Goal: Book appointment/travel/reservation

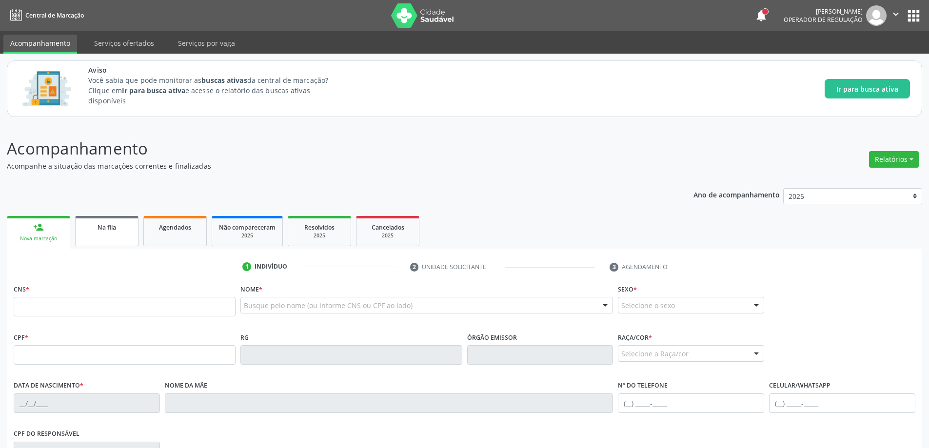
click at [108, 219] on link "Na fila" at bounding box center [106, 231] width 63 height 30
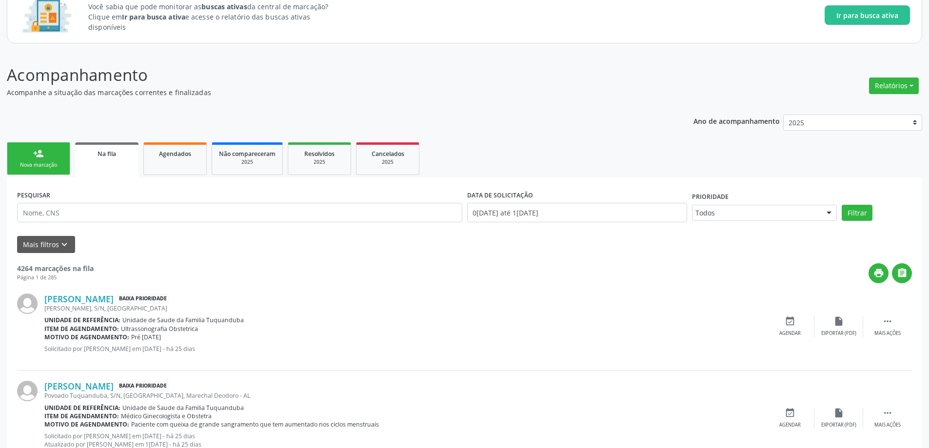
scroll to position [98, 0]
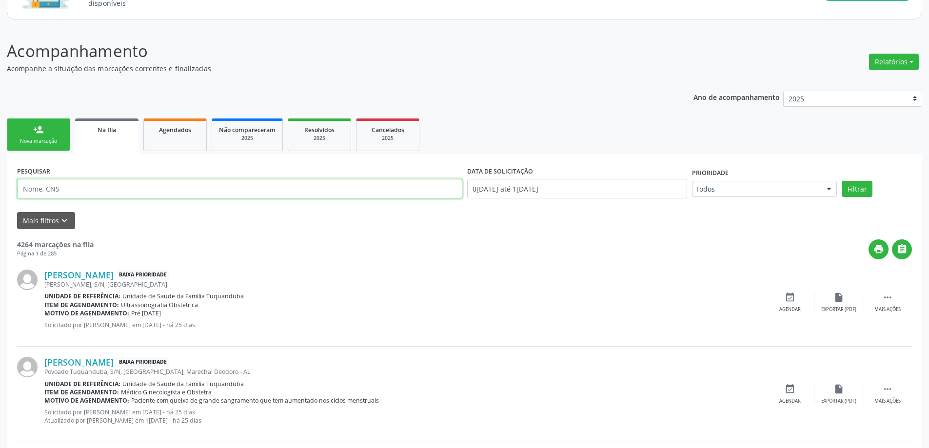
click at [256, 185] on input "text" at bounding box center [239, 189] width 445 height 20
type input "MASTOLOGIA"
click at [867, 193] on button "Filtrar" at bounding box center [857, 189] width 31 height 17
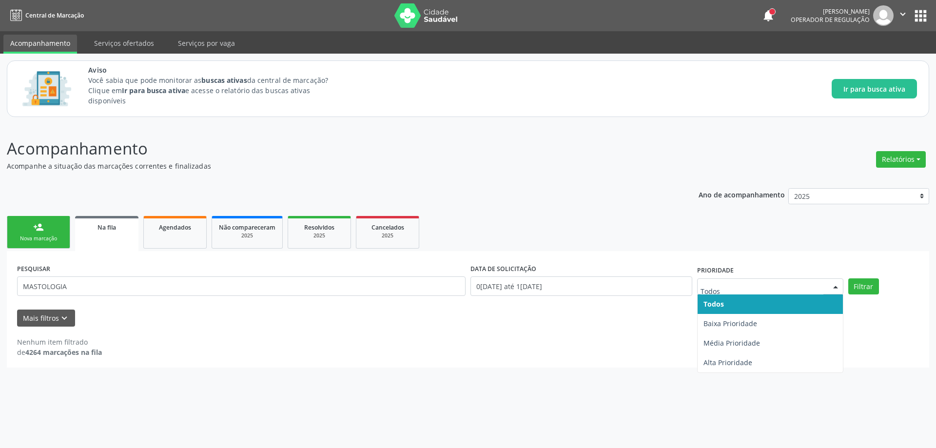
click at [773, 303] on span "Todos" at bounding box center [770, 305] width 145 height 20
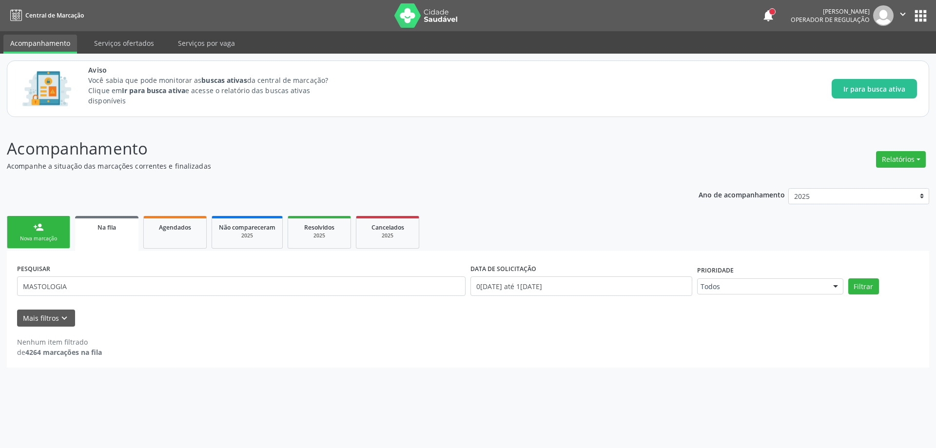
click at [105, 235] on link "Na fila" at bounding box center [106, 233] width 63 height 35
click at [115, 229] on span "Na fila" at bounding box center [107, 227] width 19 height 8
click at [67, 312] on button "Mais filtros keyboard_arrow_down" at bounding box center [46, 318] width 58 height 17
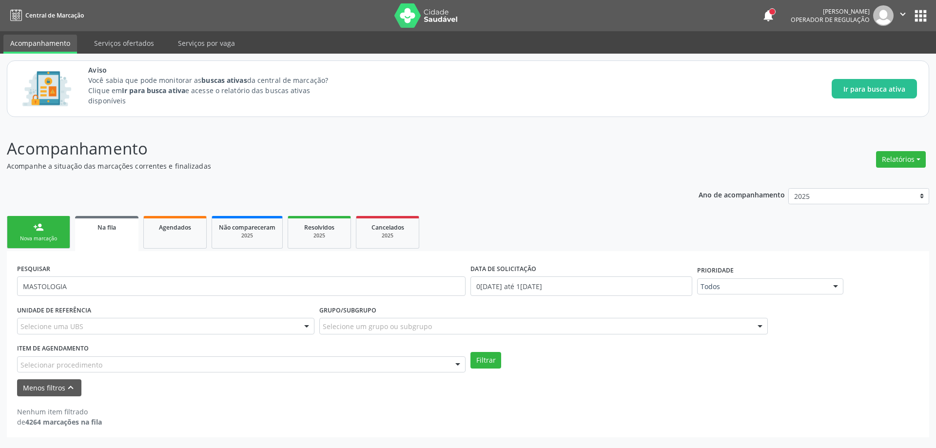
click at [98, 230] on span "Na fila" at bounding box center [107, 227] width 19 height 8
click at [307, 325] on div at bounding box center [306, 326] width 15 height 17
click at [717, 348] on div "UNIDADE DE REFERÊNCIA Selecione uma UBS Todas as UBS Unidade de Saude da Famili…" at bounding box center [468, 338] width 907 height 70
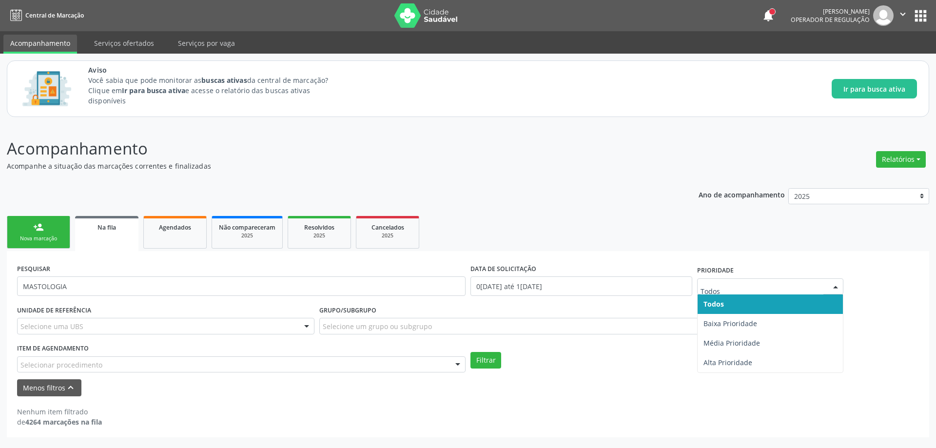
click at [840, 290] on div at bounding box center [835, 287] width 15 height 17
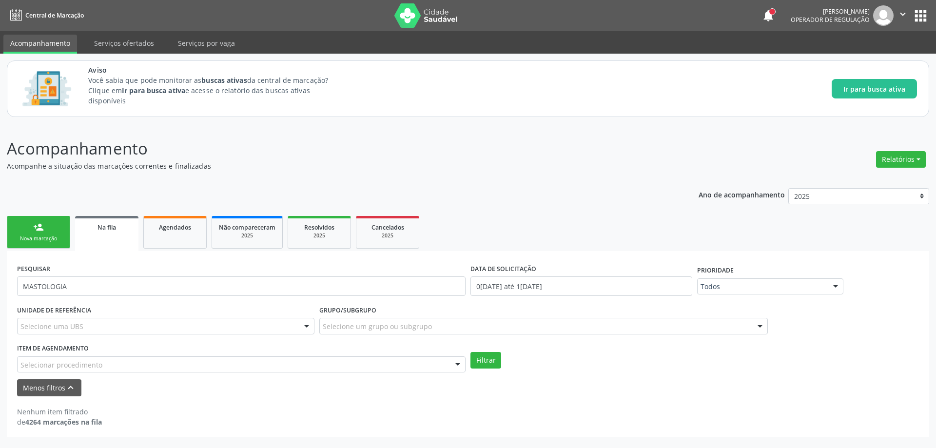
click at [873, 238] on ul "person_add Nova marcação Na fila Agendados Não compareceram 2025 Resolvidos 202…" at bounding box center [468, 233] width 923 height 38
click at [104, 233] on link "Na fila" at bounding box center [106, 233] width 63 height 35
click at [98, 228] on span "Na fila" at bounding box center [107, 227] width 19 height 8
click at [191, 407] on div "Nenhum item filtrado de 4264 marcações na fila" at bounding box center [468, 417] width 902 height 20
click at [139, 365] on div "Selecionar procedimento" at bounding box center [241, 364] width 449 height 17
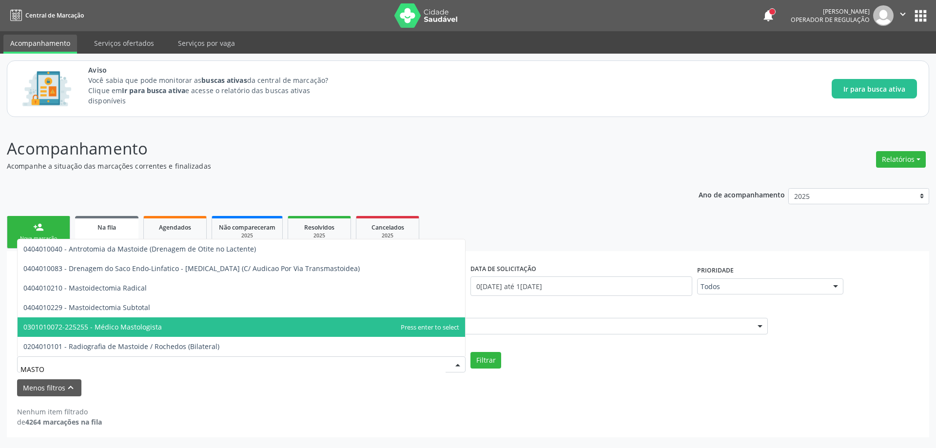
type input "MASTOL"
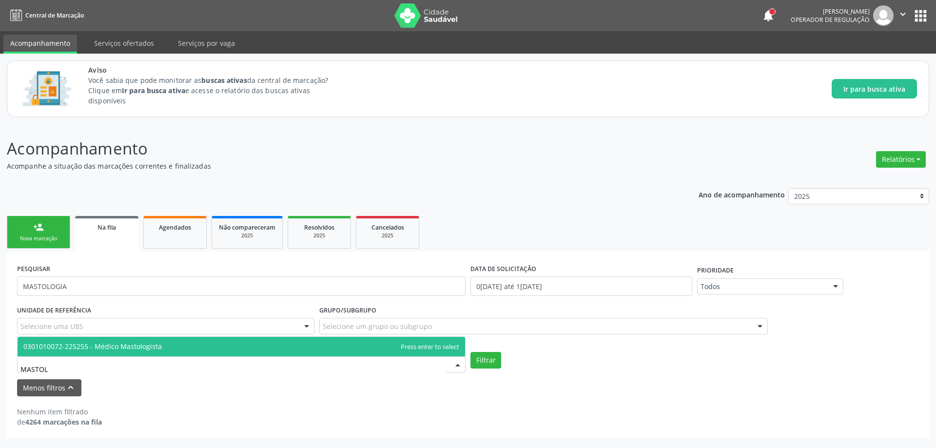
click at [132, 348] on span "0301010072-225255 - Médico Mastologista" at bounding box center [92, 346] width 138 height 9
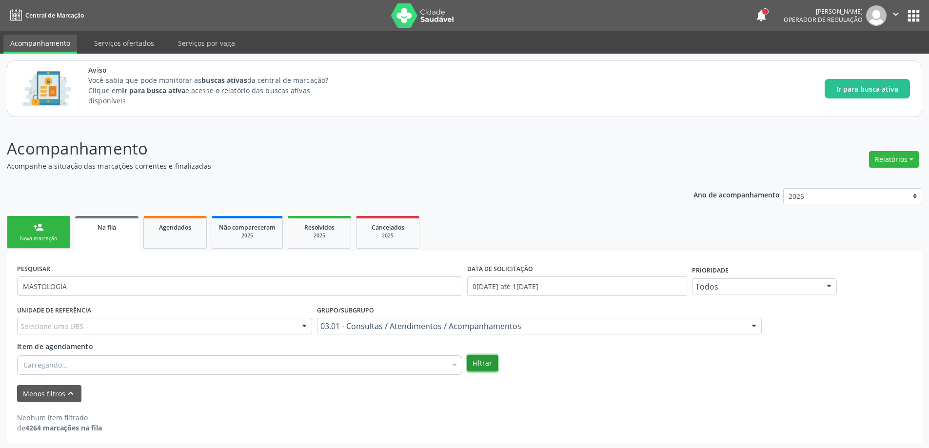
click at [491, 362] on button "Filtrar" at bounding box center [482, 363] width 31 height 17
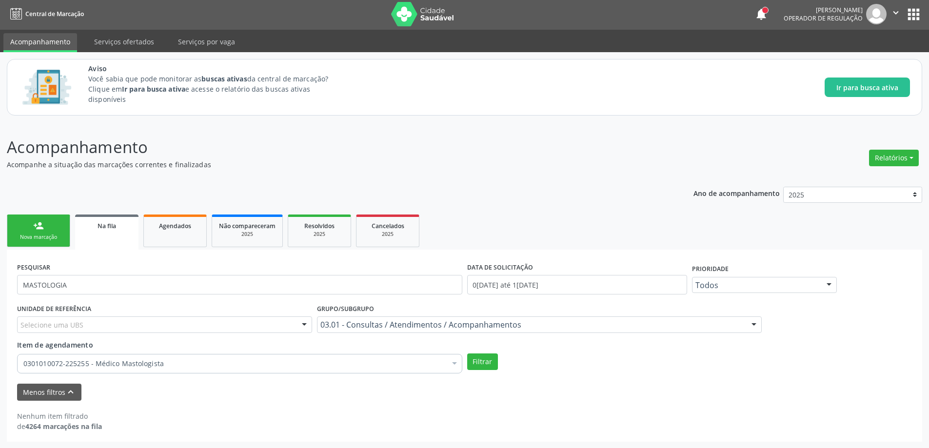
scroll to position [2, 0]
click at [115, 230] on div "Na fila" at bounding box center [107, 225] width 50 height 10
click at [220, 284] on input "MASTOLOGIA" at bounding box center [239, 285] width 445 height 20
type input "M"
click at [480, 360] on button "Filtrar" at bounding box center [482, 361] width 31 height 17
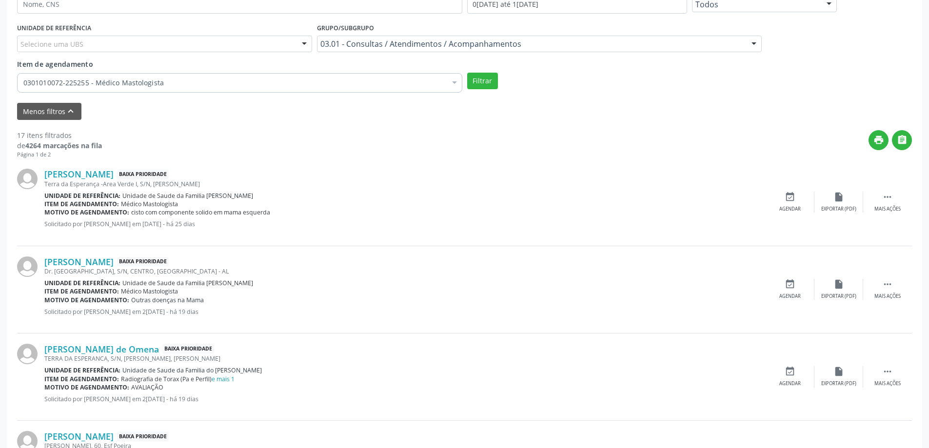
scroll to position [293, 0]
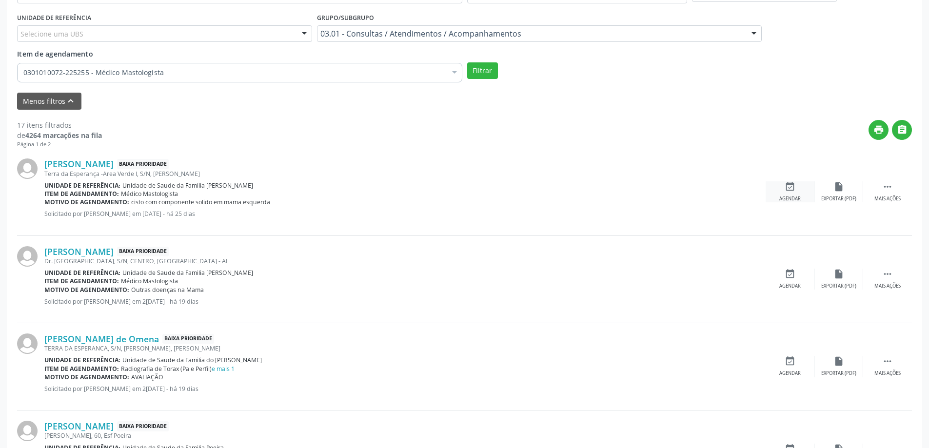
click at [785, 192] on icon "event_available" at bounding box center [790, 186] width 11 height 11
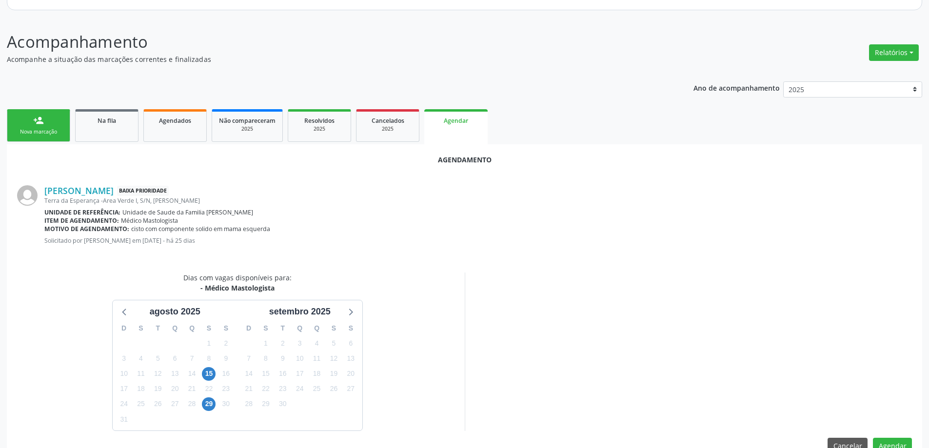
scroll to position [130, 0]
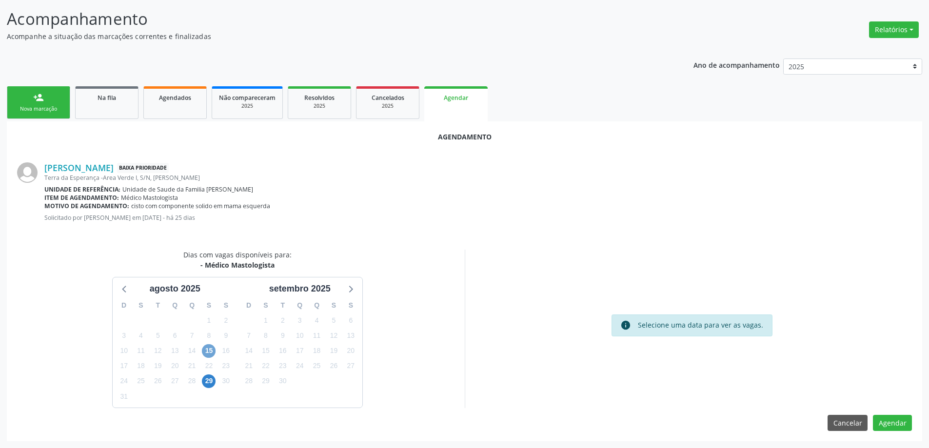
click at [209, 353] on span "15" at bounding box center [209, 351] width 14 height 14
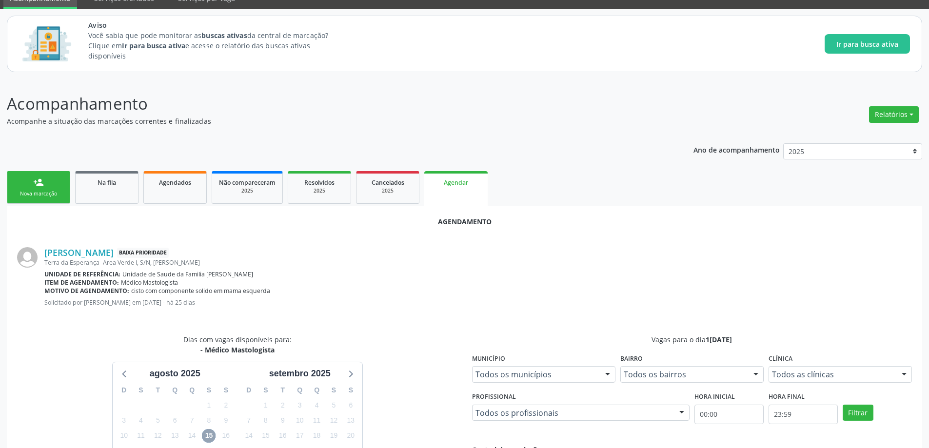
scroll to position [0, 0]
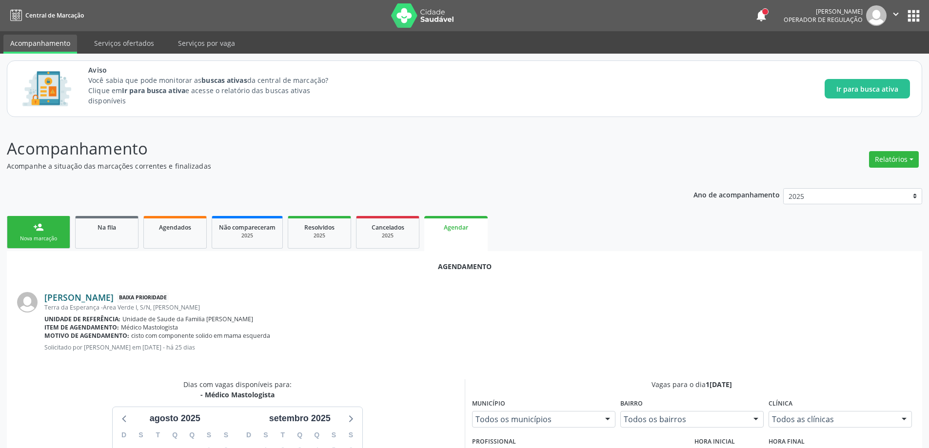
click at [111, 302] on link "[PERSON_NAME]" at bounding box center [78, 297] width 69 height 11
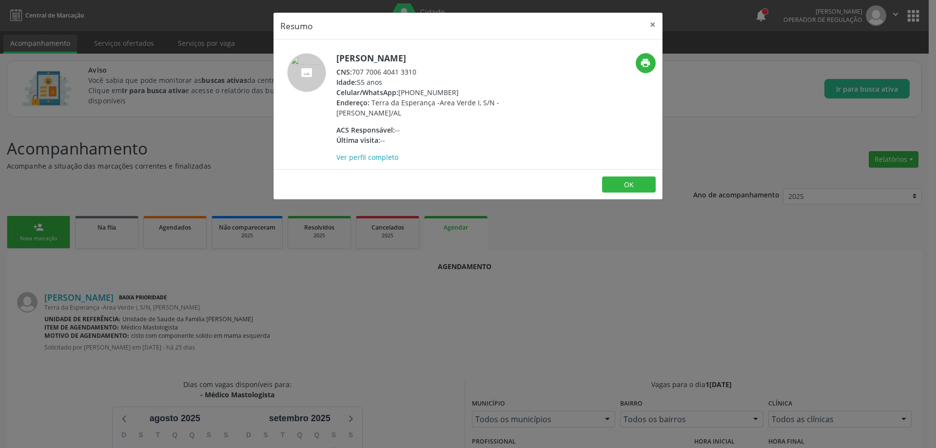
drag, startPoint x: 420, startPoint y: 72, endPoint x: 350, endPoint y: 73, distance: 69.7
click at [350, 73] on div "CNS: 707 7006 4041 3310" at bounding box center [431, 72] width 190 height 10
click at [476, 70] on div "CNS: 707 7006 4041 3310" at bounding box center [431, 72] width 190 height 10
drag, startPoint x: 421, startPoint y: 71, endPoint x: 354, endPoint y: 73, distance: 66.4
click at [354, 73] on div "CNS: 707 7006 4041 3310" at bounding box center [431, 72] width 190 height 10
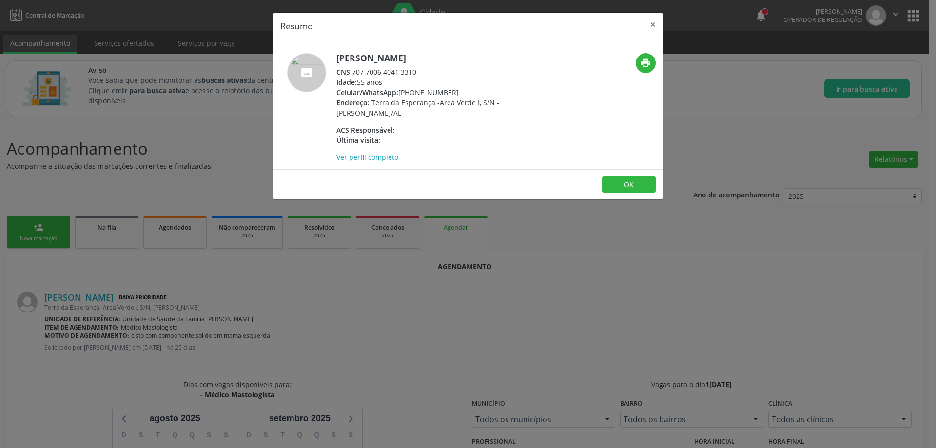
copy div "707 7006 4041 3310"
click at [652, 26] on button "×" at bounding box center [653, 25] width 20 height 24
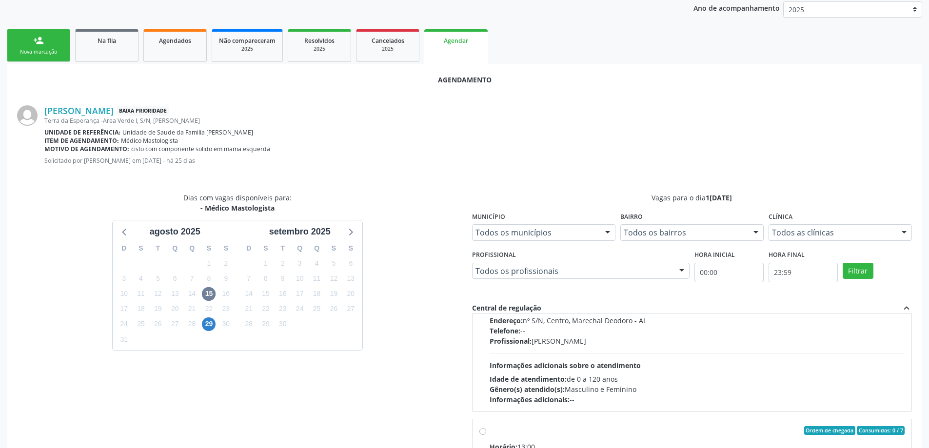
scroll to position [195, 0]
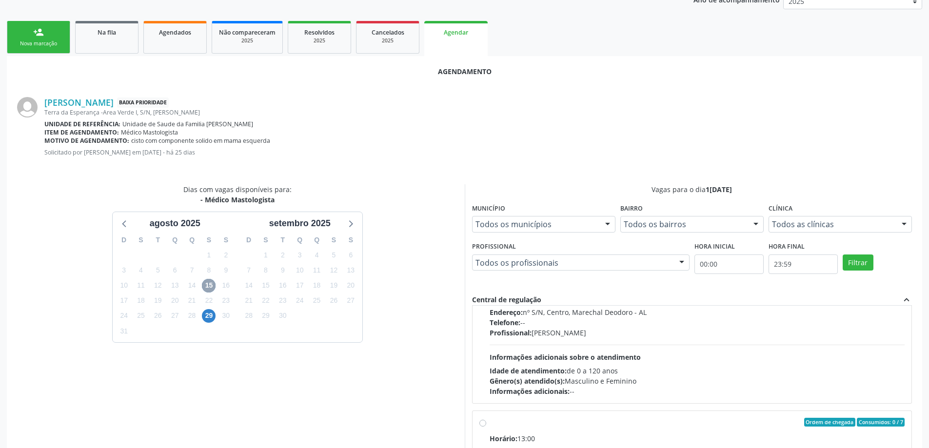
click at [208, 285] on span "15" at bounding box center [209, 286] width 14 height 14
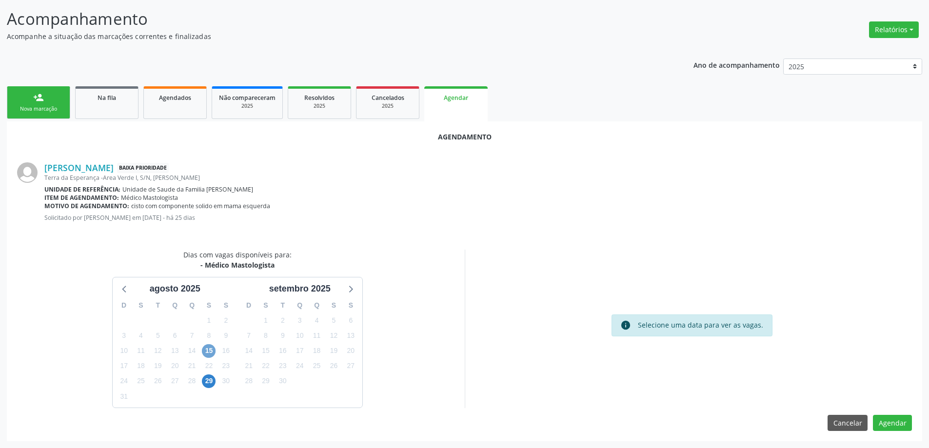
scroll to position [130, 0]
click at [901, 419] on button "Agendar" at bounding box center [892, 423] width 39 height 17
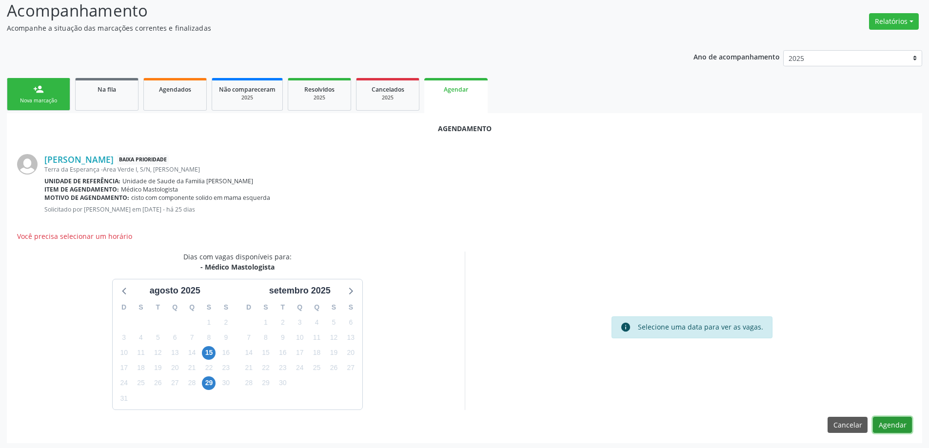
scroll to position [140, 0]
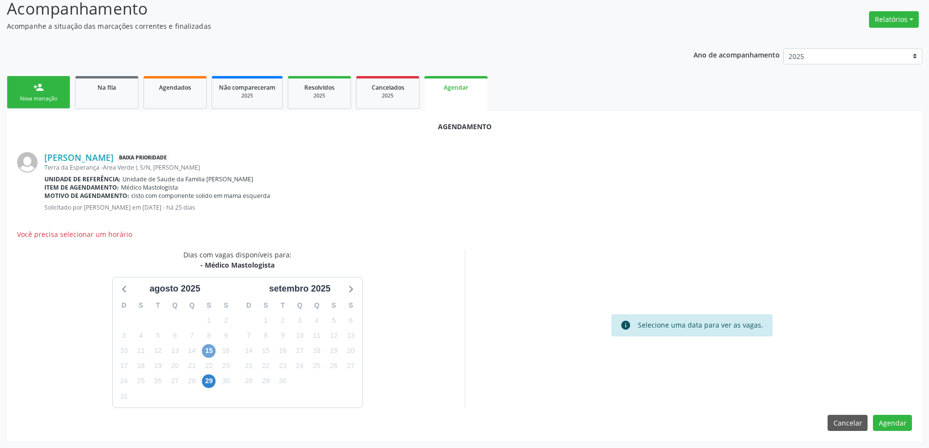
click at [210, 348] on span "15" at bounding box center [209, 351] width 14 height 14
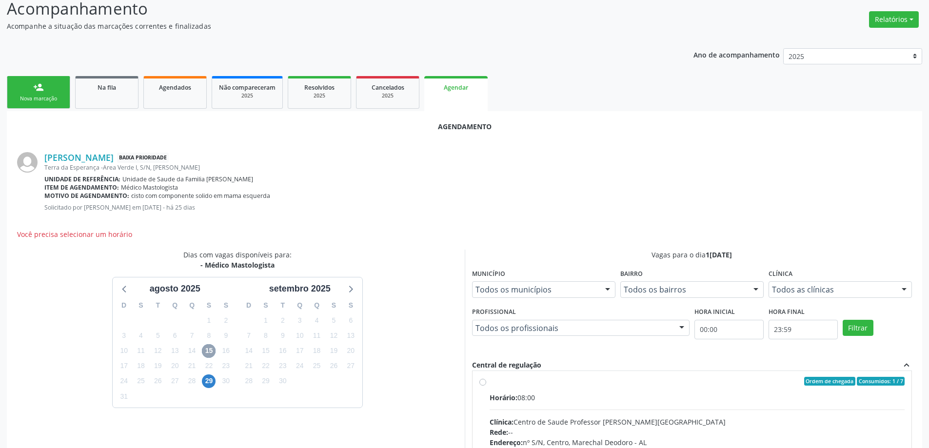
scroll to position [0, 0]
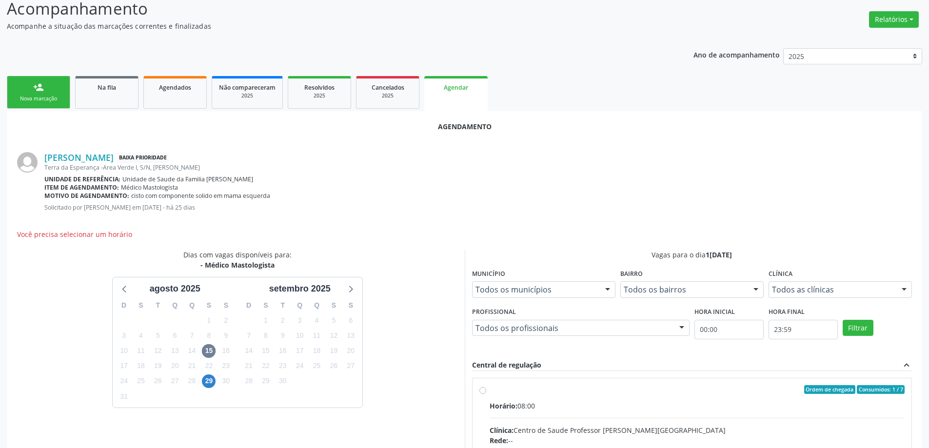
click at [482, 390] on input "Ordem de chegada Consumidos: 1 / 7 Horário: 08:00 Clínica: Centro de Saude Prof…" at bounding box center [482, 389] width 7 height 9
radio input "true"
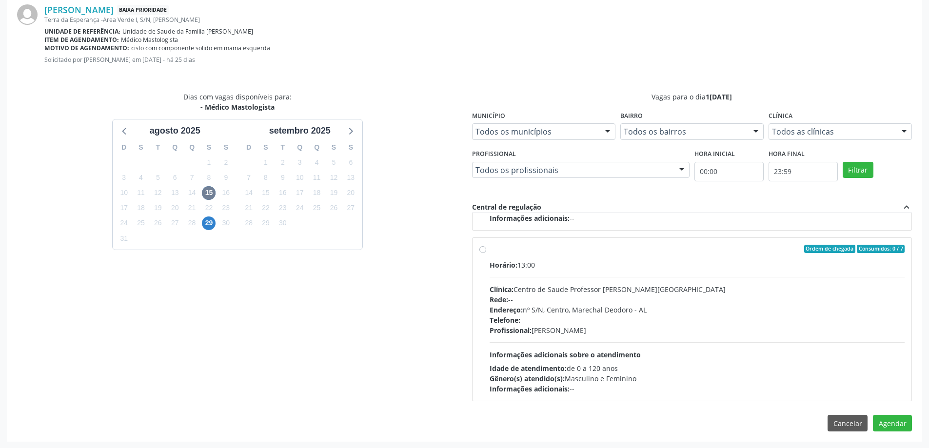
scroll to position [288, 0]
click at [903, 422] on button "Agendar" at bounding box center [892, 422] width 39 height 17
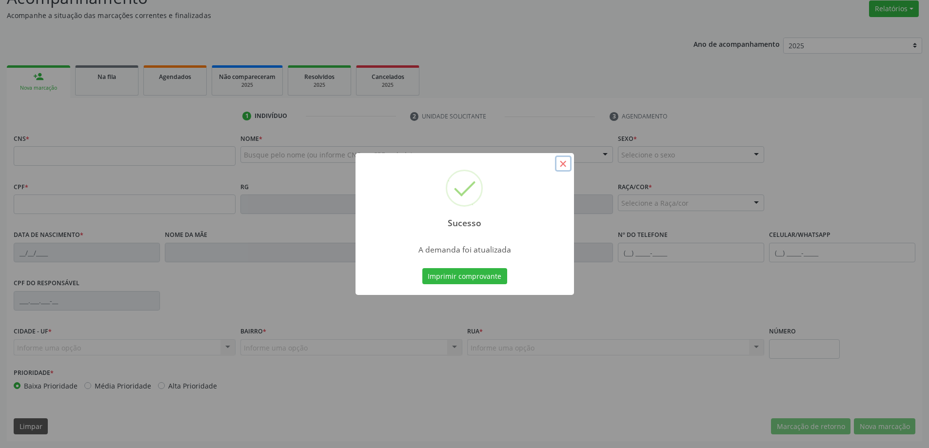
click at [562, 167] on button "×" at bounding box center [563, 164] width 17 height 17
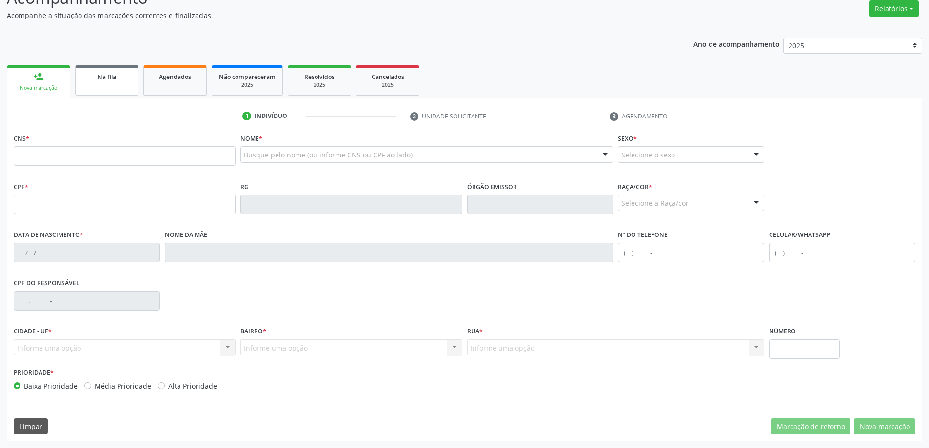
click at [103, 84] on link "Na fila" at bounding box center [106, 80] width 63 height 30
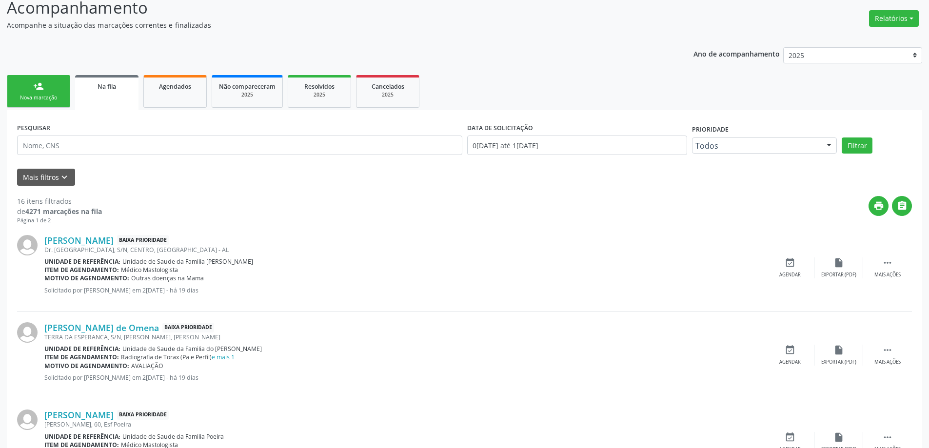
scroll to position [146, 0]
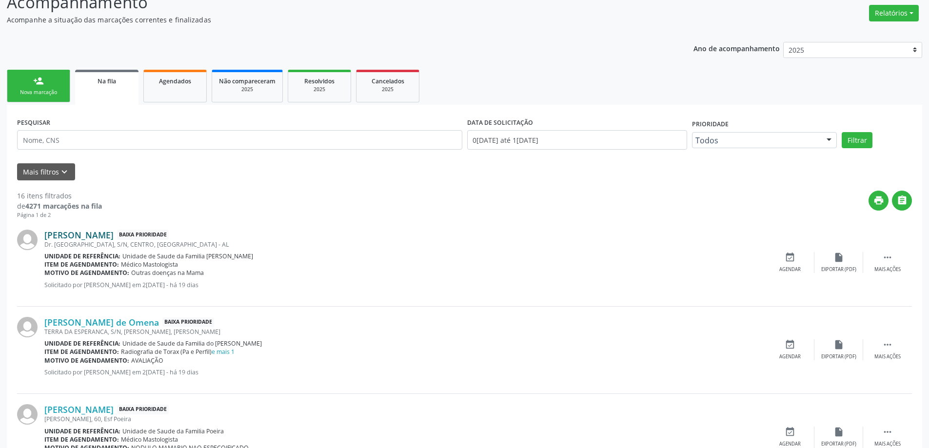
click at [114, 238] on link "[PERSON_NAME]" at bounding box center [78, 235] width 69 height 11
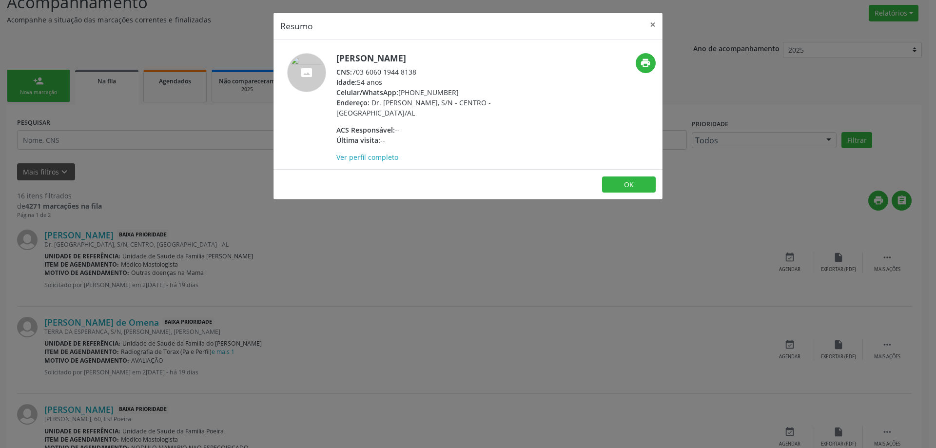
drag, startPoint x: 424, startPoint y: 69, endPoint x: 351, endPoint y: 71, distance: 72.7
click at [351, 71] on div "CNS: 703 6060 1944 8138" at bounding box center [431, 72] width 190 height 10
copy div "703 6060 1944 8138"
click at [653, 20] on button "×" at bounding box center [653, 25] width 20 height 24
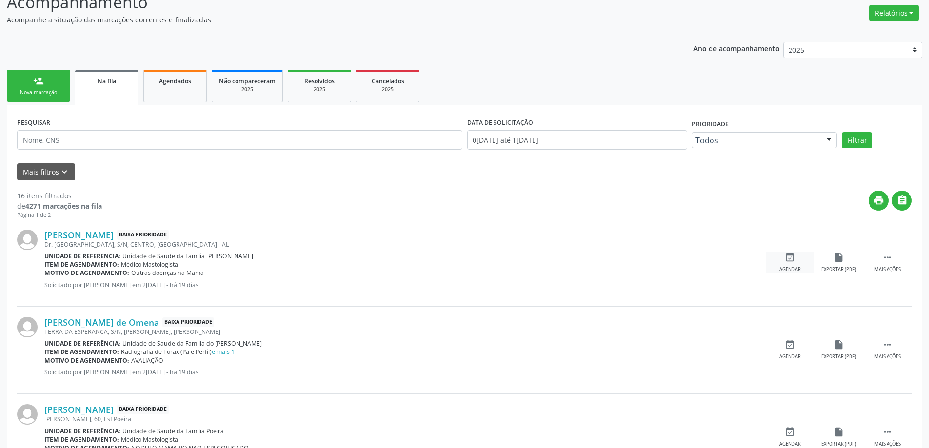
click at [790, 258] on icon "event_available" at bounding box center [790, 257] width 11 height 11
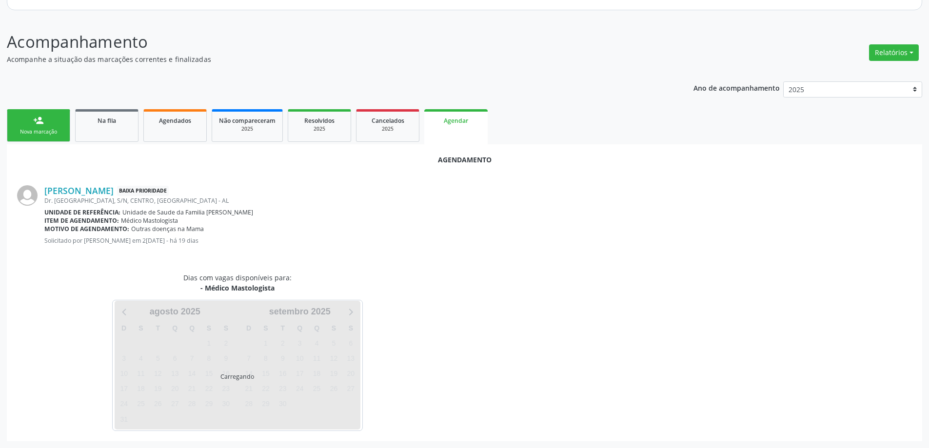
scroll to position [130, 0]
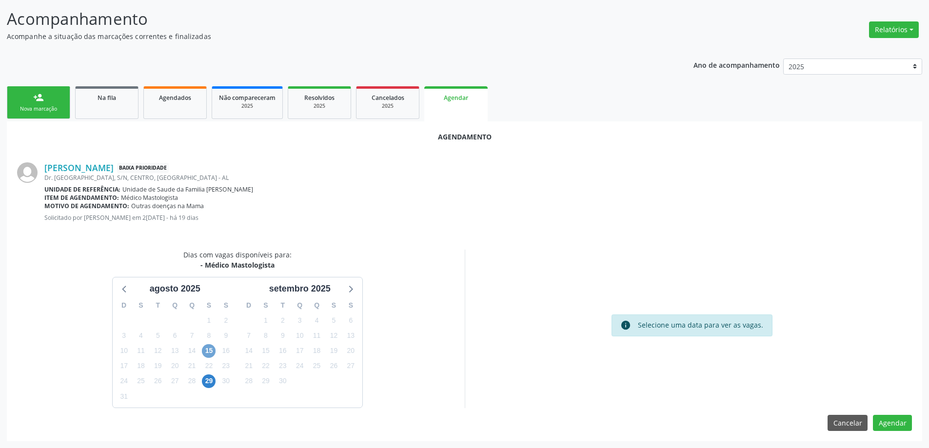
click at [213, 352] on span "15" at bounding box center [209, 351] width 14 height 14
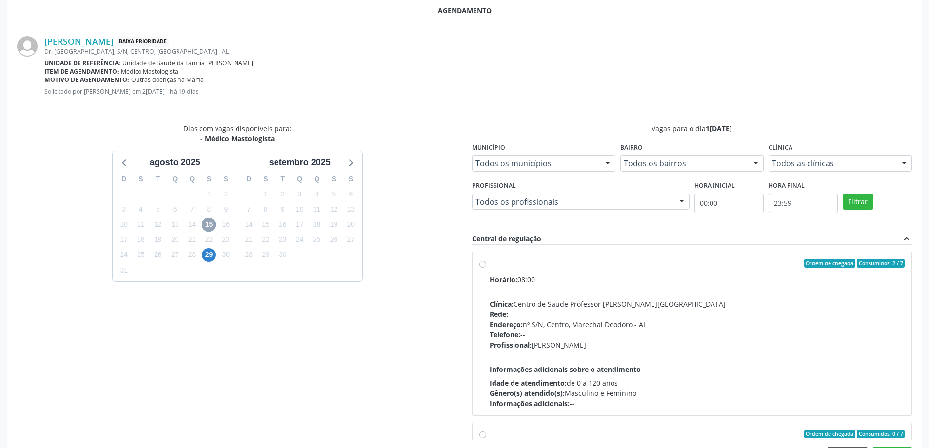
scroll to position [288, 0]
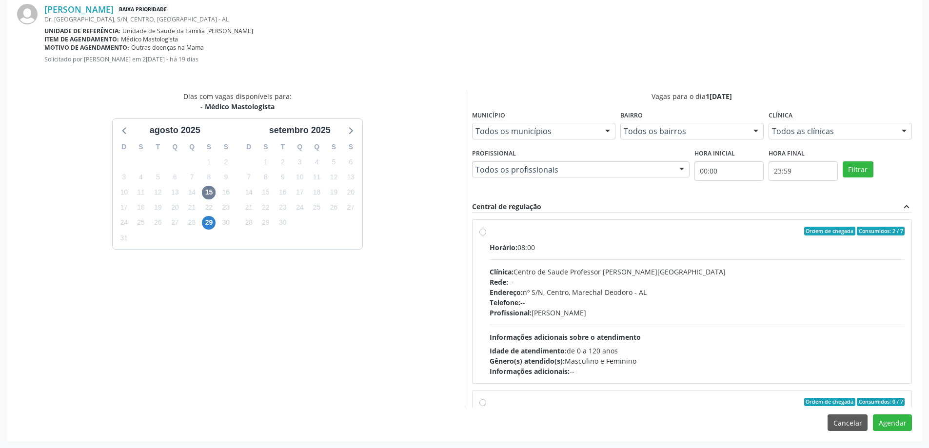
click at [490, 232] on label "Ordem de chegada Consumidos: 2 / 7 Horário: 08:00 Clínica: Centro de Saude Prof…" at bounding box center [697, 302] width 415 height 150
click at [485, 232] on input "Ordem de chegada Consumidos: 2 / 7 Horário: 08:00 Clínica: Centro de Saude Prof…" at bounding box center [482, 231] width 7 height 9
radio input "true"
click at [895, 422] on button "Agendar" at bounding box center [892, 422] width 39 height 17
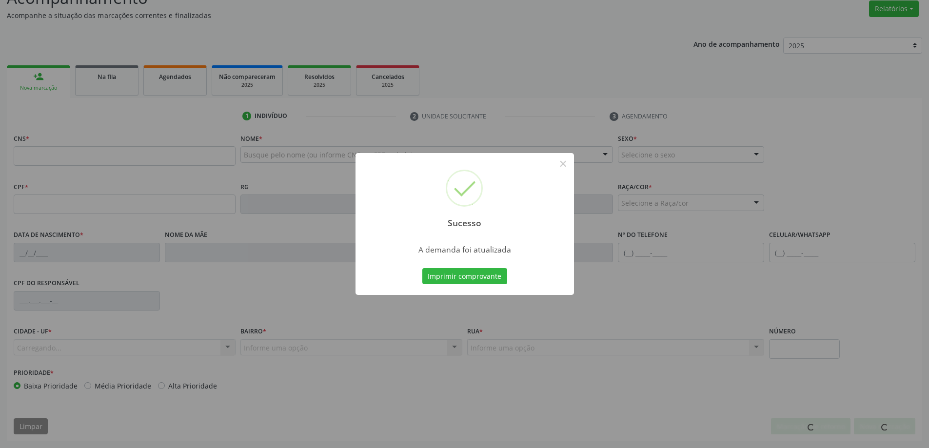
scroll to position [151, 0]
click at [564, 166] on button "×" at bounding box center [563, 164] width 17 height 17
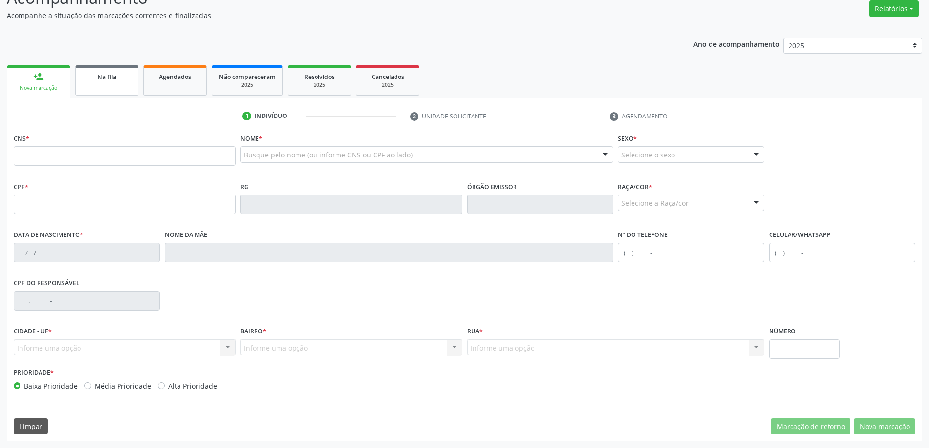
click at [103, 83] on link "Na fila" at bounding box center [106, 80] width 63 height 30
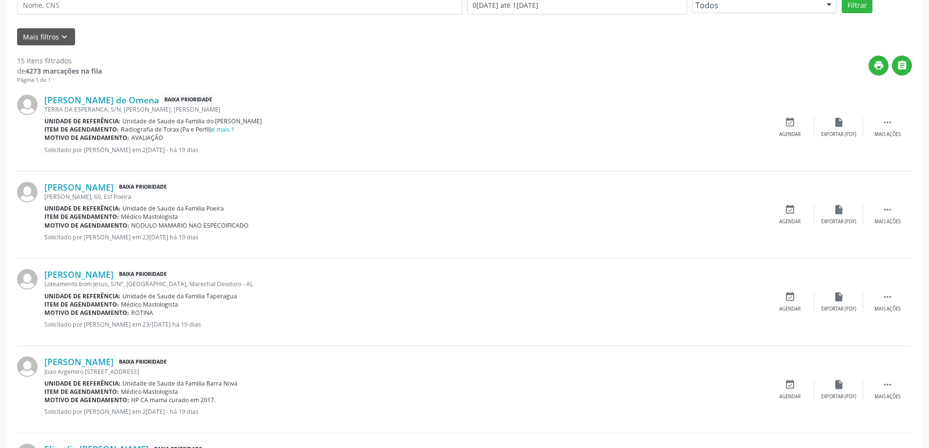
scroll to position [293, 0]
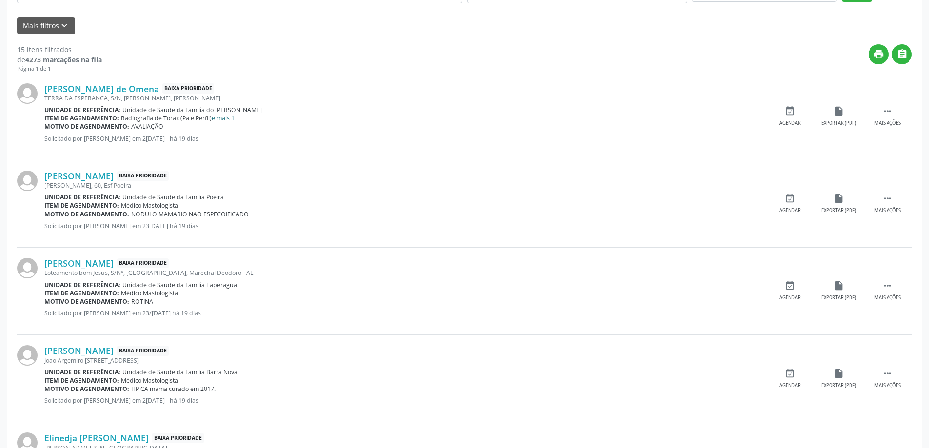
click at [226, 118] on link "e mais 1" at bounding box center [223, 118] width 23 height 8
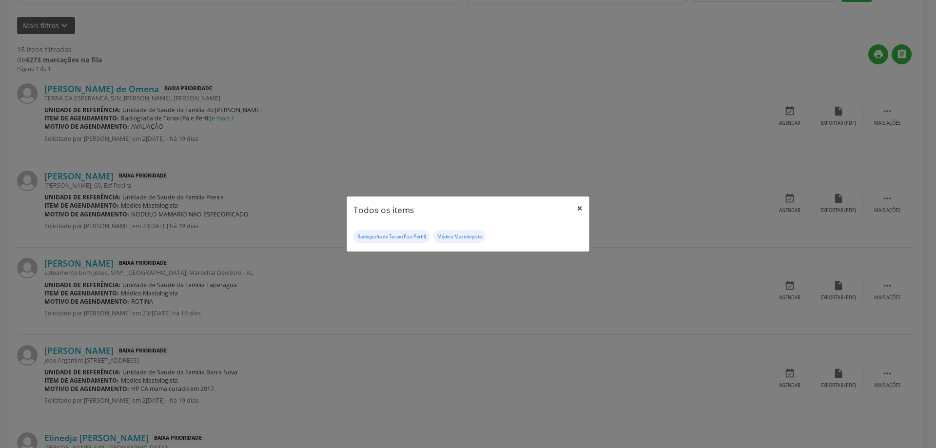
click at [580, 206] on button "×" at bounding box center [580, 208] width 20 height 24
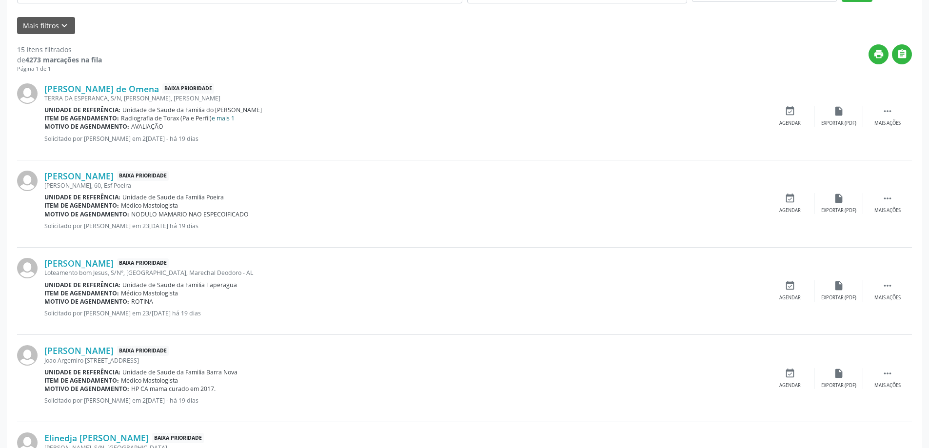
click at [223, 121] on link "e mais 1" at bounding box center [223, 118] width 23 height 8
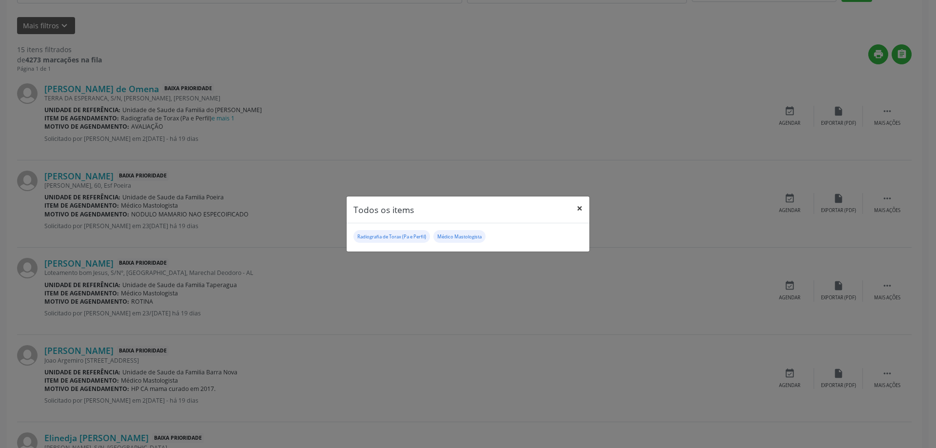
click at [577, 208] on button "×" at bounding box center [580, 208] width 20 height 24
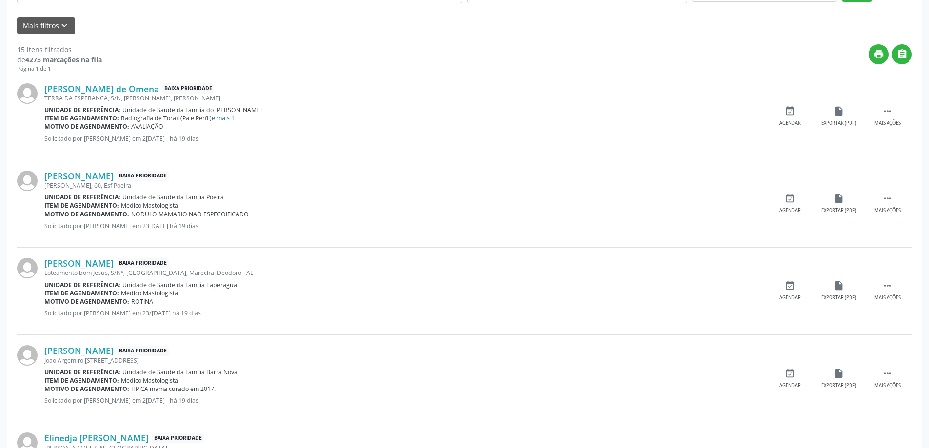
click at [229, 118] on link "e mais 1" at bounding box center [223, 118] width 23 height 8
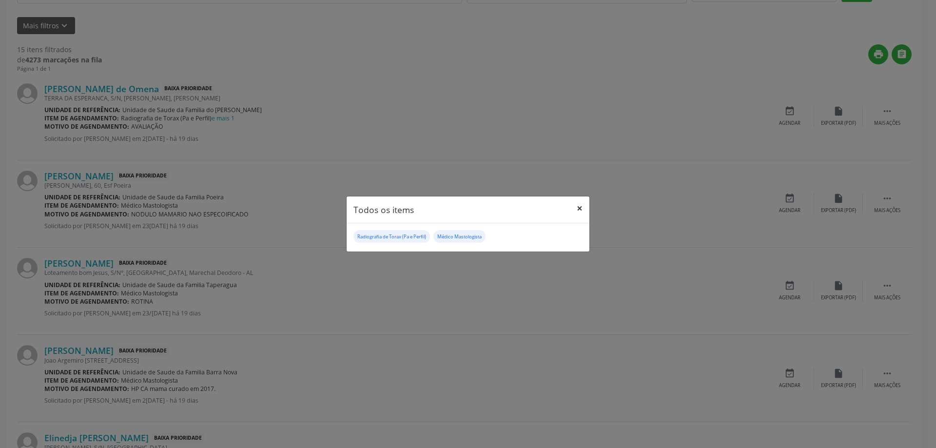
click at [584, 211] on button "×" at bounding box center [580, 208] width 20 height 24
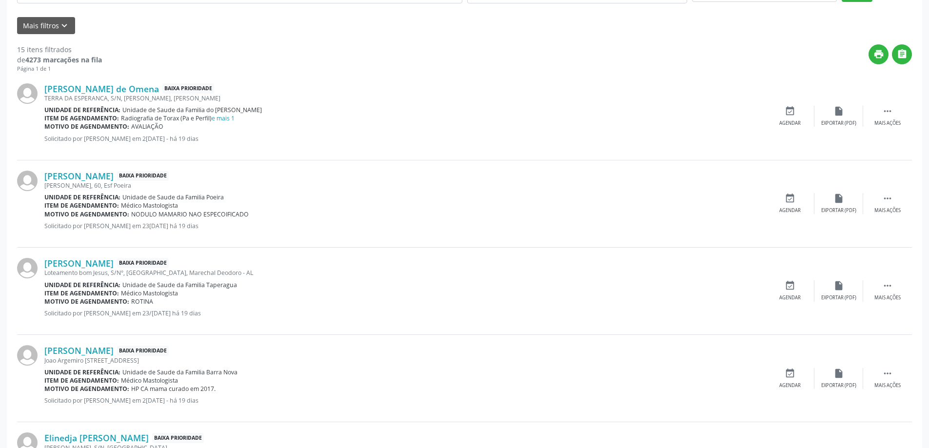
click at [97, 94] on div "TERRA DA ESPERANCA, S/N, [PERSON_NAME], [PERSON_NAME]" at bounding box center [404, 98] width 721 height 8
click at [98, 92] on link "[PERSON_NAME] de Omena" at bounding box center [101, 88] width 115 height 11
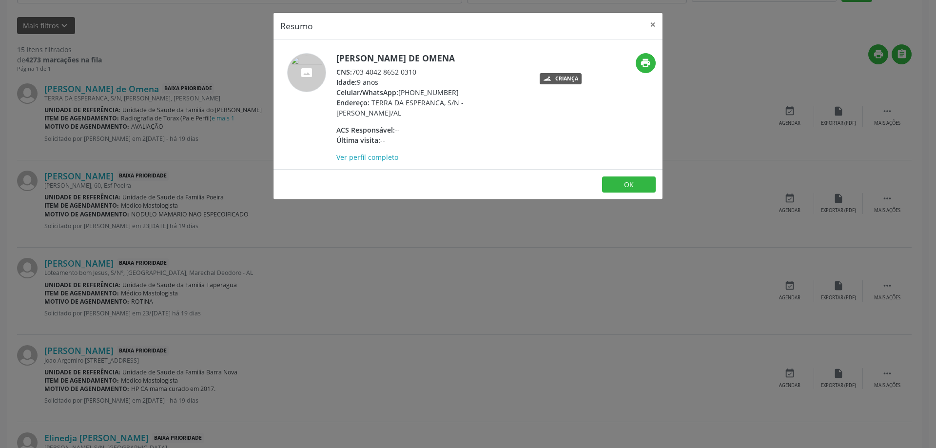
drag, startPoint x: 420, startPoint y: 72, endPoint x: 354, endPoint y: 71, distance: 65.8
click at [354, 71] on div "CNS: 703 4042 8652 0310" at bounding box center [431, 72] width 190 height 10
copy div "703 4042 8652 0310"
click at [660, 25] on button "×" at bounding box center [653, 25] width 20 height 24
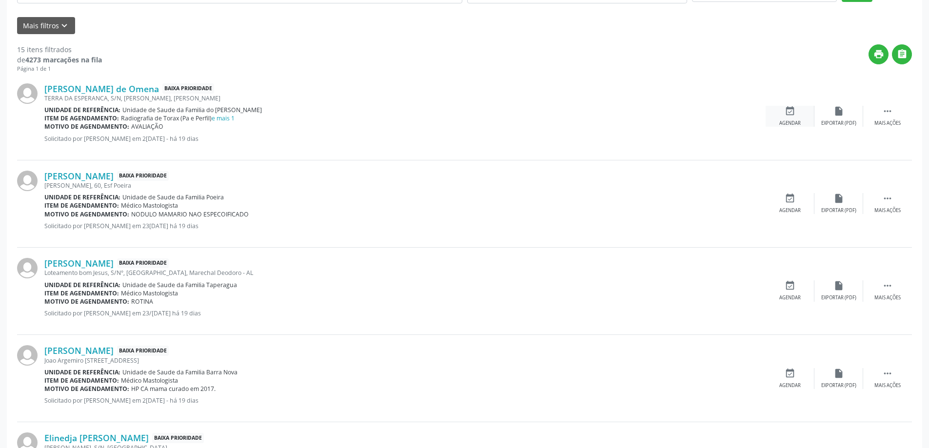
click at [782, 114] on div "event_available Agendar" at bounding box center [790, 116] width 49 height 21
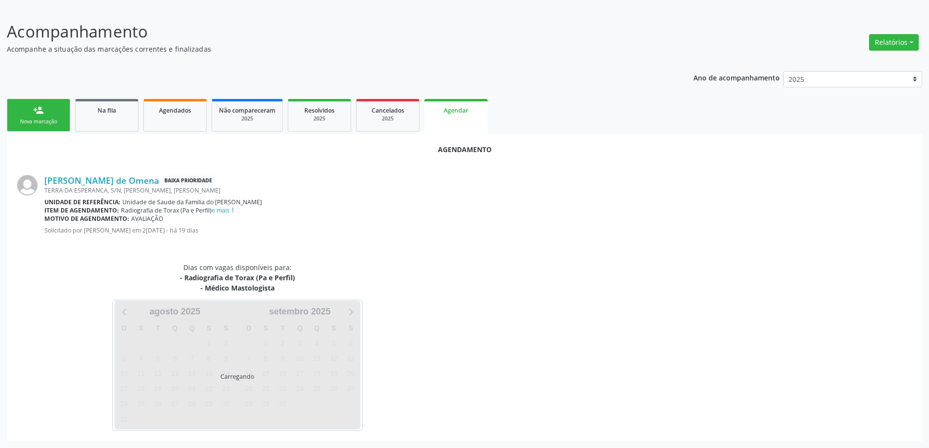
scroll to position [169, 0]
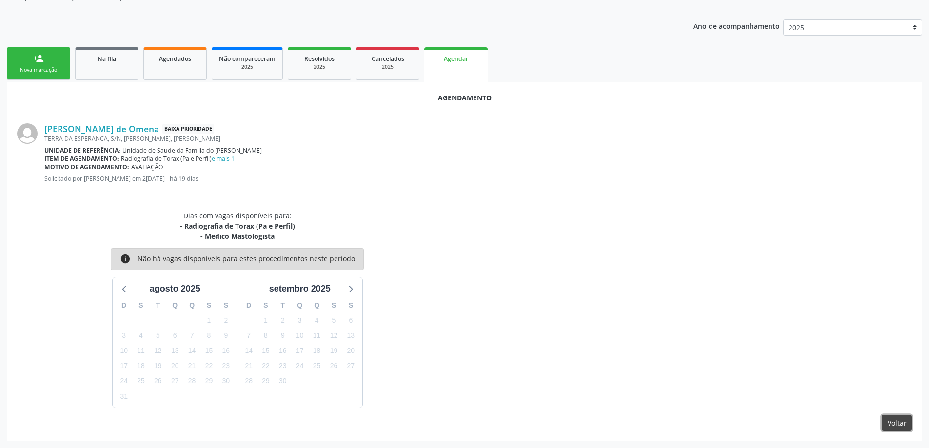
click at [904, 422] on button "Voltar" at bounding box center [897, 423] width 30 height 17
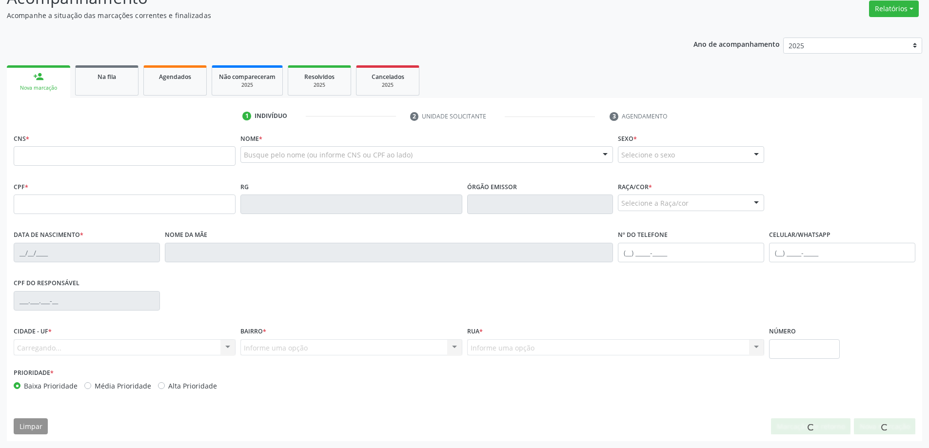
scroll to position [151, 0]
click at [93, 86] on link "Na fila" at bounding box center [106, 80] width 63 height 30
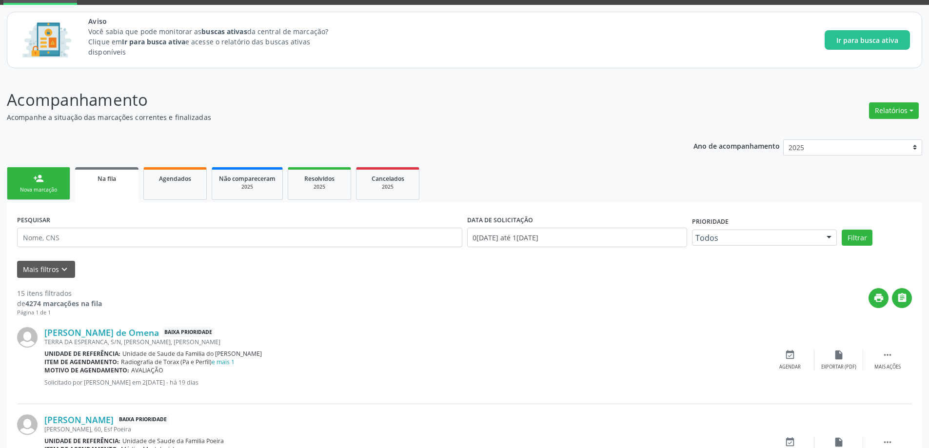
scroll to position [98, 0]
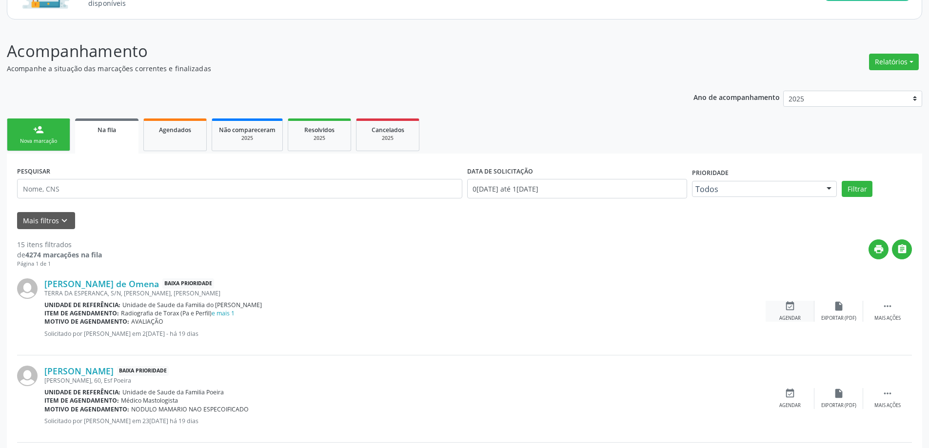
click at [795, 316] on div "Agendar" at bounding box center [789, 318] width 21 height 7
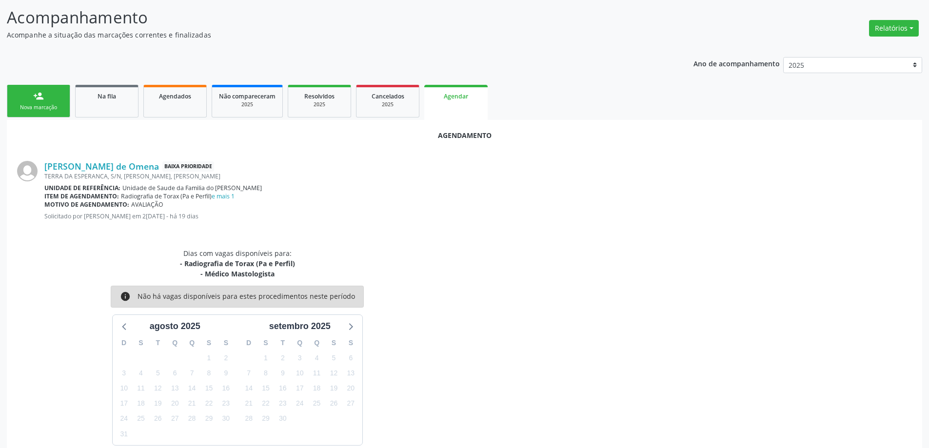
scroll to position [169, 0]
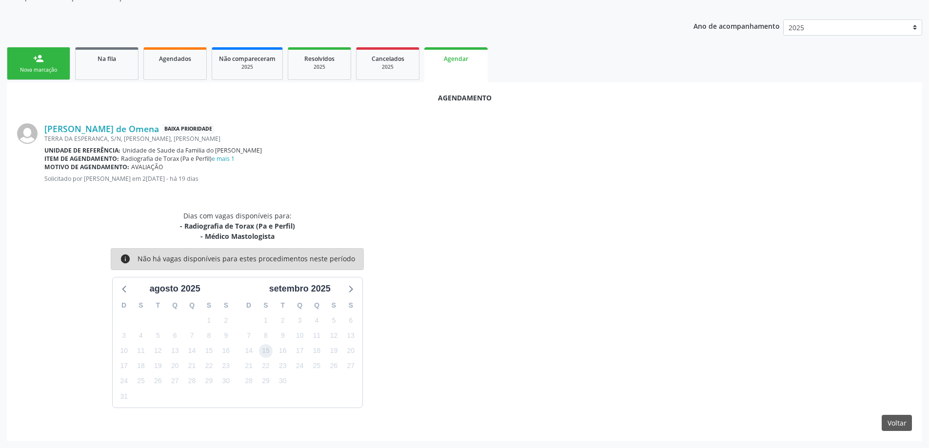
click at [264, 350] on span "15" at bounding box center [266, 351] width 14 height 14
click at [434, 266] on div "Dias com vagas disponíveis para: - Radiografia de Torax (Pa e Perfil) - Médico …" at bounding box center [237, 309] width 454 height 197
click at [901, 423] on button "Voltar" at bounding box center [897, 423] width 30 height 17
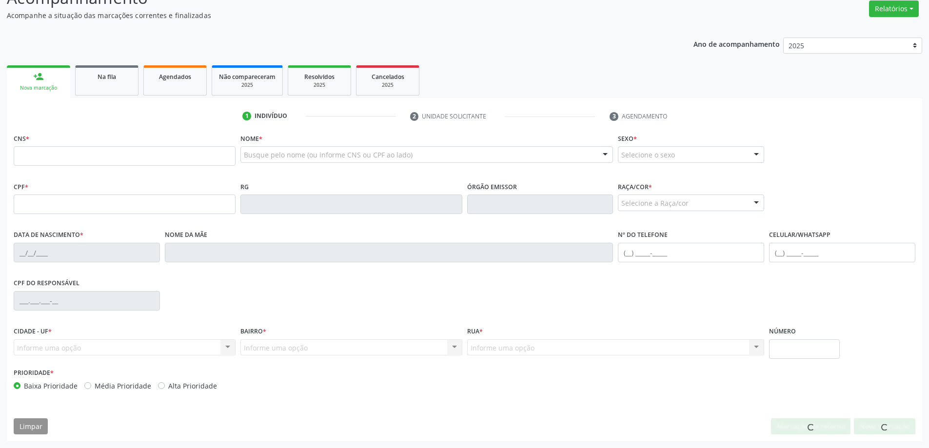
scroll to position [151, 0]
click at [102, 85] on link "Na fila" at bounding box center [106, 80] width 63 height 30
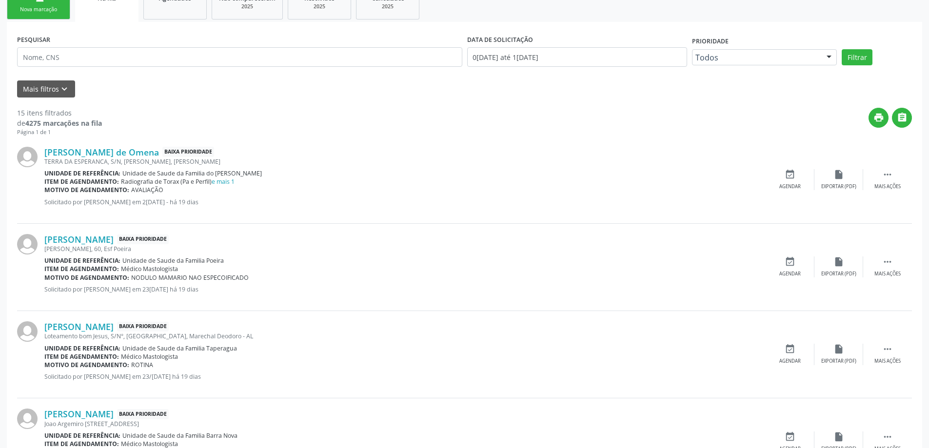
scroll to position [244, 0]
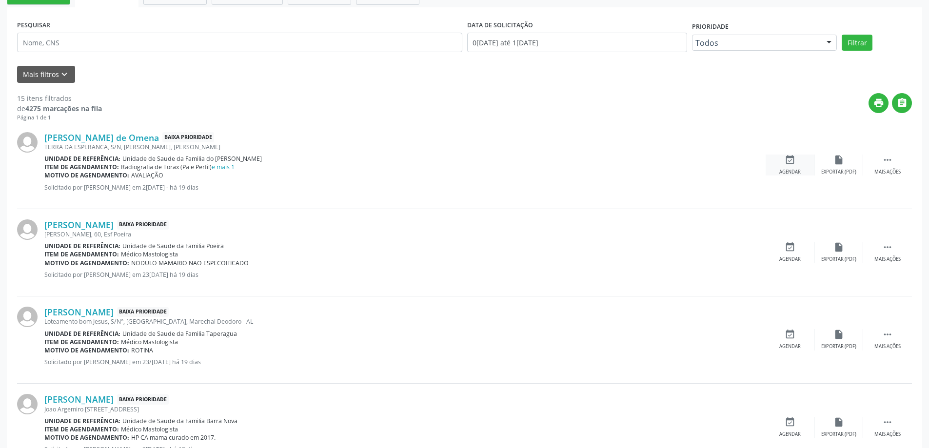
click at [799, 164] on div "event_available Agendar" at bounding box center [790, 165] width 49 height 21
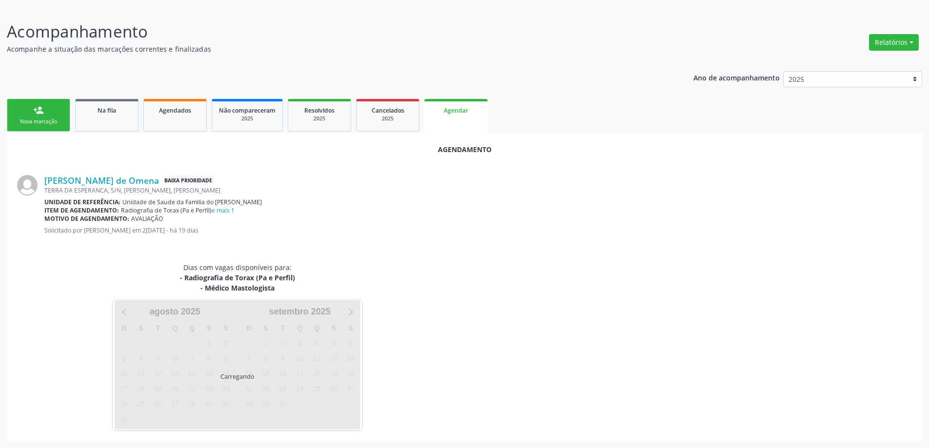
scroll to position [169, 0]
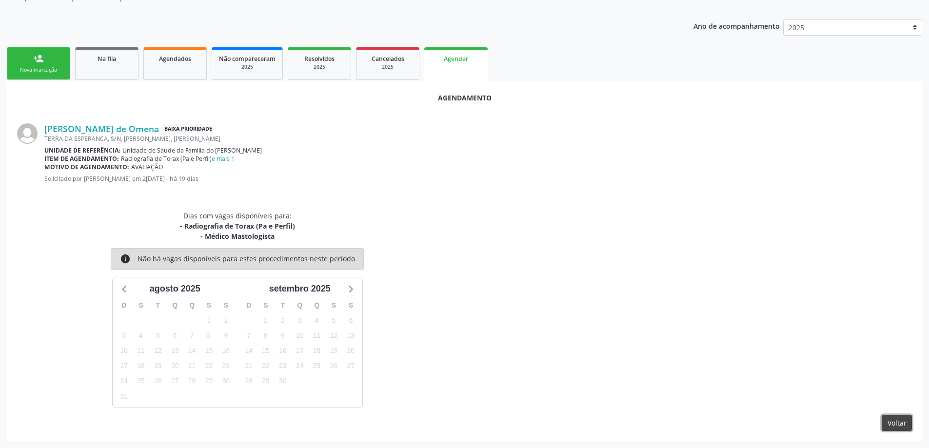
click at [893, 429] on button "Voltar" at bounding box center [897, 423] width 30 height 17
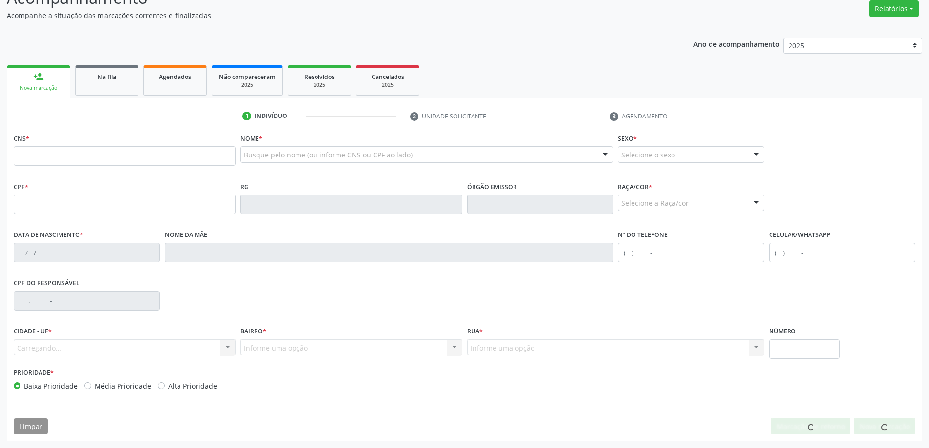
scroll to position [151, 0]
click at [99, 76] on span "Na fila" at bounding box center [107, 77] width 19 height 8
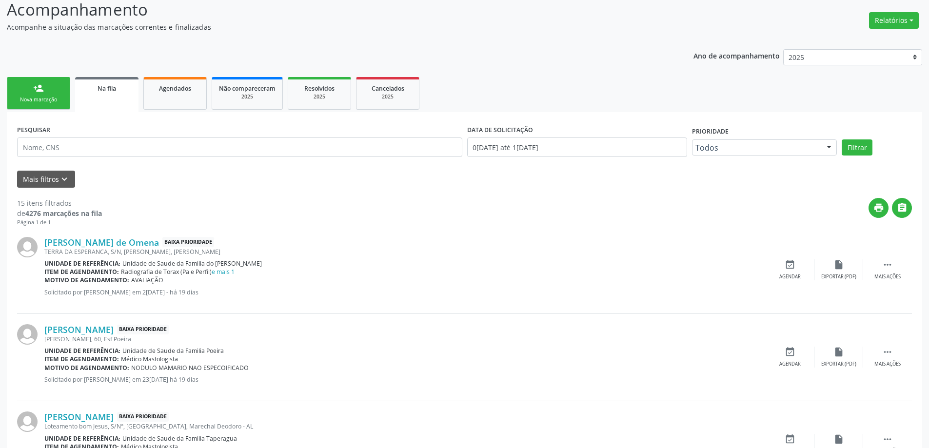
scroll to position [146, 0]
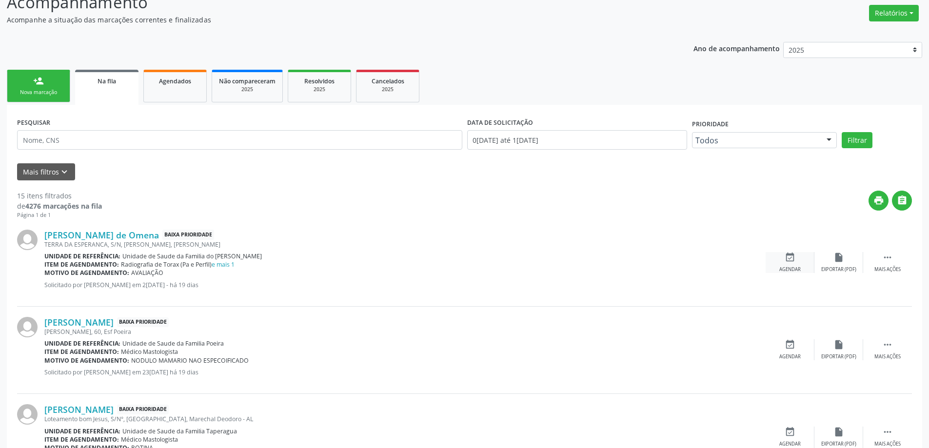
click at [792, 260] on icon "event_available" at bounding box center [790, 257] width 11 height 11
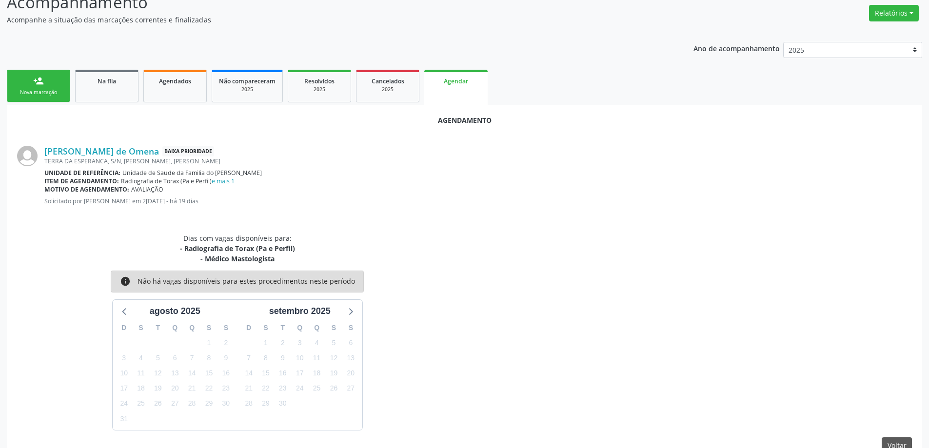
scroll to position [169, 0]
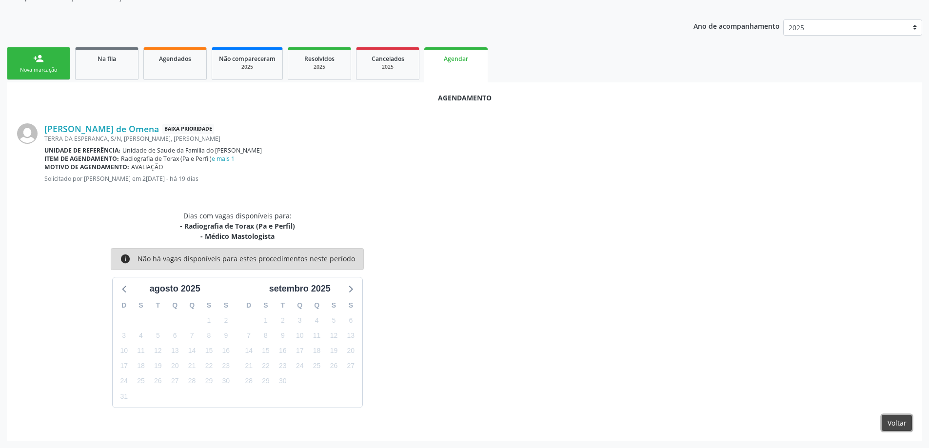
click at [905, 426] on button "Voltar" at bounding box center [897, 423] width 30 height 17
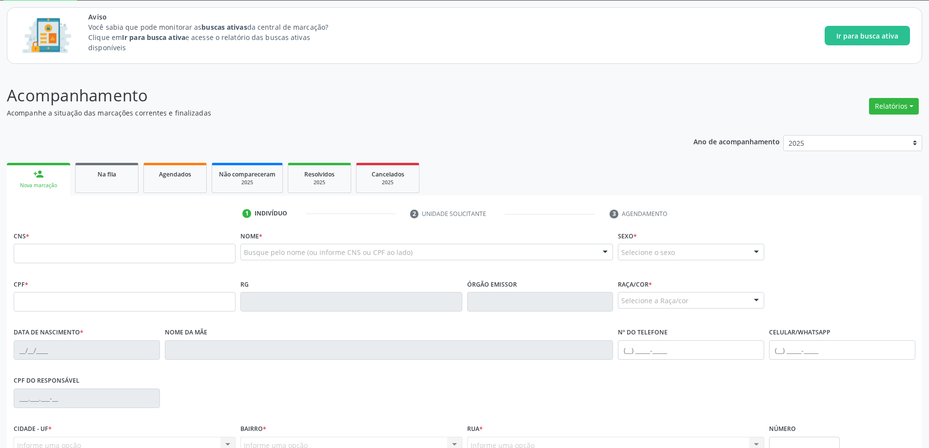
scroll to position [151, 0]
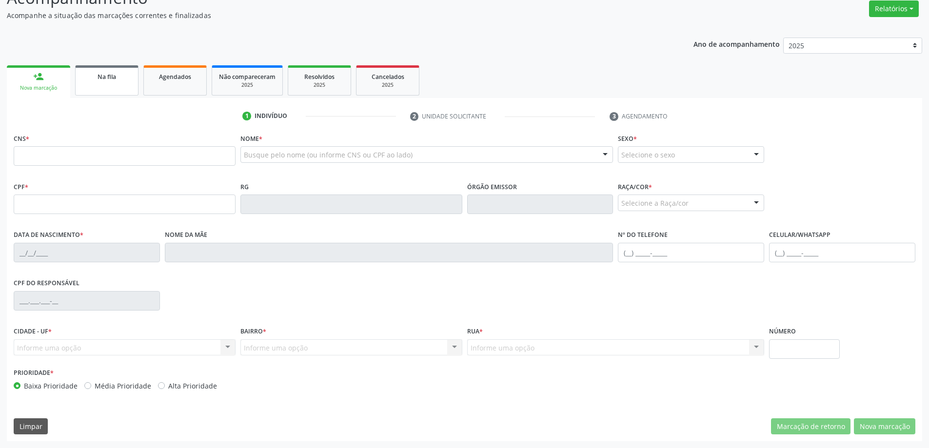
click at [88, 85] on link "Na fila" at bounding box center [106, 80] width 63 height 30
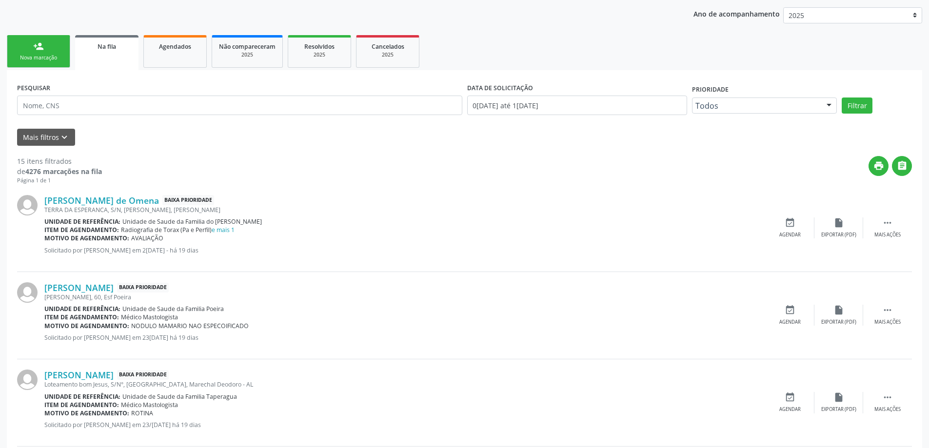
scroll to position [195, 0]
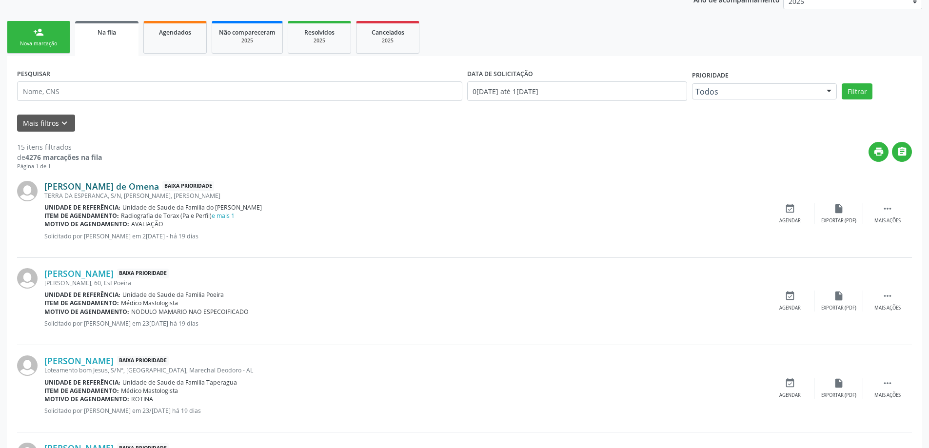
click at [130, 190] on link "[PERSON_NAME] de Omena" at bounding box center [101, 186] width 115 height 11
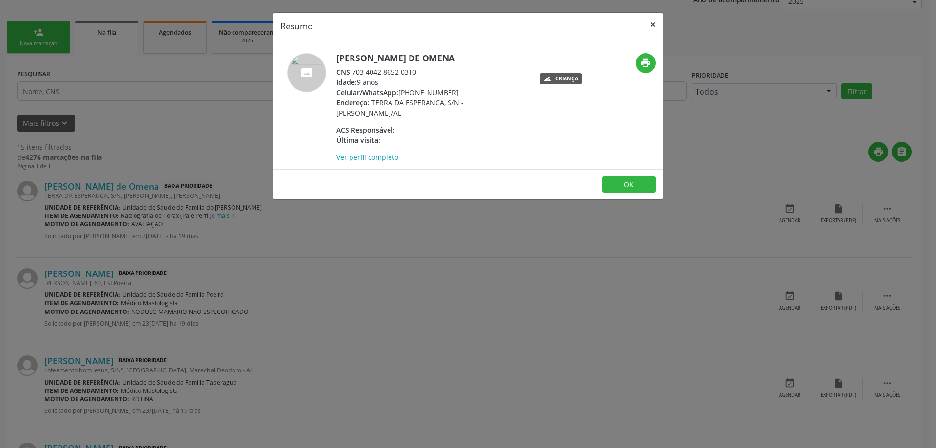
click at [652, 27] on button "×" at bounding box center [653, 25] width 20 height 24
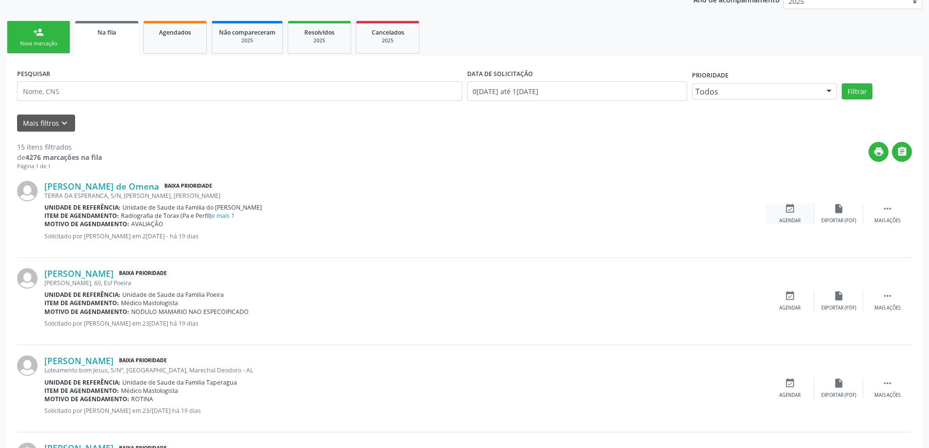
click at [796, 214] on div "event_available Agendar" at bounding box center [790, 213] width 49 height 21
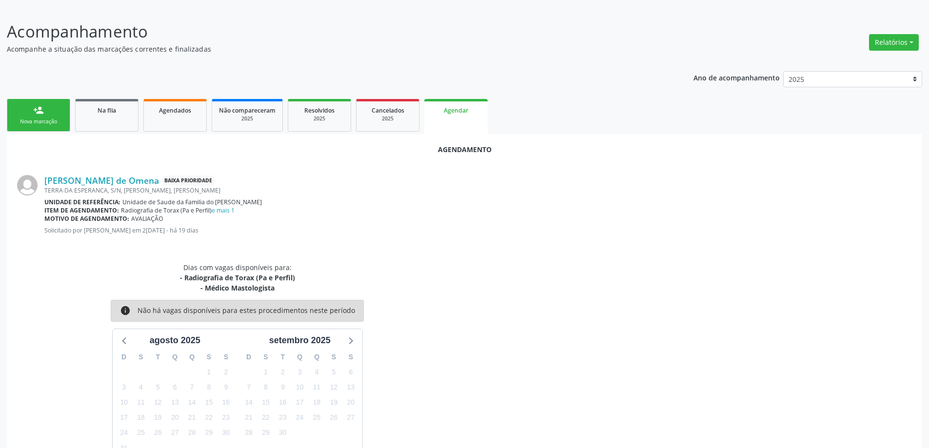
scroll to position [169, 0]
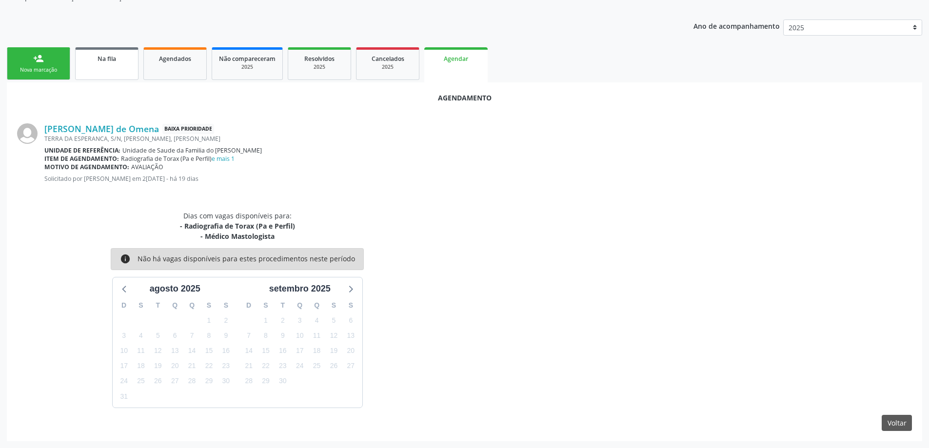
click at [98, 66] on link "Na fila" at bounding box center [106, 63] width 63 height 33
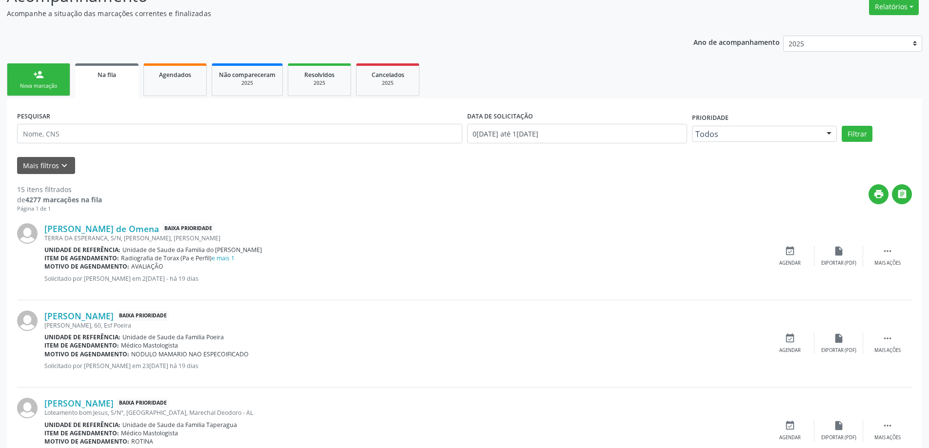
scroll to position [195, 0]
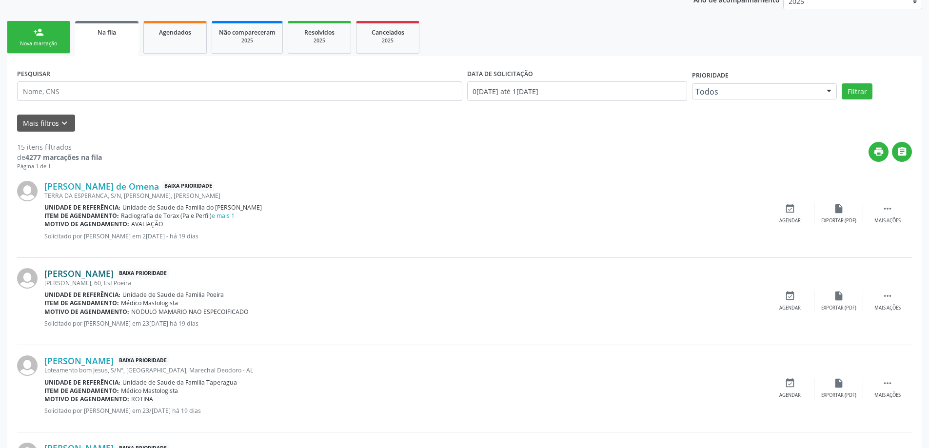
click at [91, 278] on link "[PERSON_NAME]" at bounding box center [78, 273] width 69 height 11
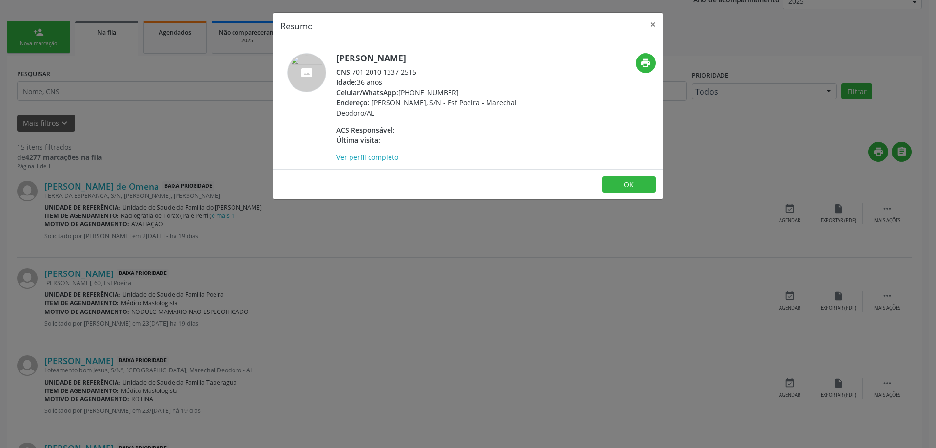
drag, startPoint x: 353, startPoint y: 71, endPoint x: 426, endPoint y: 71, distance: 73.6
click at [426, 71] on div "CNS: 701 2010 1337 2515" at bounding box center [431, 72] width 190 height 10
copy div "701 2010 1337 2515"
click at [648, 26] on button "×" at bounding box center [653, 25] width 20 height 24
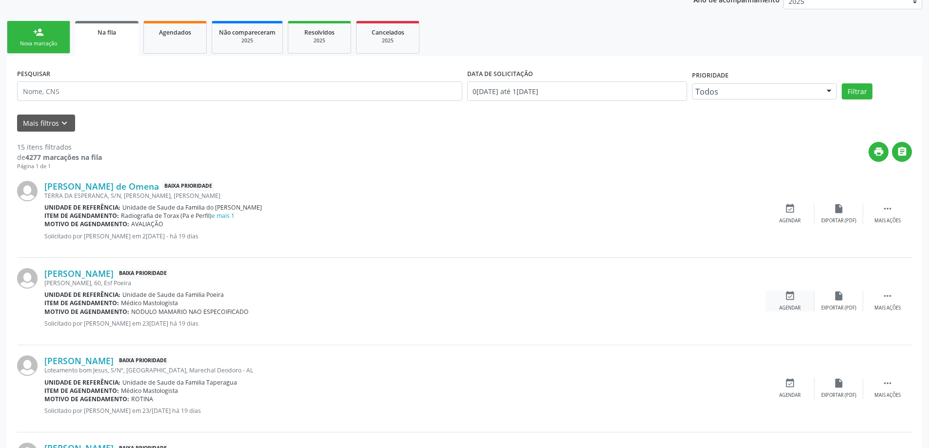
click at [793, 300] on icon "event_available" at bounding box center [790, 296] width 11 height 11
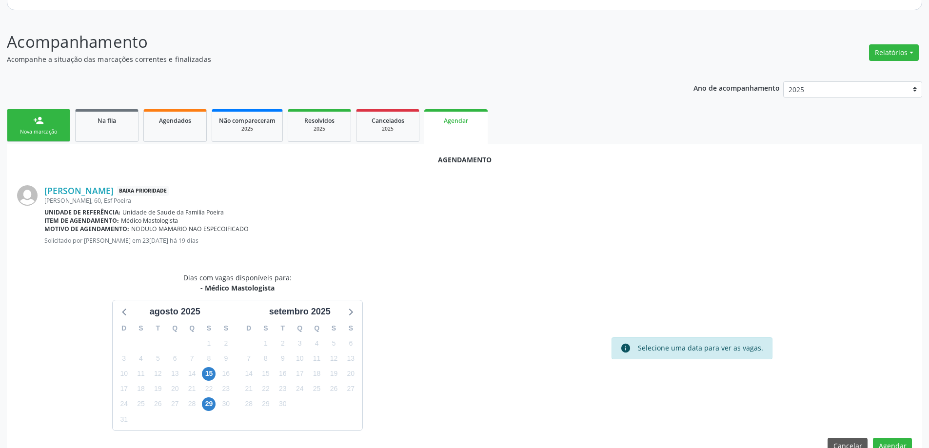
scroll to position [130, 0]
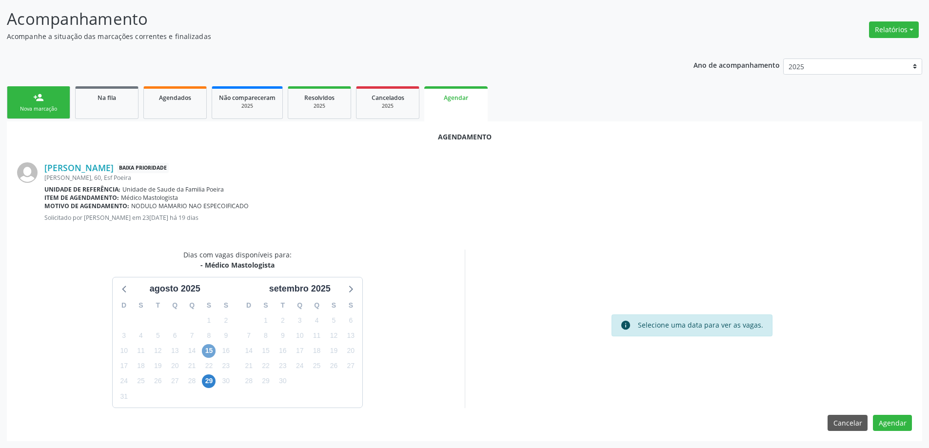
click at [207, 354] on span "15" at bounding box center [209, 351] width 14 height 14
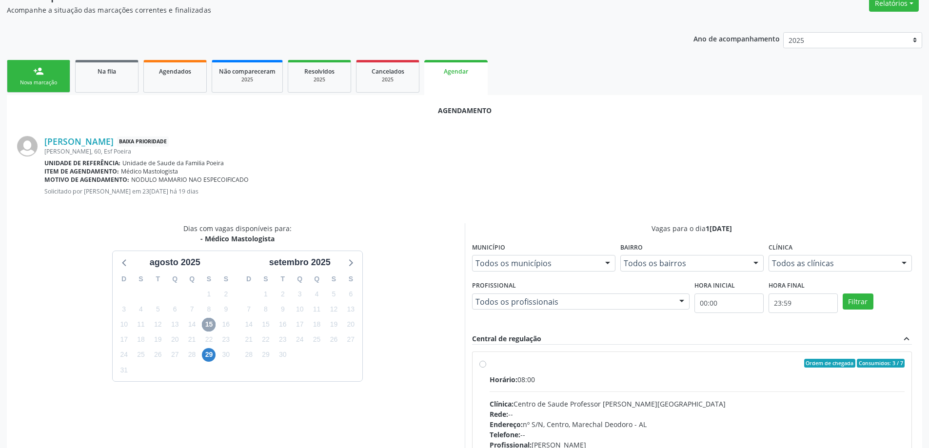
scroll to position [227, 0]
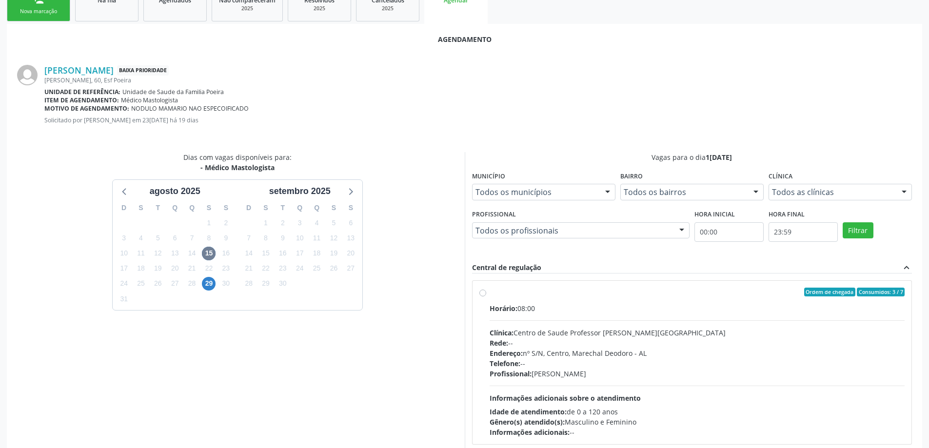
click at [490, 293] on label "Ordem de chegada Consumidos: 3 / 7 Horário: 08:00 Clínica: Centro de Saude Prof…" at bounding box center [697, 363] width 415 height 150
click at [480, 293] on input "Ordem de chegada Consumidos: 3 / 7 Horário: 08:00 Clínica: Centro de Saude Prof…" at bounding box center [482, 292] width 7 height 9
radio input "true"
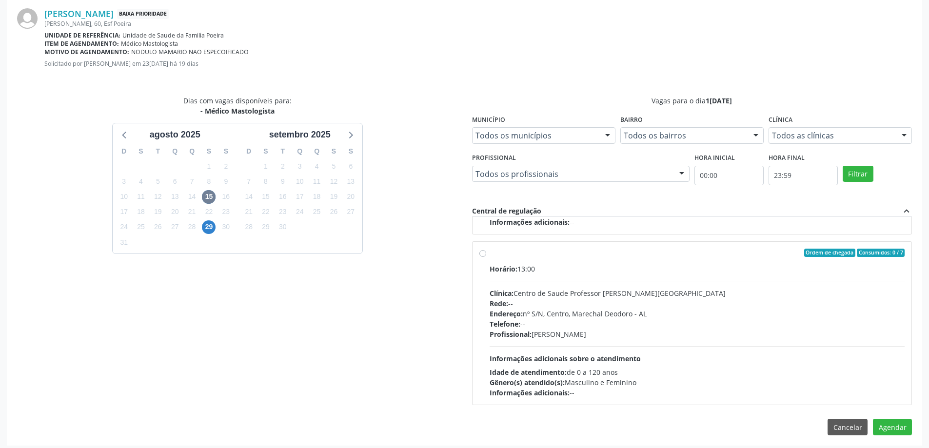
scroll to position [288, 0]
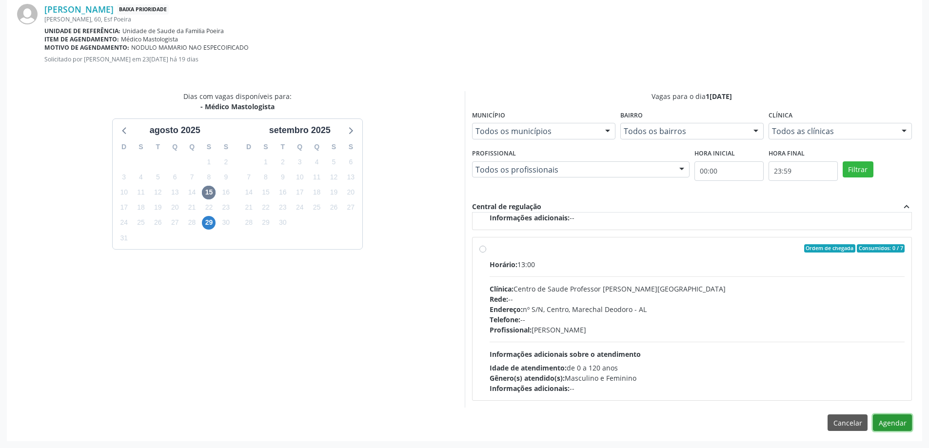
click at [897, 426] on button "Agendar" at bounding box center [892, 422] width 39 height 17
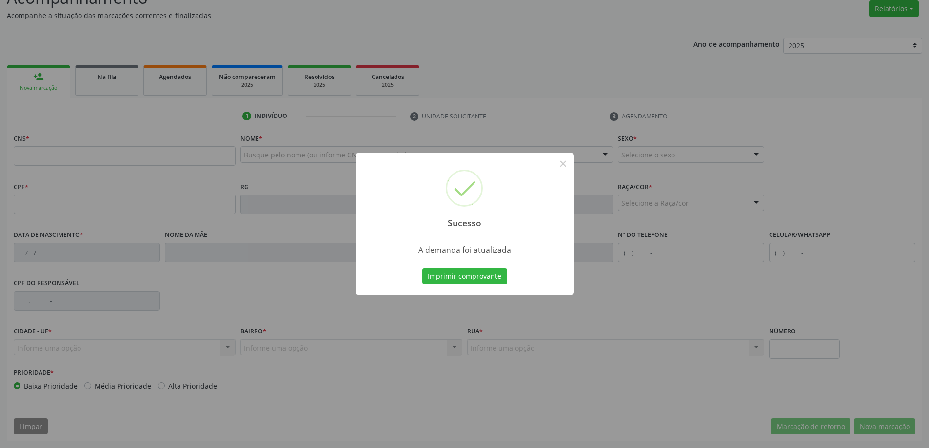
scroll to position [151, 0]
click at [563, 163] on button "×" at bounding box center [563, 164] width 17 height 17
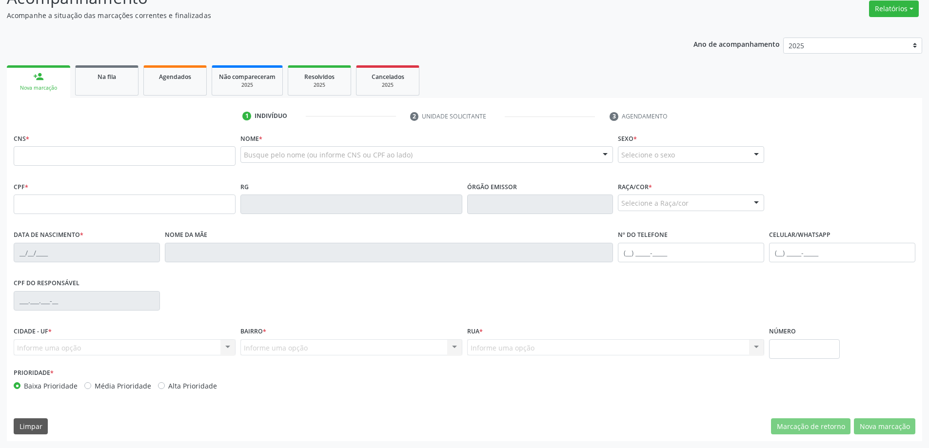
drag, startPoint x: 108, startPoint y: 73, endPoint x: 105, endPoint y: 90, distance: 16.8
click at [107, 73] on span "Na fila" at bounding box center [107, 77] width 19 height 8
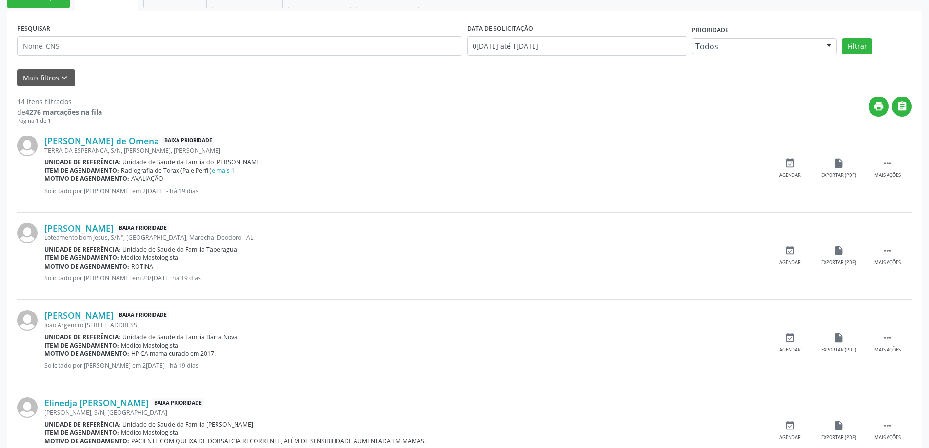
scroll to position [244, 0]
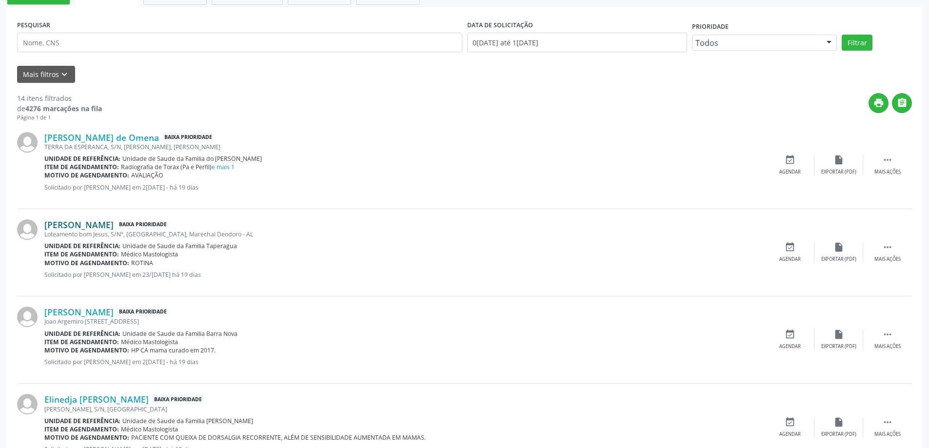
click at [89, 224] on link "[PERSON_NAME]" at bounding box center [78, 224] width 69 height 11
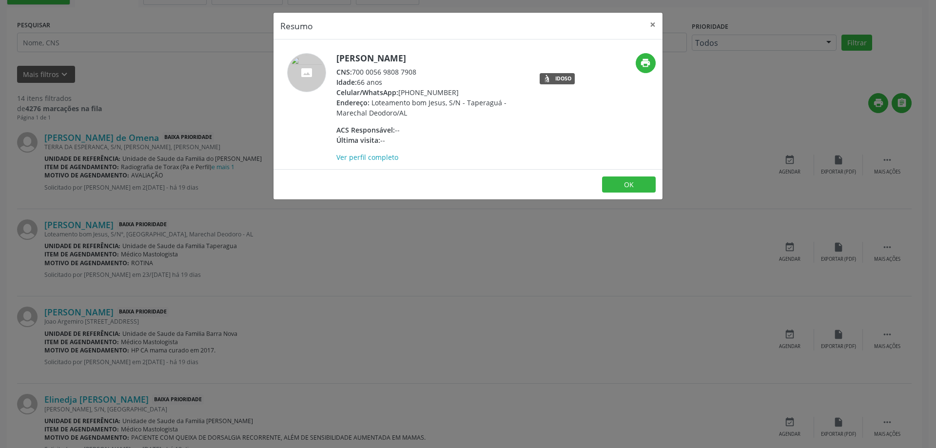
drag, startPoint x: 415, startPoint y: 71, endPoint x: 354, endPoint y: 71, distance: 60.5
click at [354, 71] on div "CNS: 700 0056 9808 7908" at bounding box center [431, 72] width 190 height 10
click at [419, 72] on div "CNS: 700 0056 9808 7908" at bounding box center [431, 72] width 190 height 10
drag, startPoint x: 419, startPoint y: 72, endPoint x: 351, endPoint y: 74, distance: 67.8
click at [351, 74] on div "CNS: 700 0056 9808 7908" at bounding box center [431, 72] width 190 height 10
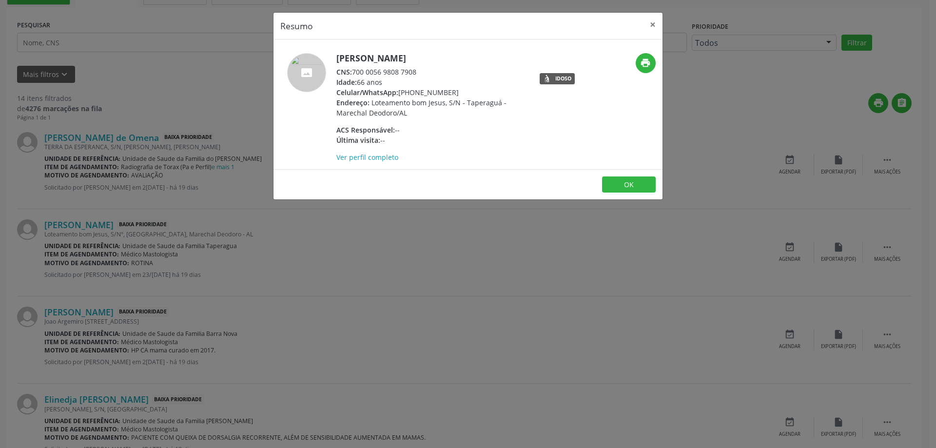
copy div "700 0056 9808 7908"
click at [647, 21] on button "×" at bounding box center [653, 25] width 20 height 24
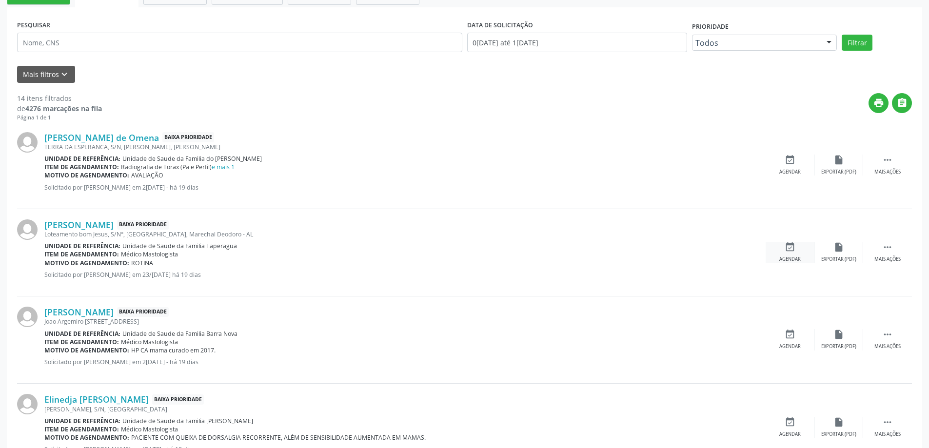
click at [783, 252] on div "event_available Agendar" at bounding box center [790, 252] width 49 height 21
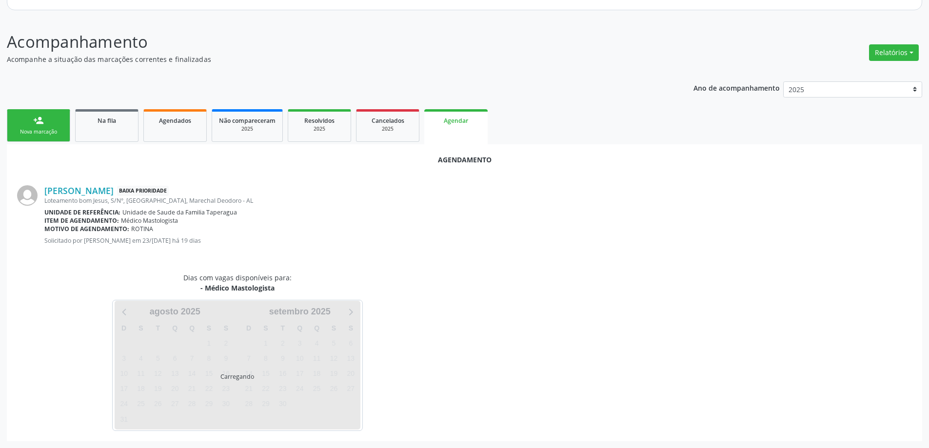
scroll to position [130, 0]
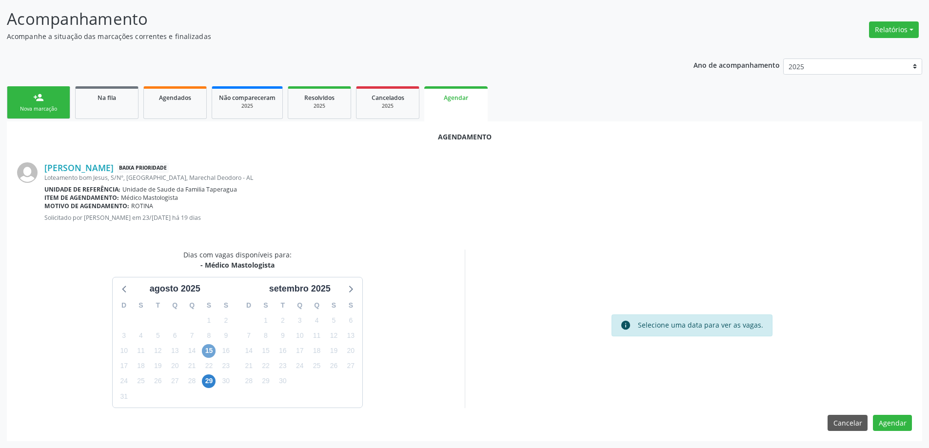
click at [212, 352] on span "15" at bounding box center [209, 351] width 14 height 14
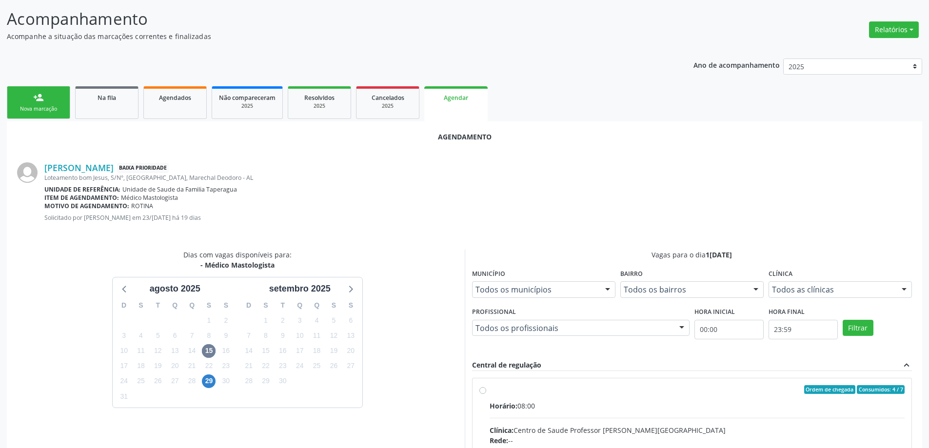
click at [480, 392] on input "Ordem de chegada Consumidos: 4 / 7 Horário: 08:00 Clínica: Centro de Saude Prof…" at bounding box center [482, 389] width 7 height 9
radio input "true"
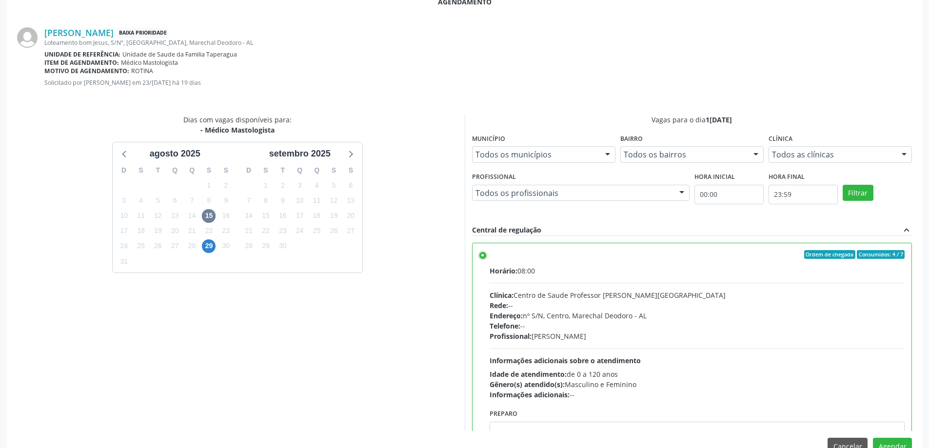
scroll to position [288, 0]
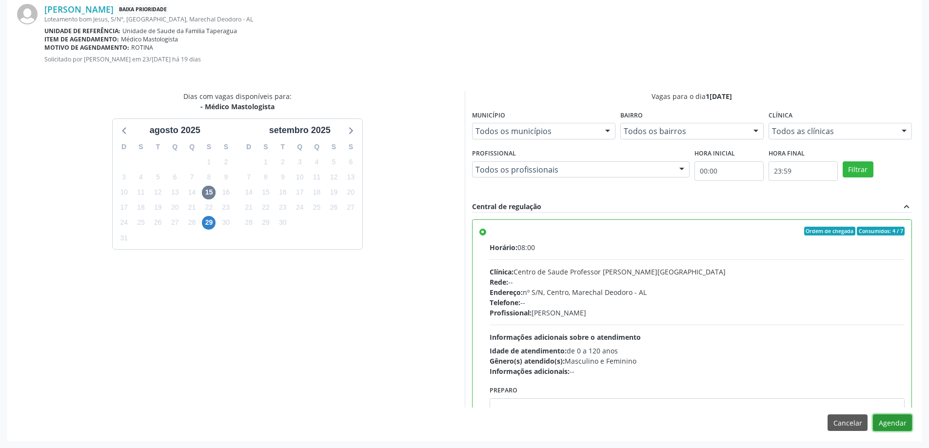
click at [903, 422] on button "Agendar" at bounding box center [892, 422] width 39 height 17
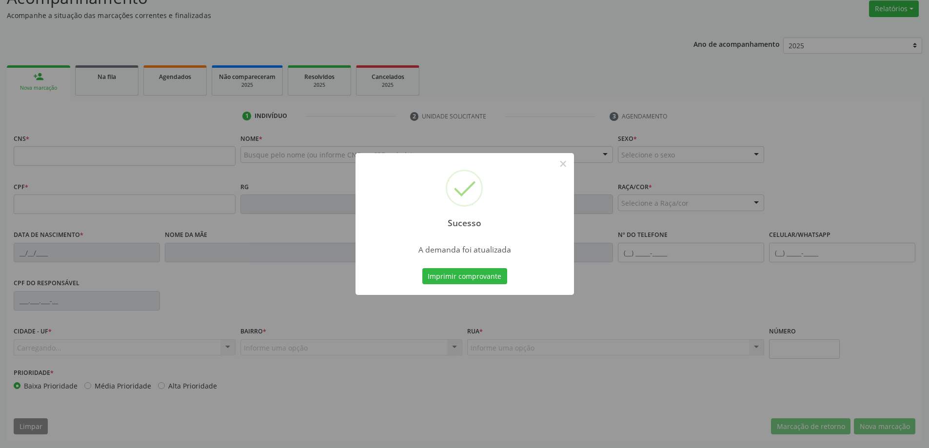
scroll to position [151, 0]
click at [564, 164] on button "×" at bounding box center [563, 164] width 17 height 17
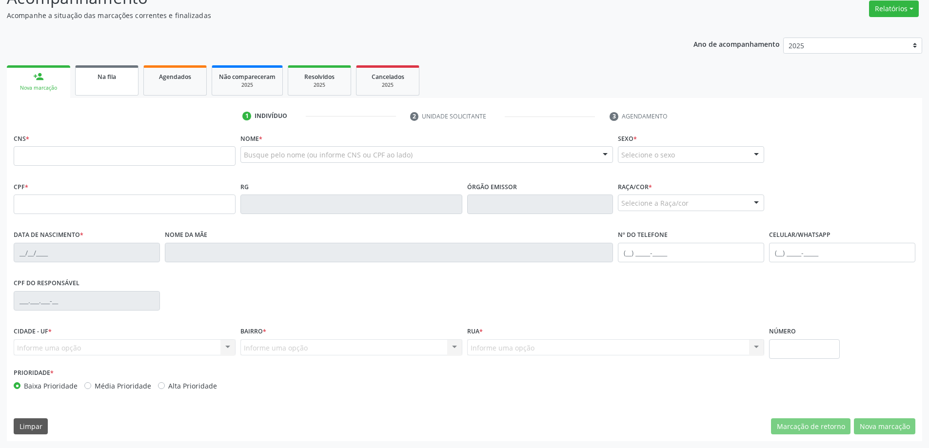
click at [114, 88] on link "Na fila" at bounding box center [106, 80] width 63 height 30
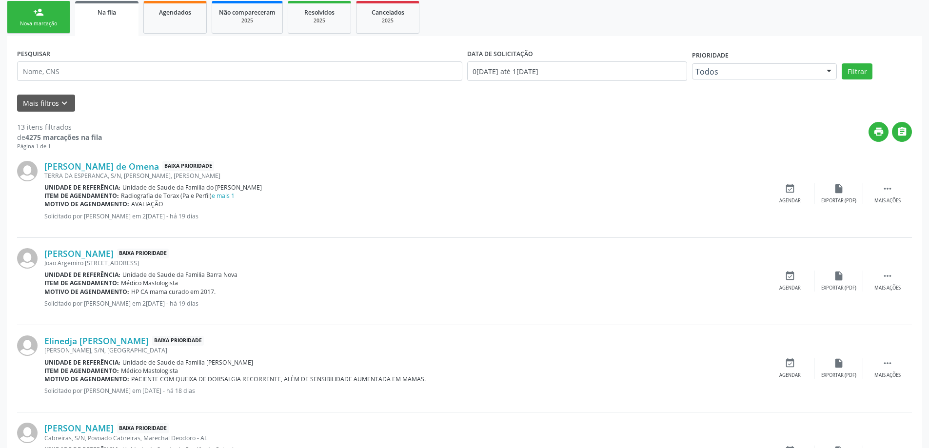
scroll to position [244, 0]
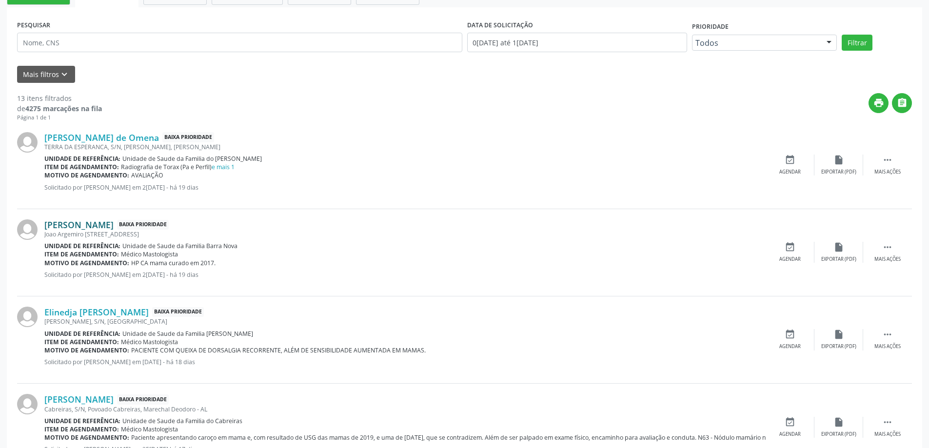
click at [86, 221] on link "[PERSON_NAME]" at bounding box center [78, 224] width 69 height 11
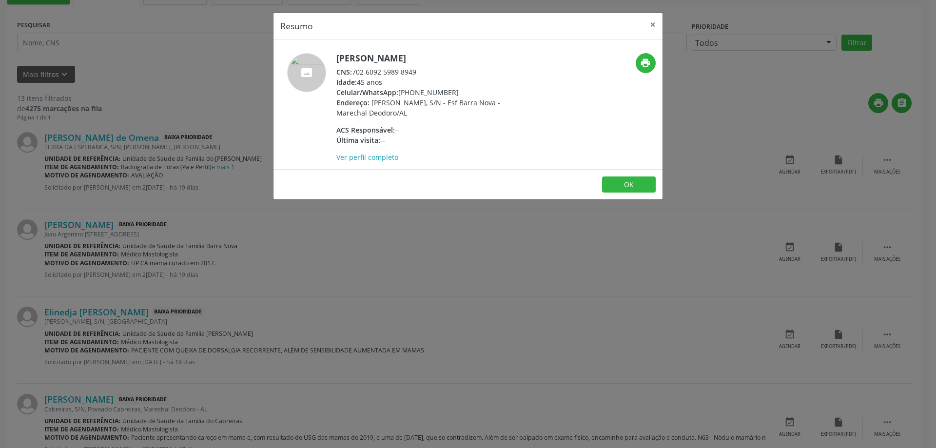
drag, startPoint x: 420, startPoint y: 70, endPoint x: 355, endPoint y: 69, distance: 64.4
click at [355, 69] on div "CNS: 702 6092 5989 8949" at bounding box center [431, 72] width 190 height 10
copy div "702 6092 5989 8949"
click at [652, 22] on button "×" at bounding box center [653, 25] width 20 height 24
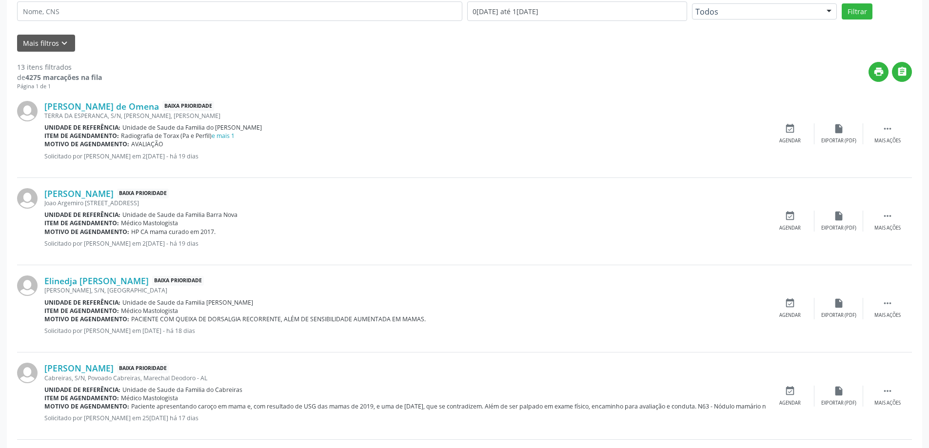
scroll to position [293, 0]
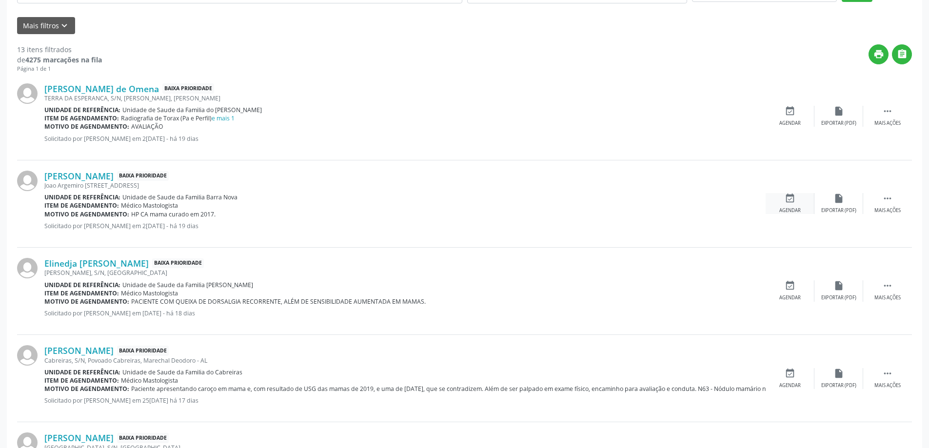
click at [786, 200] on icon "event_available" at bounding box center [790, 198] width 11 height 11
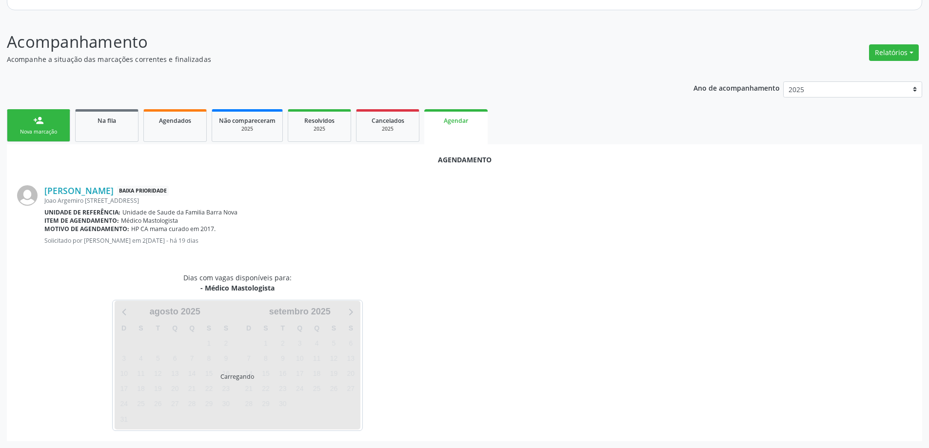
scroll to position [130, 0]
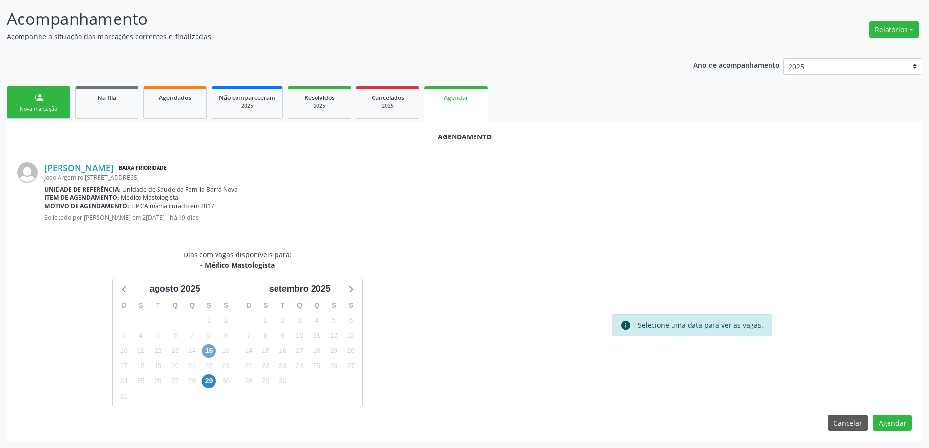
click at [211, 353] on span "15" at bounding box center [209, 351] width 14 height 14
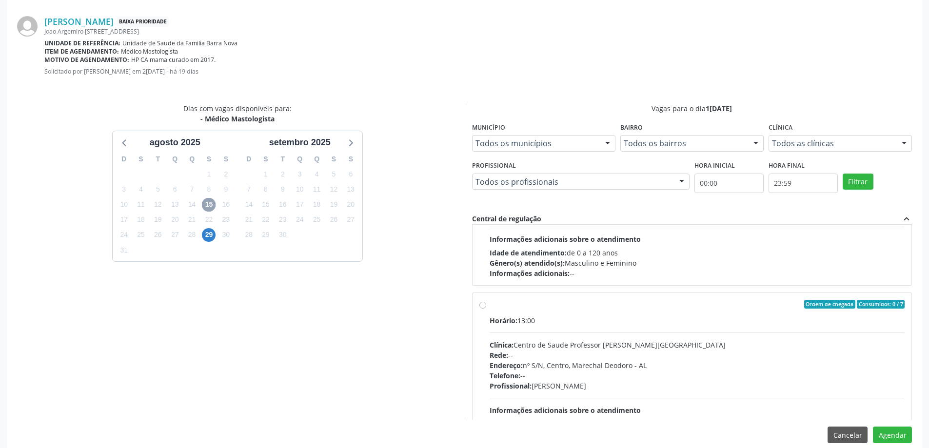
scroll to position [293, 0]
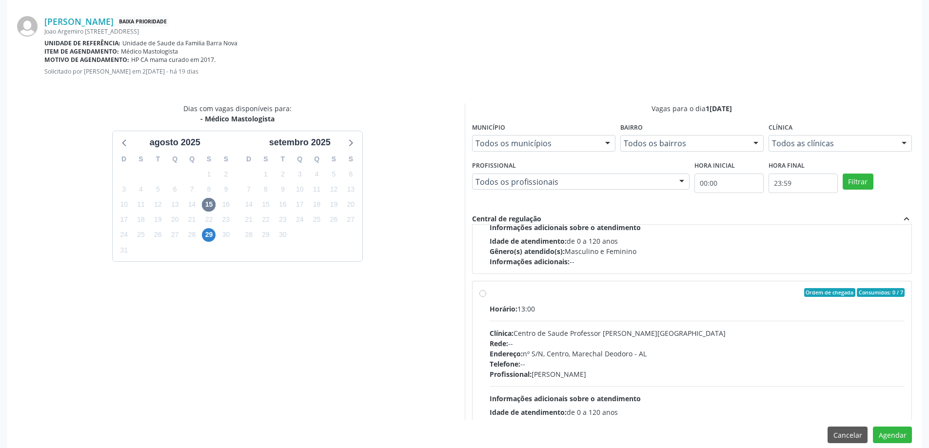
click at [490, 291] on label "Ordem de chegada Consumidos: 0 / 7 Horário: 13:00 Clínica: Centro de Saude Prof…" at bounding box center [697, 363] width 415 height 150
click at [479, 291] on input "Ordem de chegada Consumidos: 0 / 7 Horário: 13:00 Clínica: Centro de Saude Prof…" at bounding box center [482, 292] width 7 height 9
radio input "true"
click at [897, 436] on button "Agendar" at bounding box center [892, 435] width 39 height 17
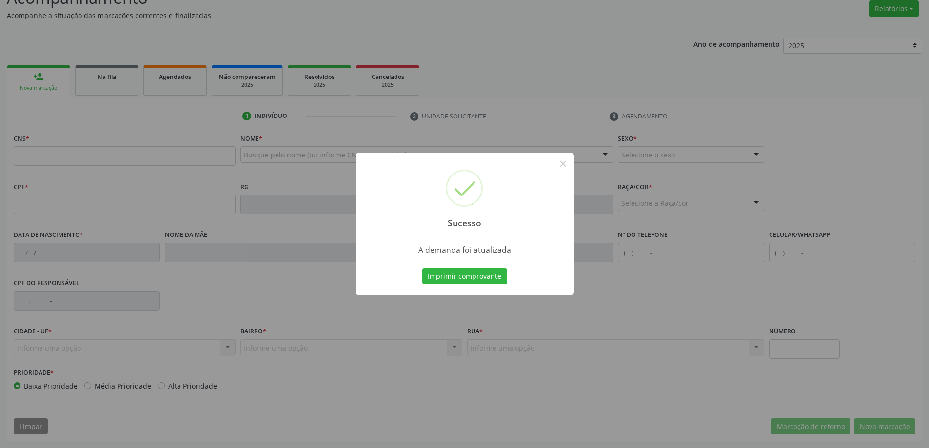
scroll to position [151, 0]
click at [559, 165] on button "×" at bounding box center [563, 164] width 17 height 17
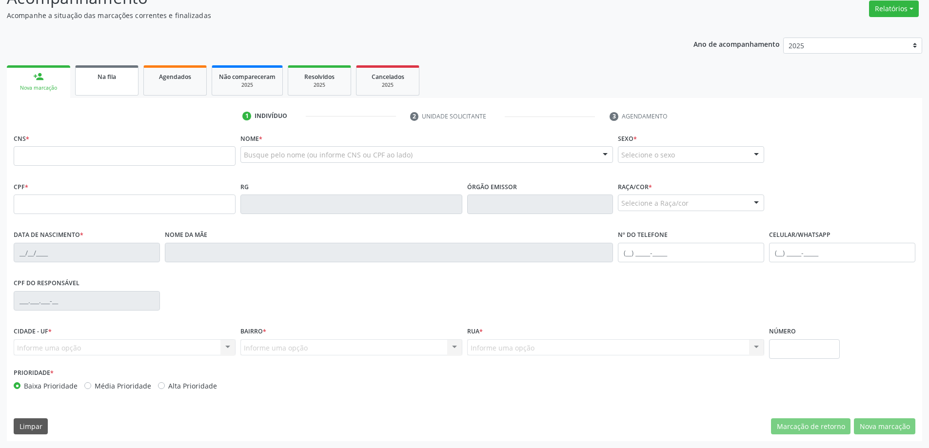
click at [108, 81] on div "Na fila" at bounding box center [106, 76] width 49 height 10
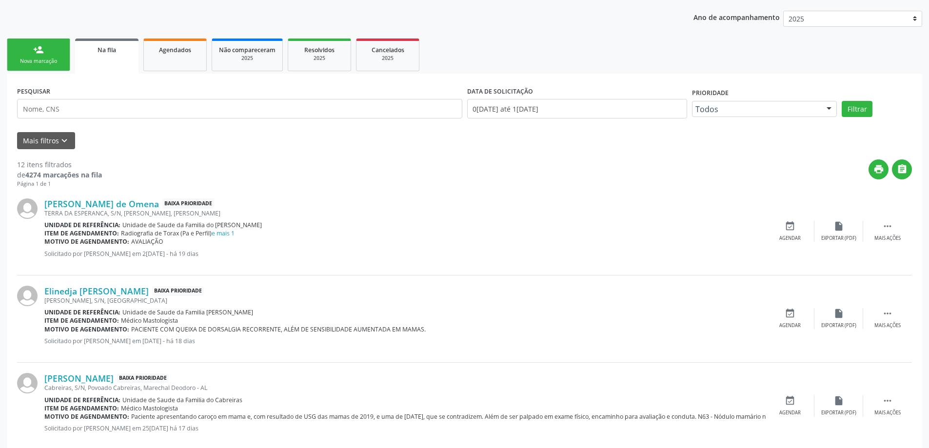
scroll to position [195, 0]
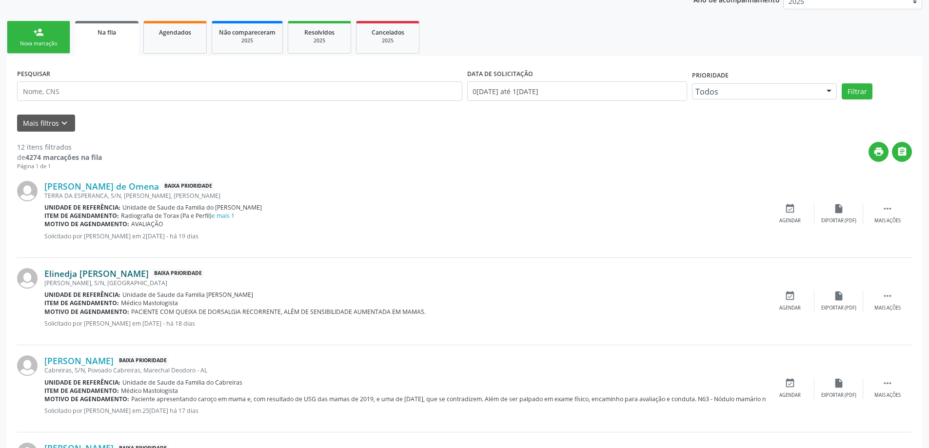
click at [108, 277] on link "Elinedja [PERSON_NAME]" at bounding box center [96, 273] width 104 height 11
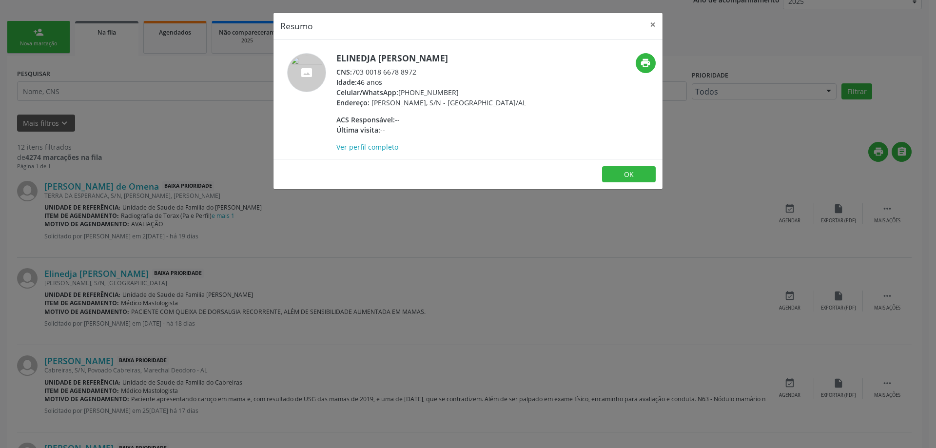
drag, startPoint x: 421, startPoint y: 69, endPoint x: 353, endPoint y: 72, distance: 67.9
click at [353, 72] on div "CNS: 703 0018 6678 8972" at bounding box center [431, 72] width 190 height 10
copy div "703 0018 6678 8972"
click at [651, 22] on button "×" at bounding box center [653, 25] width 20 height 24
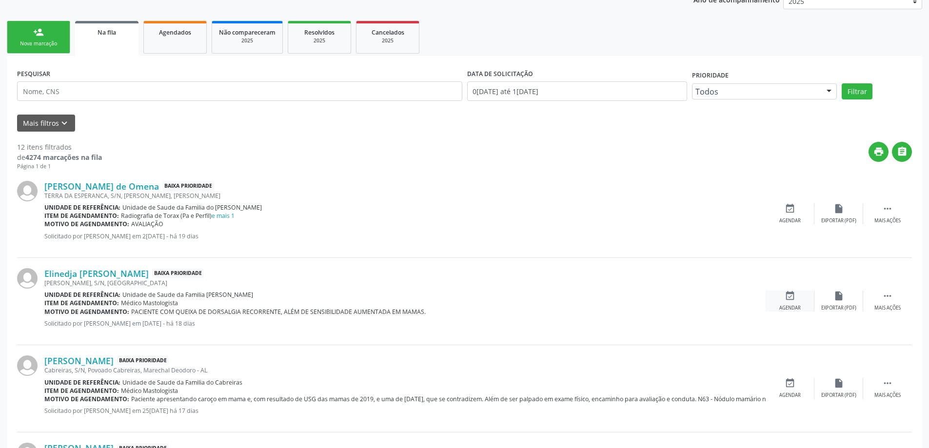
click at [791, 298] on icon "event_available" at bounding box center [790, 296] width 11 height 11
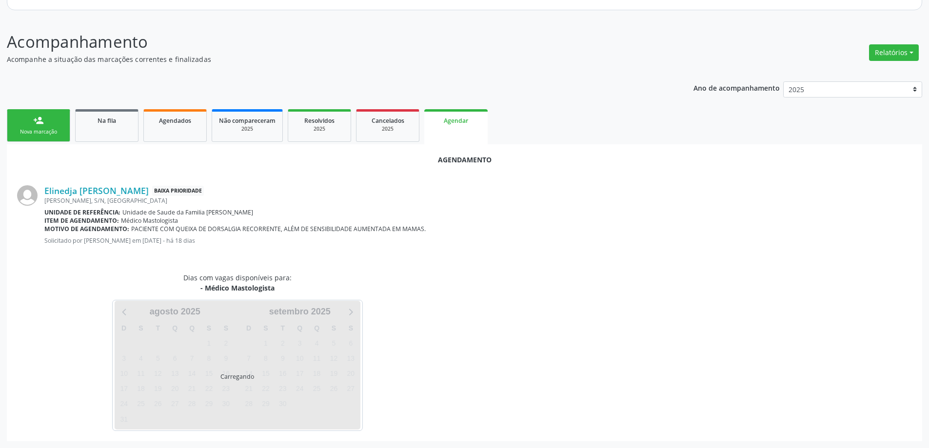
scroll to position [130, 0]
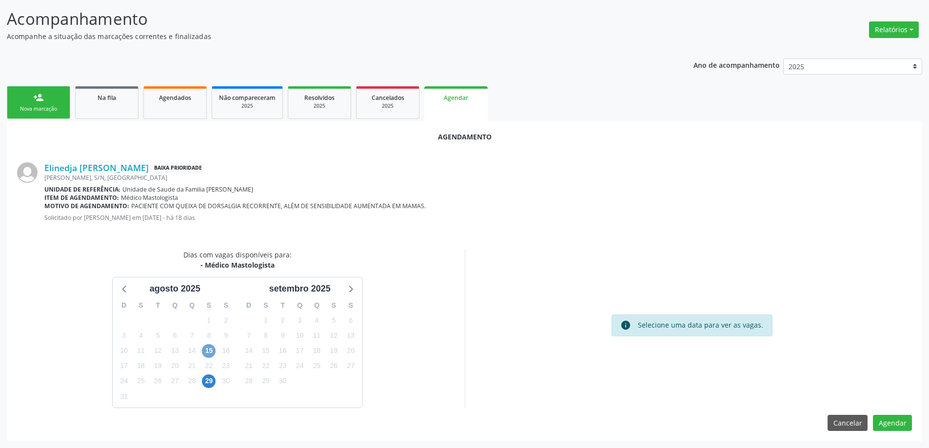
click at [206, 353] on span "15" at bounding box center [209, 351] width 14 height 14
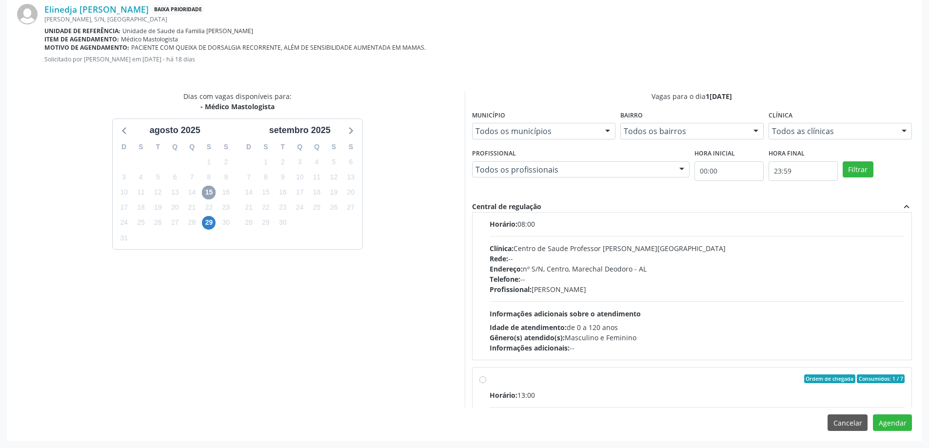
scroll to position [244, 0]
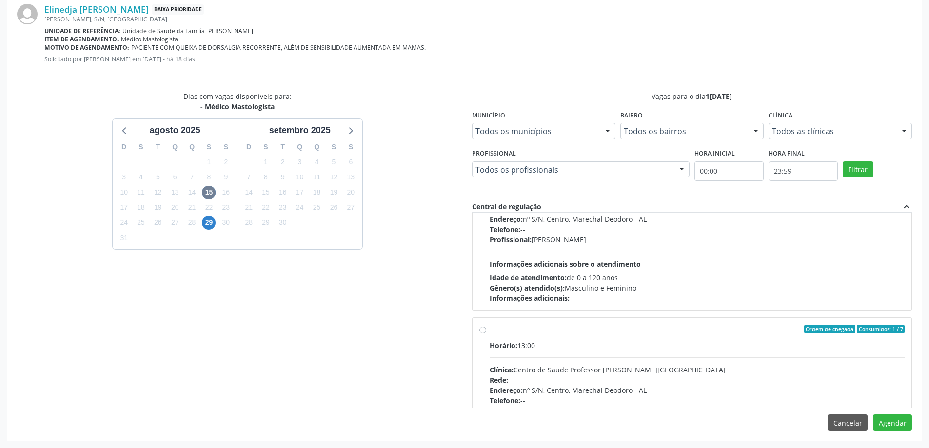
click at [490, 332] on label "Ordem de chegada Consumidos: 1 / 7 Horário: 13:00 Clínica: Centro de Saude Prof…" at bounding box center [697, 400] width 415 height 150
click at [479, 332] on input "Ordem de chegada Consumidos: 1 / 7 Horário: 13:00 Clínica: Centro de Saude Prof…" at bounding box center [482, 329] width 7 height 9
radio input "true"
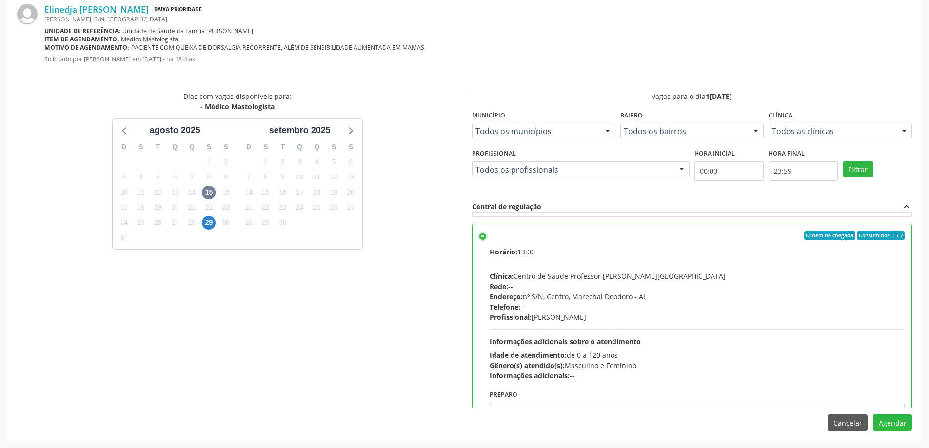
scroll to position [341, 0]
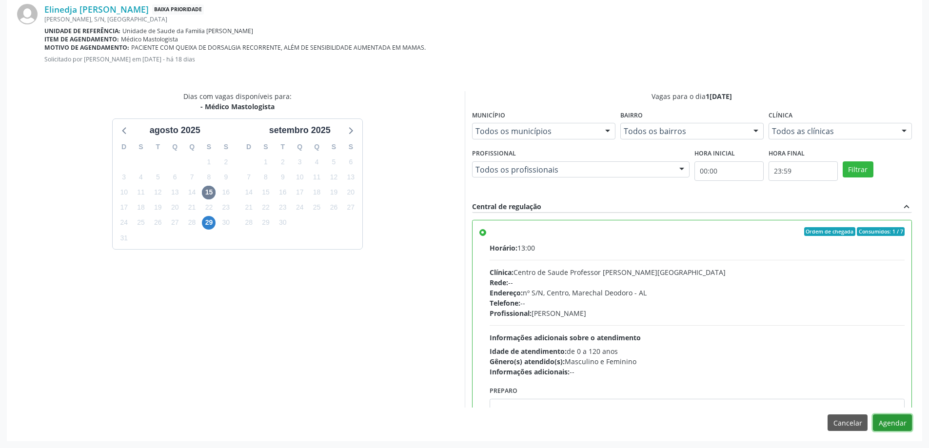
click at [901, 423] on button "Agendar" at bounding box center [892, 422] width 39 height 17
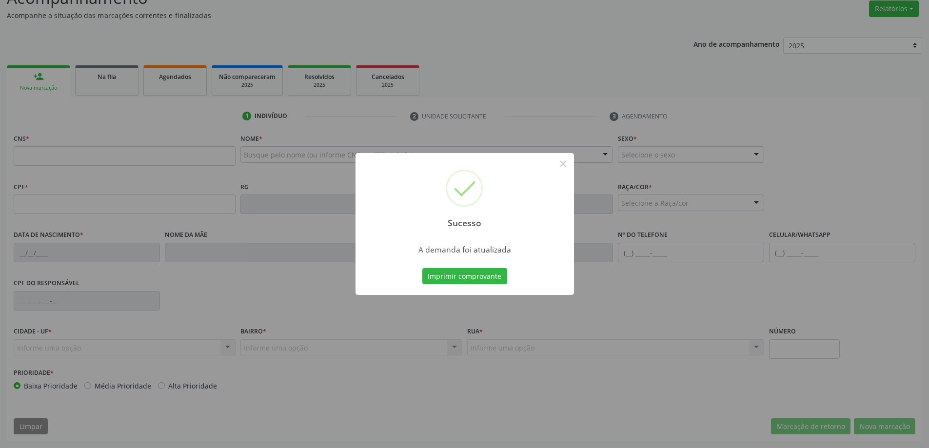
scroll to position [151, 0]
click at [566, 166] on button "×" at bounding box center [563, 164] width 17 height 17
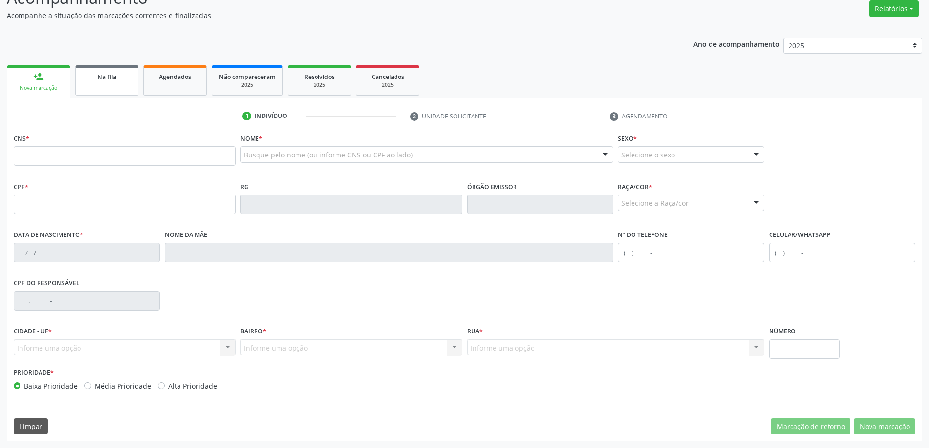
click at [97, 83] on link "Na fila" at bounding box center [106, 80] width 63 height 30
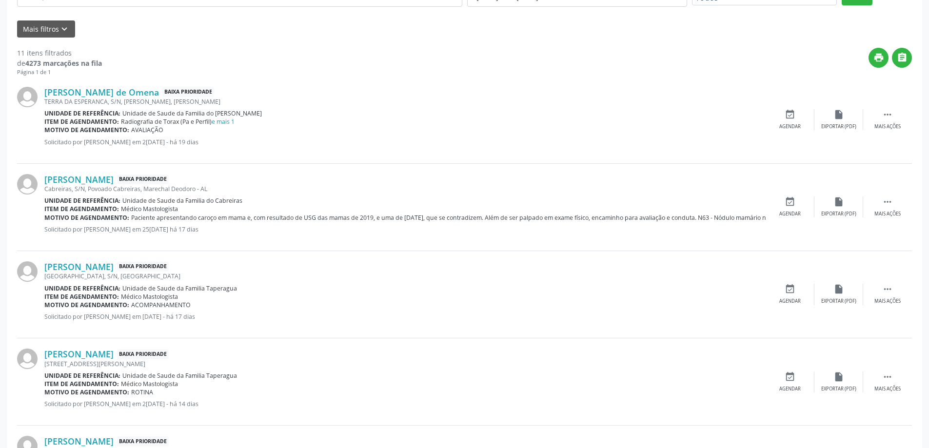
scroll to position [293, 0]
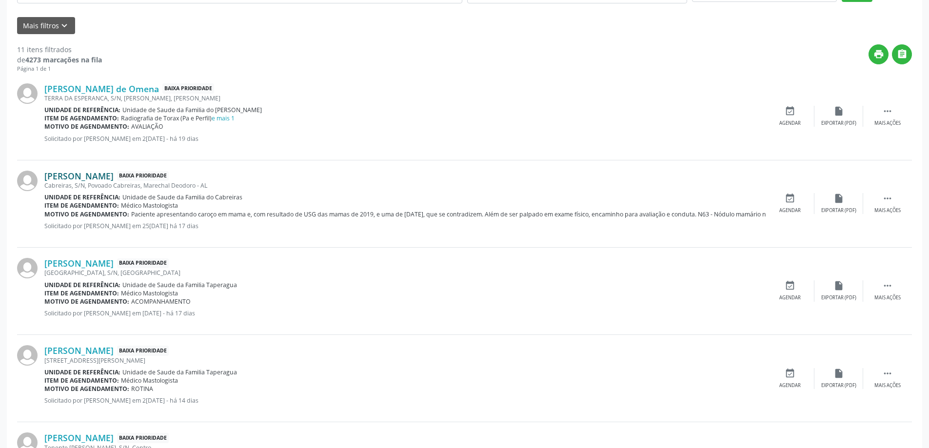
click at [71, 177] on link "[PERSON_NAME]" at bounding box center [78, 176] width 69 height 11
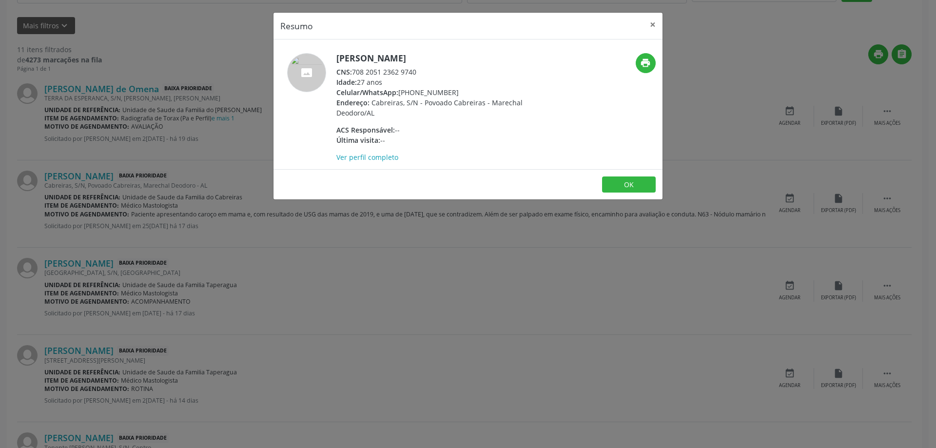
drag, startPoint x: 420, startPoint y: 69, endPoint x: 354, endPoint y: 73, distance: 65.5
click at [354, 73] on div "CNS: 708 2051 2362 9740" at bounding box center [431, 72] width 190 height 10
copy div "708 2051 2362 9740"
click at [651, 24] on button "×" at bounding box center [653, 25] width 20 height 24
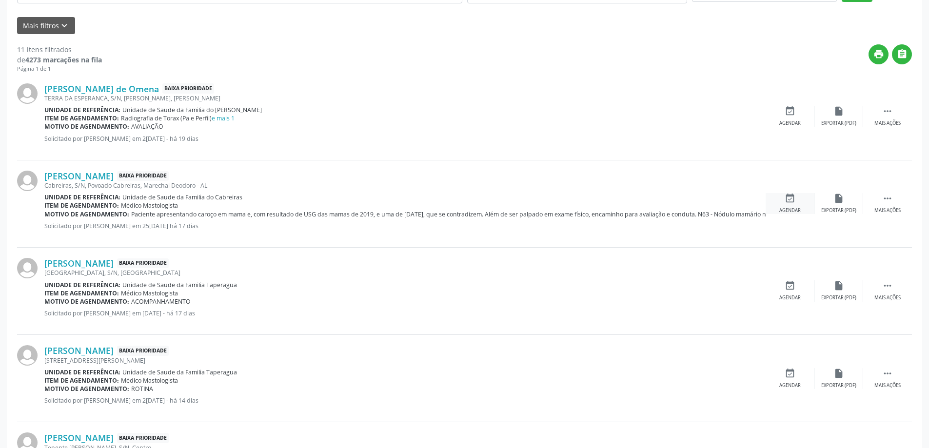
click at [787, 199] on icon "event_available" at bounding box center [790, 198] width 11 height 11
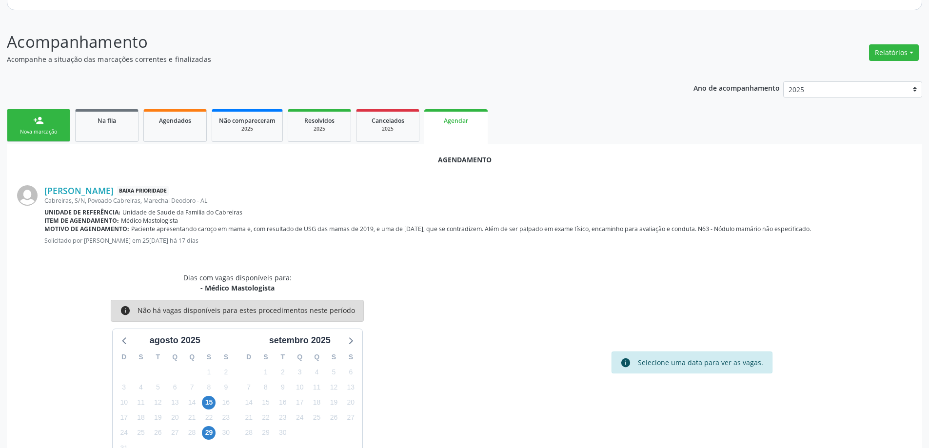
scroll to position [130, 0]
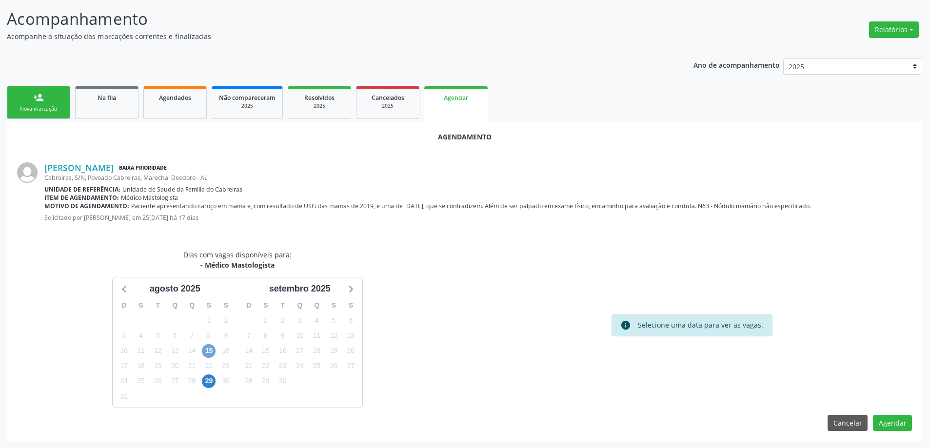
click at [207, 353] on span "15" at bounding box center [209, 351] width 14 height 14
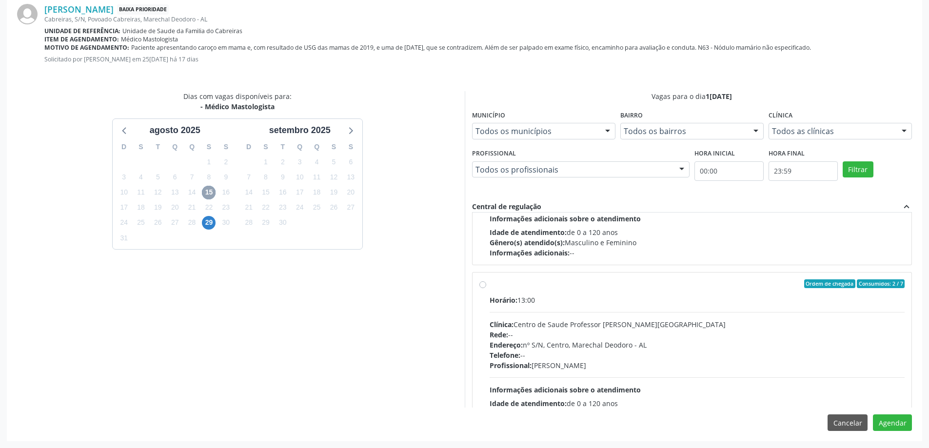
scroll to position [293, 0]
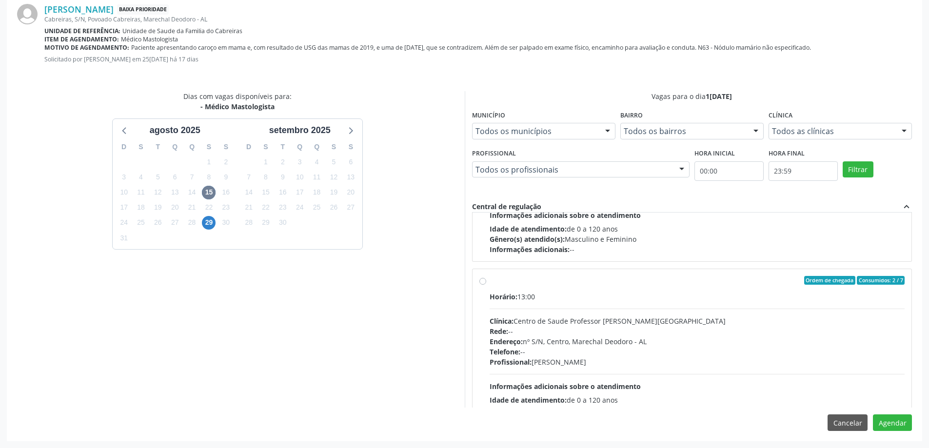
click at [490, 284] on label "Ordem de chegada Consumidos: 2 / 7 Horário: 13:00 Clínica: Centro de Saude Prof…" at bounding box center [697, 351] width 415 height 150
click at [482, 284] on input "Ordem de chegada Consumidos: 2 / 7 Horário: 13:00 Clínica: Centro de Saude Prof…" at bounding box center [482, 280] width 7 height 9
radio input "true"
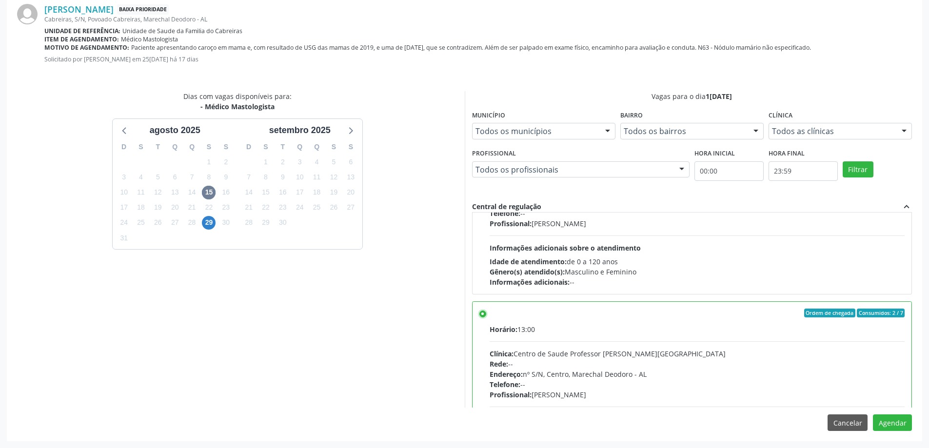
scroll to position [244, 0]
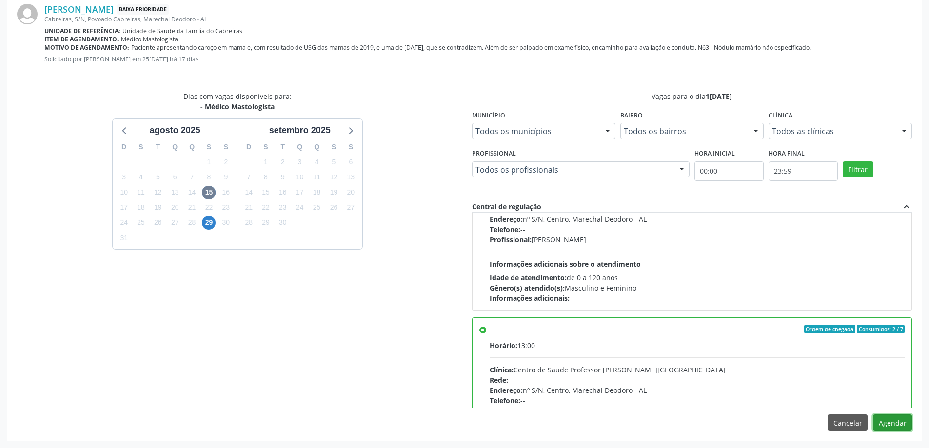
click at [896, 420] on button "Agendar" at bounding box center [892, 422] width 39 height 17
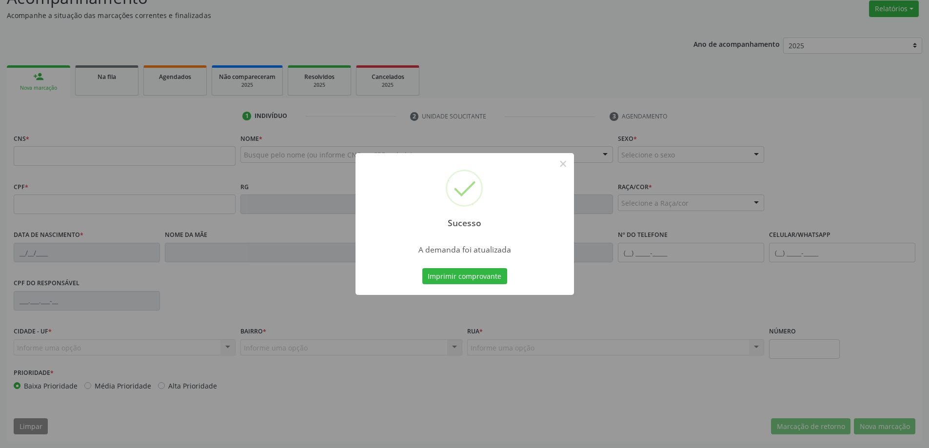
scroll to position [151, 0]
click at [565, 164] on button "×" at bounding box center [563, 164] width 17 height 17
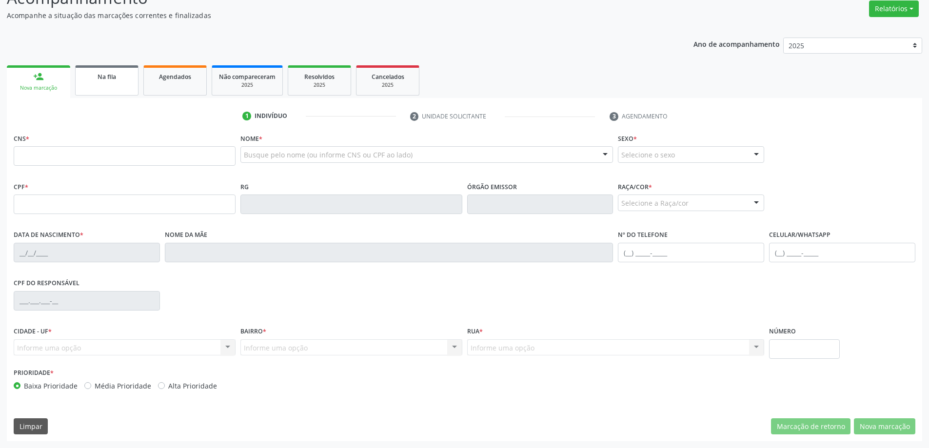
click at [108, 82] on link "Na fila" at bounding box center [106, 80] width 63 height 30
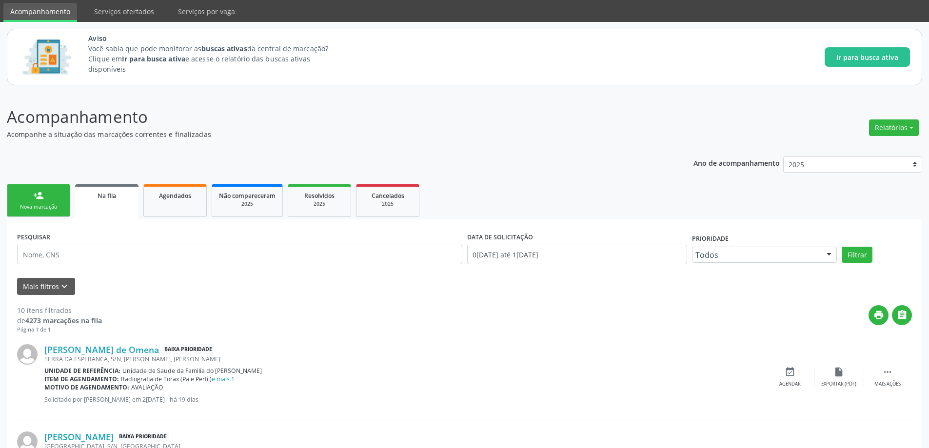
scroll to position [49, 0]
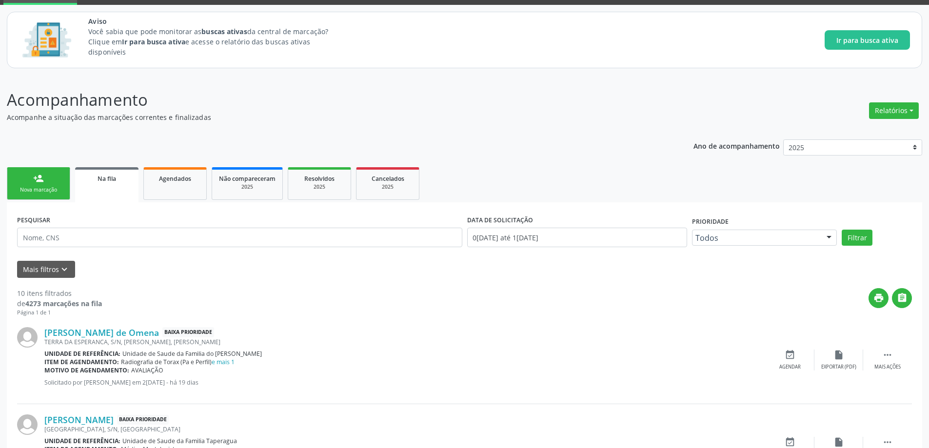
click at [119, 178] on div "Na fila" at bounding box center [107, 178] width 50 height 10
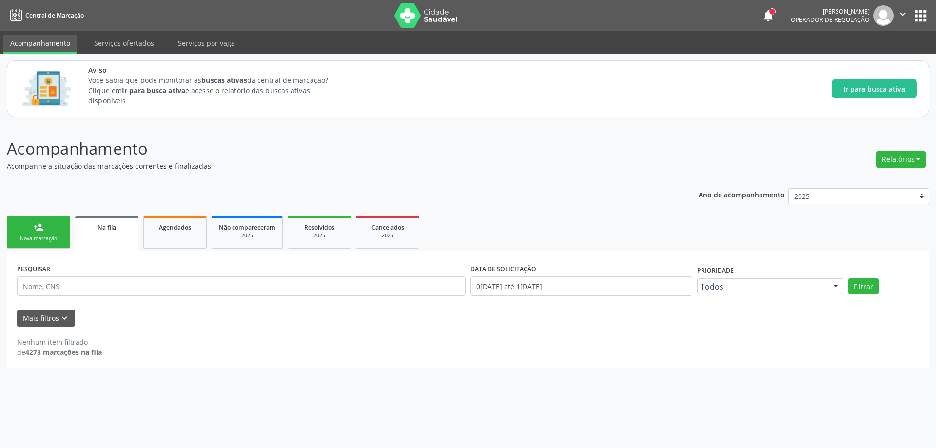
click at [110, 236] on link "Na fila" at bounding box center [106, 233] width 63 height 35
click at [109, 229] on span "Na fila" at bounding box center [107, 227] width 19 height 8
click at [86, 232] on link "Na fila" at bounding box center [106, 233] width 63 height 35
click at [44, 323] on button "Mais filtros keyboard_arrow_down" at bounding box center [46, 318] width 58 height 17
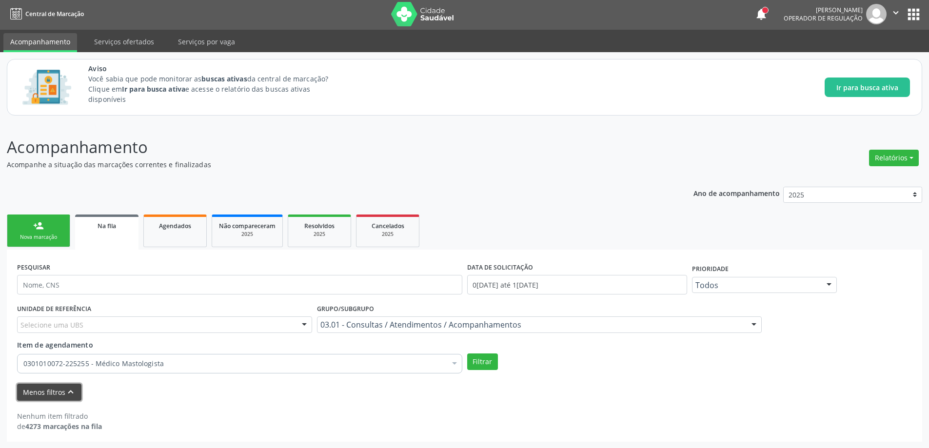
scroll to position [2, 0]
click at [488, 363] on button "Filtrar" at bounding box center [482, 361] width 31 height 17
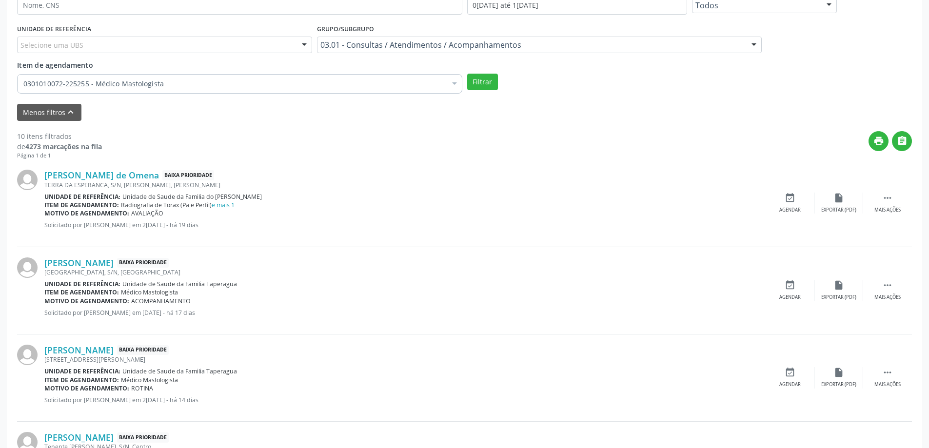
scroll to position [295, 0]
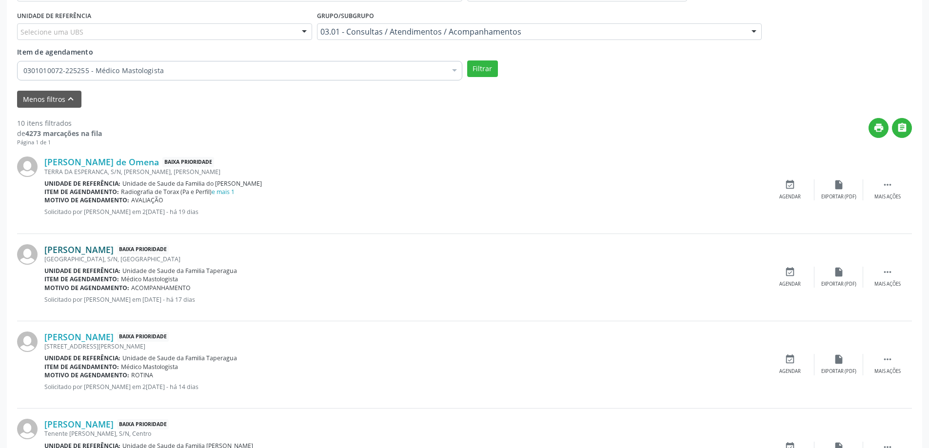
click at [95, 250] on link "[PERSON_NAME]" at bounding box center [78, 249] width 69 height 11
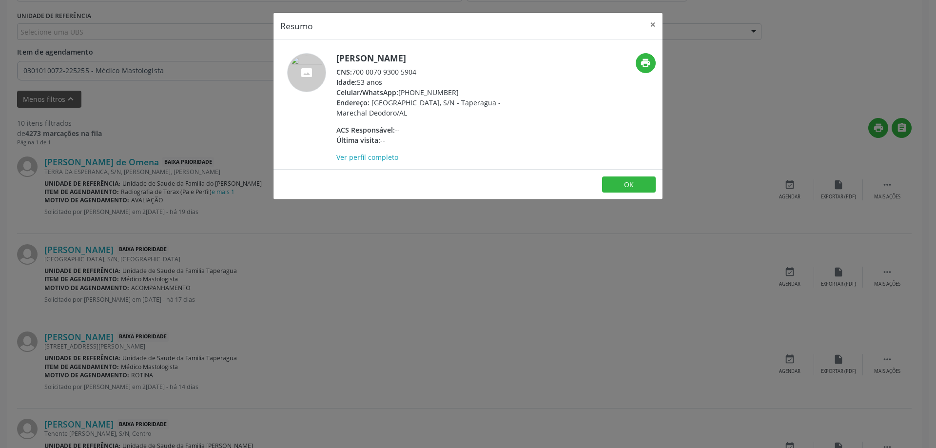
drag, startPoint x: 353, startPoint y: 72, endPoint x: 427, endPoint y: 72, distance: 73.6
click at [427, 72] on div "CNS: 700 0070 9300 5904" at bounding box center [431, 72] width 190 height 10
click at [384, 72] on div "CNS: 700 0070 9300 5904" at bounding box center [431, 72] width 190 height 10
drag, startPoint x: 422, startPoint y: 71, endPoint x: 353, endPoint y: 74, distance: 69.3
click at [353, 74] on div "CNS: 700 0070 9300 5904" at bounding box center [431, 72] width 190 height 10
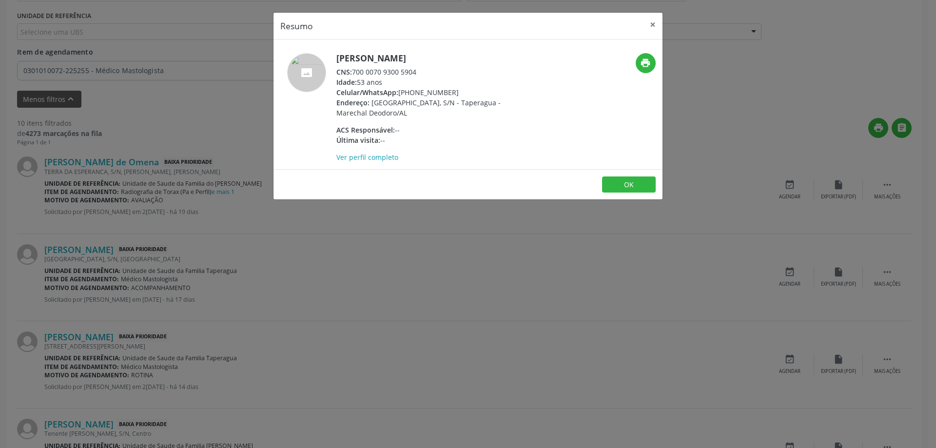
copy div "700 0070 9300 5904"
click at [649, 28] on button "×" at bounding box center [653, 25] width 20 height 24
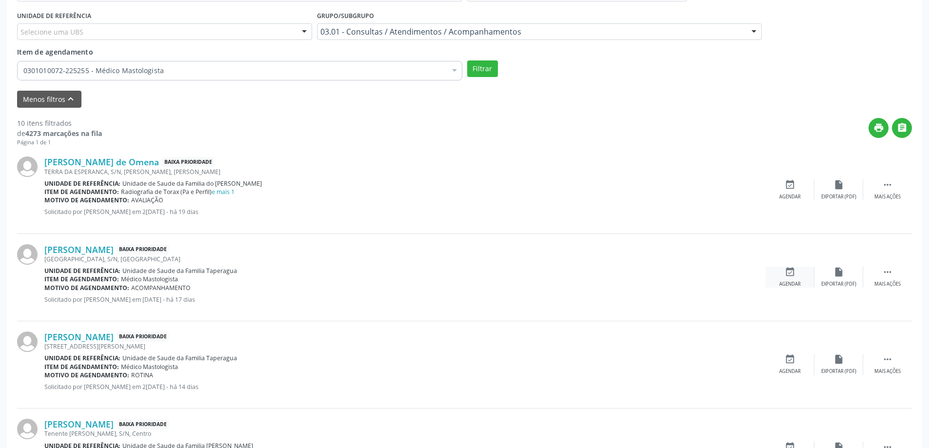
click at [795, 275] on icon "event_available" at bounding box center [790, 272] width 11 height 11
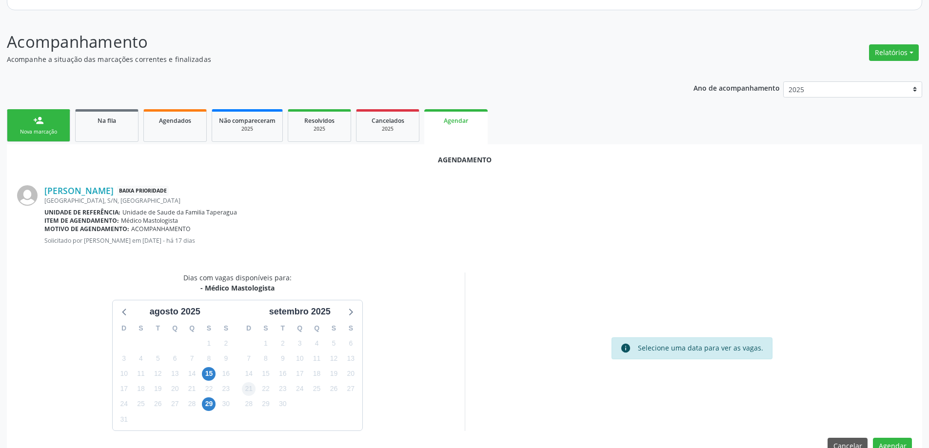
scroll to position [130, 0]
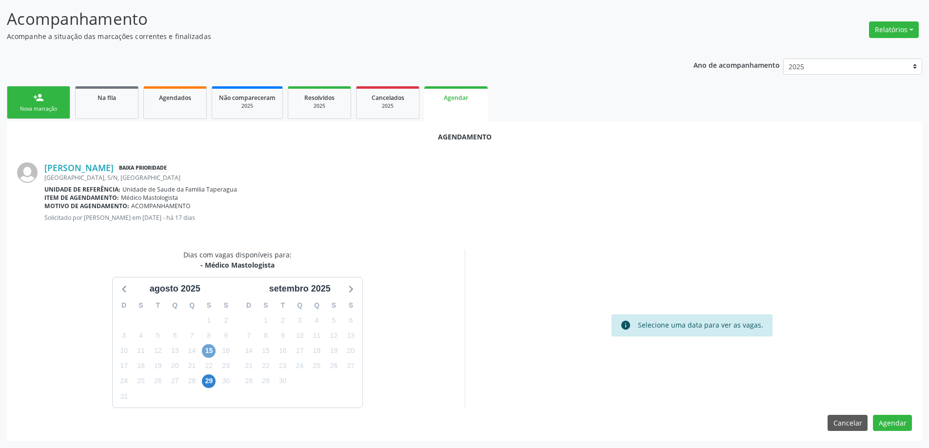
click at [210, 349] on span "15" at bounding box center [209, 351] width 14 height 14
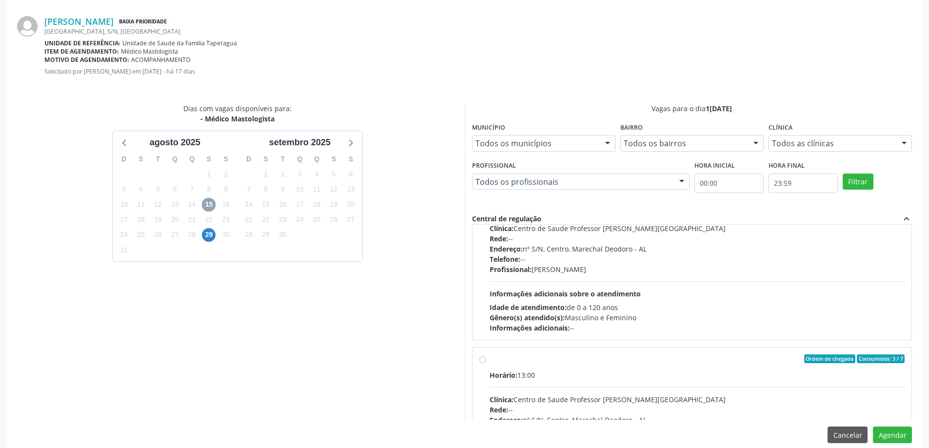
scroll to position [244, 0]
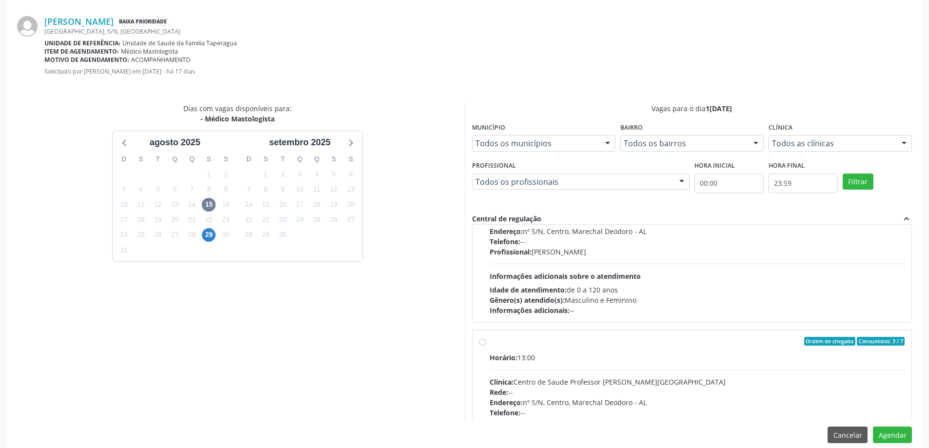
click at [486, 346] on div "Ordem de chegada Consumidos: 3 / 7 Horário: 13:00 Clínica: Centro de Saude Prof…" at bounding box center [692, 412] width 426 height 150
radio input "true"
click at [894, 437] on button "Agendar" at bounding box center [892, 435] width 39 height 17
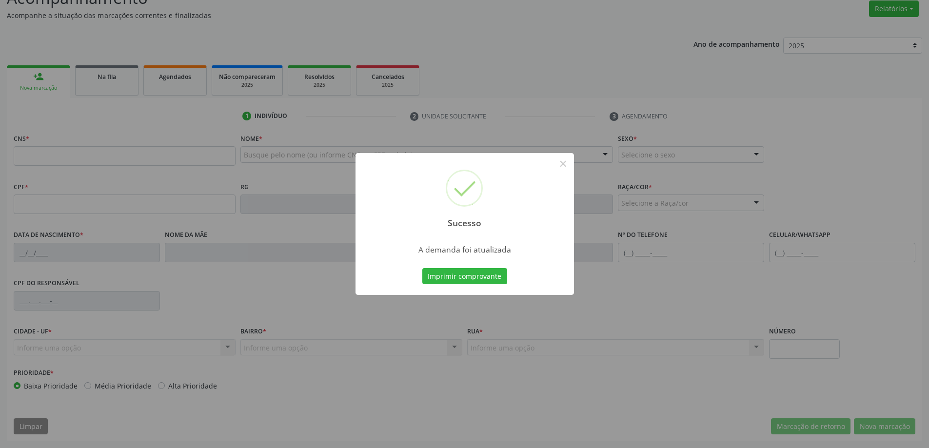
scroll to position [151, 0]
click at [561, 166] on button "×" at bounding box center [563, 164] width 17 height 17
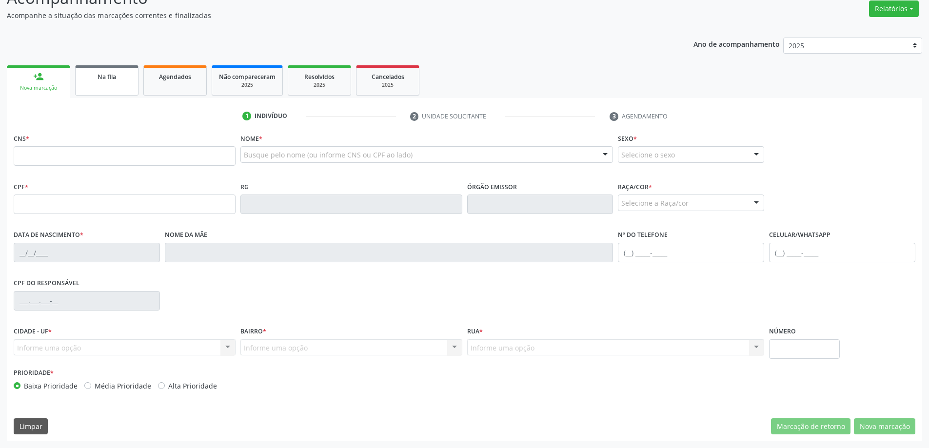
click at [102, 85] on link "Na fila" at bounding box center [106, 80] width 63 height 30
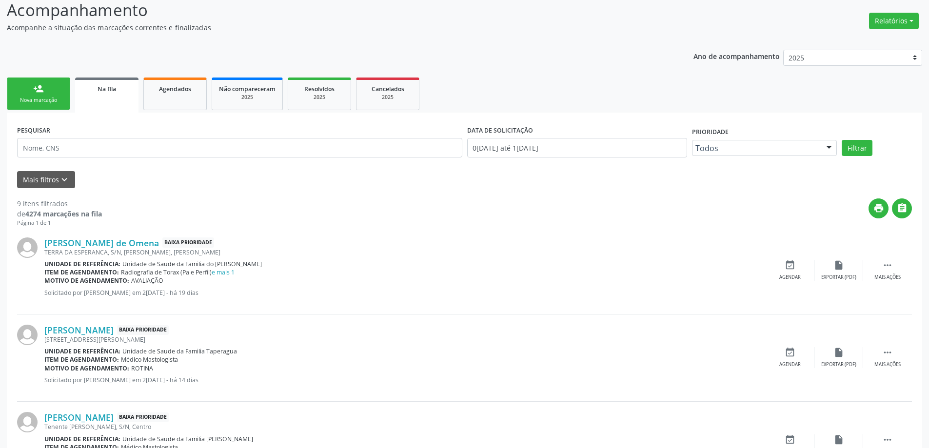
scroll to position [146, 0]
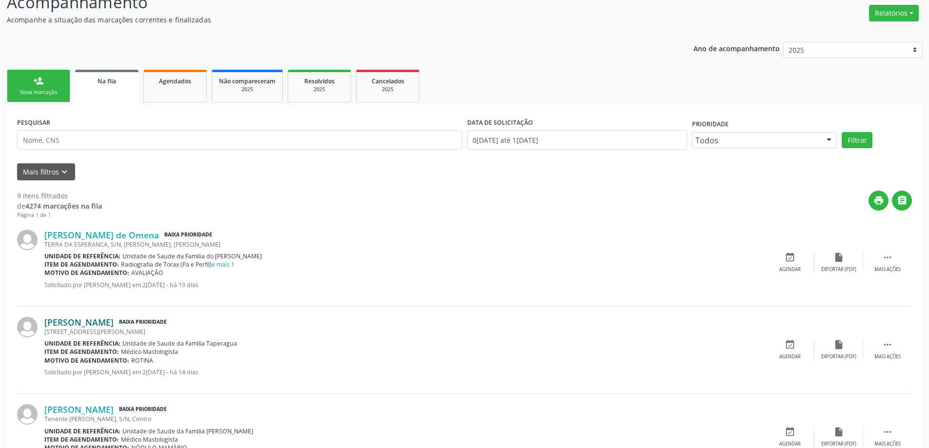
click at [100, 325] on link "[PERSON_NAME]" at bounding box center [78, 322] width 69 height 11
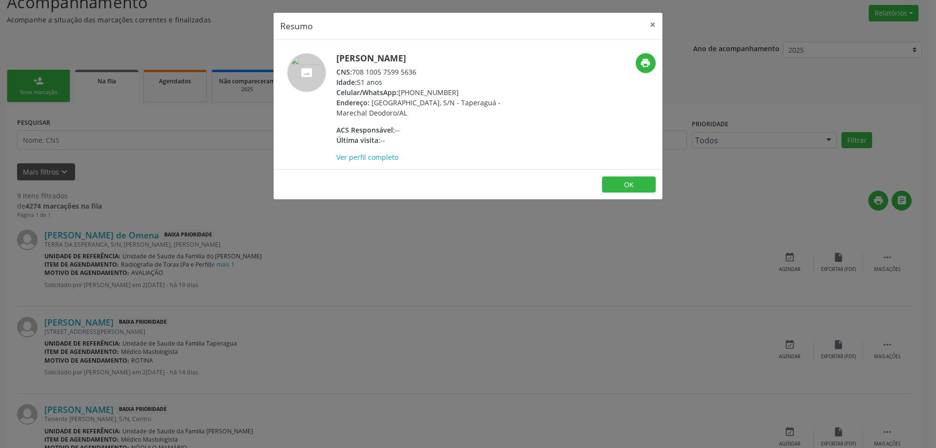
drag, startPoint x: 353, startPoint y: 71, endPoint x: 430, endPoint y: 74, distance: 77.1
click at [430, 74] on div "CNS: 708 1005 7599 5636" at bounding box center [431, 72] width 190 height 10
copy div "708 1005 7599 5636"
click at [652, 26] on button "×" at bounding box center [653, 25] width 20 height 24
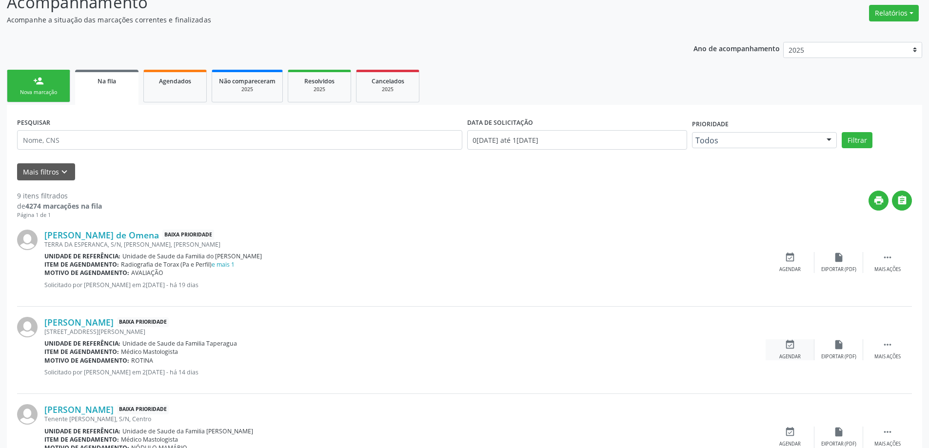
click at [795, 349] on div "event_available Agendar" at bounding box center [790, 349] width 49 height 21
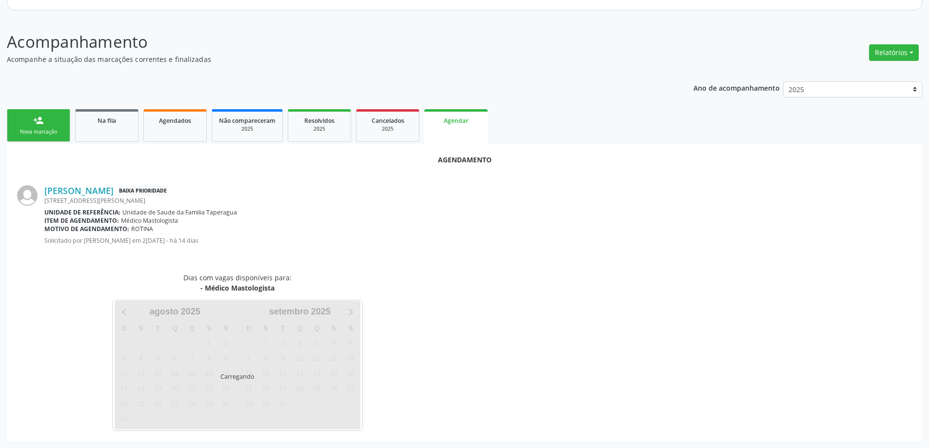
scroll to position [130, 0]
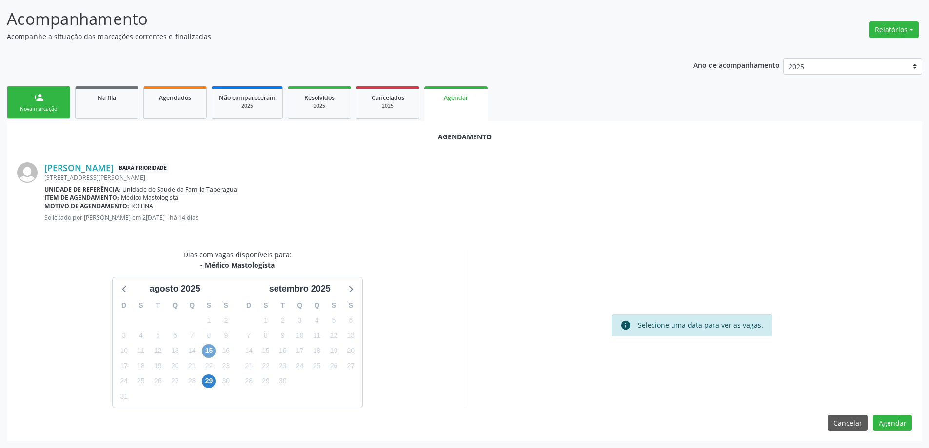
click at [209, 351] on span "15" at bounding box center [209, 351] width 14 height 14
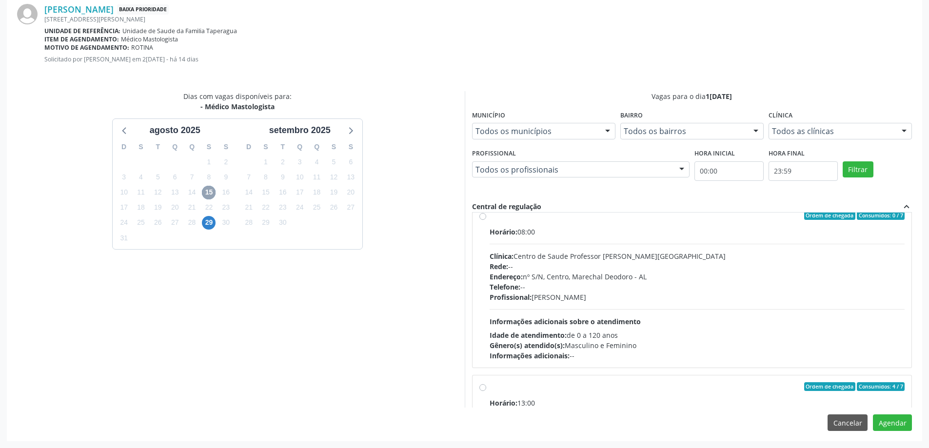
scroll to position [244, 0]
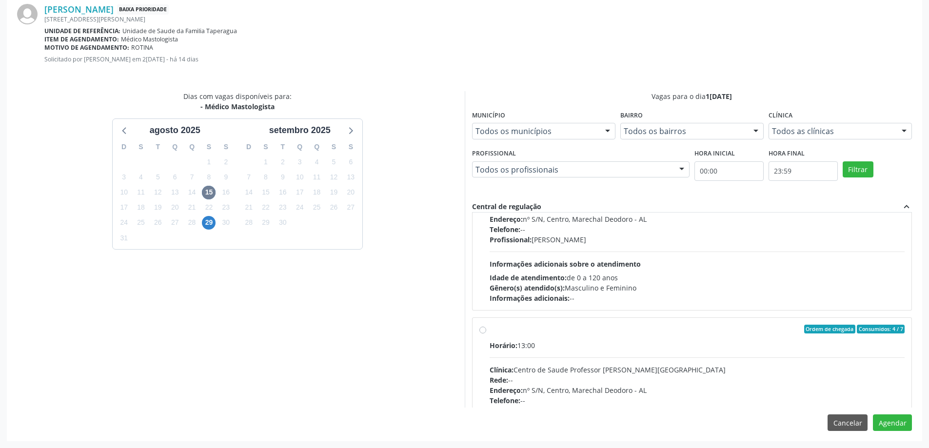
click at [490, 330] on label "Ordem de chegada Consumidos: 4 / 7 Horário: 13:00 Clínica: Centro de Saude Prof…" at bounding box center [697, 400] width 415 height 150
click at [483, 330] on input "Ordem de chegada Consumidos: 4 / 7 Horário: 13:00 Clínica: Centro de Saude Prof…" at bounding box center [482, 329] width 7 height 9
radio input "true"
click at [897, 424] on button "Agendar" at bounding box center [892, 422] width 39 height 17
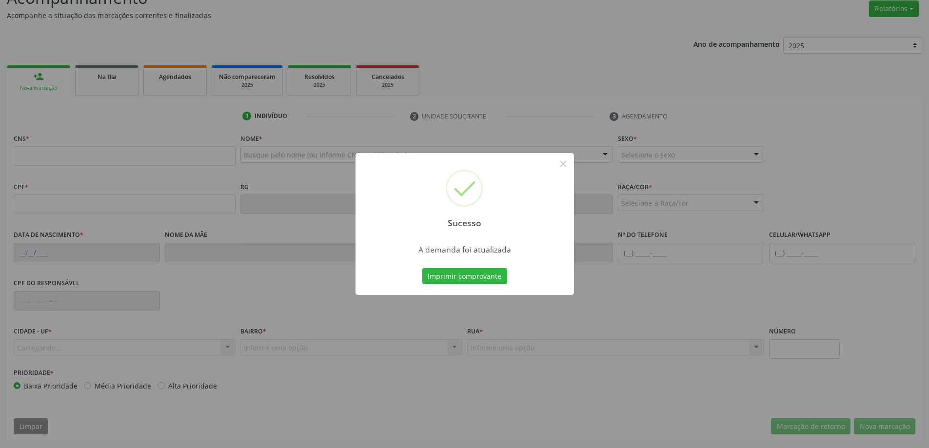
scroll to position [151, 0]
click at [565, 165] on button "×" at bounding box center [563, 164] width 17 height 17
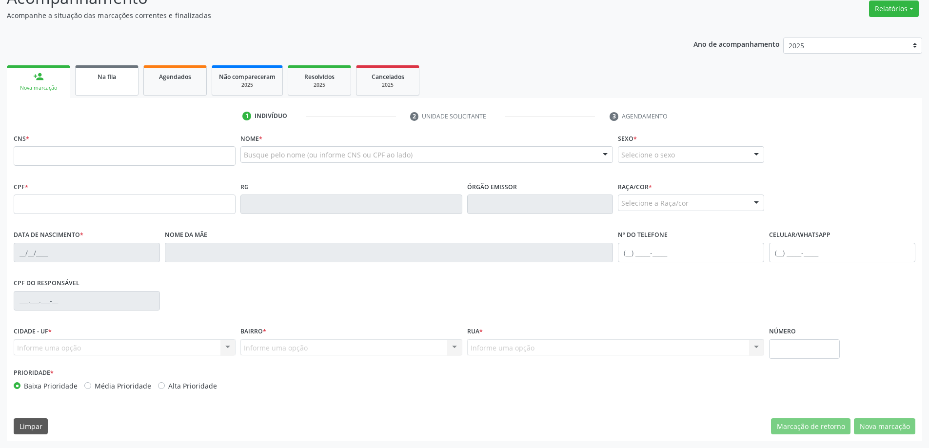
click at [106, 78] on span "Na fila" at bounding box center [107, 77] width 19 height 8
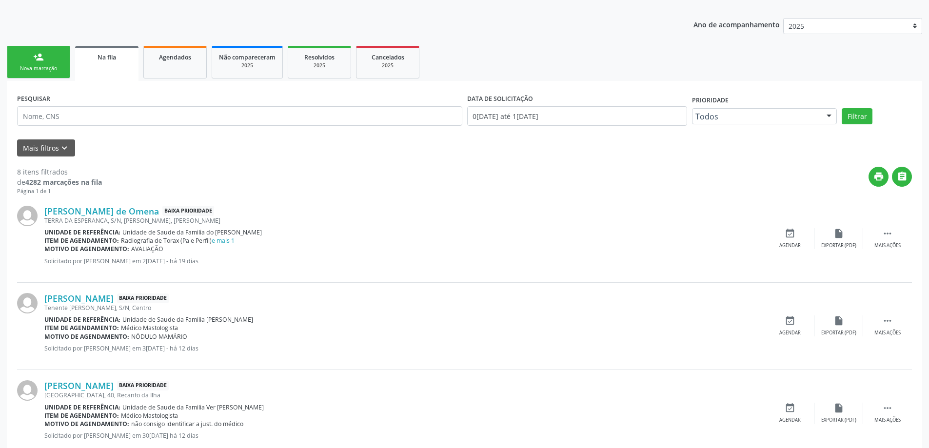
scroll to position [195, 0]
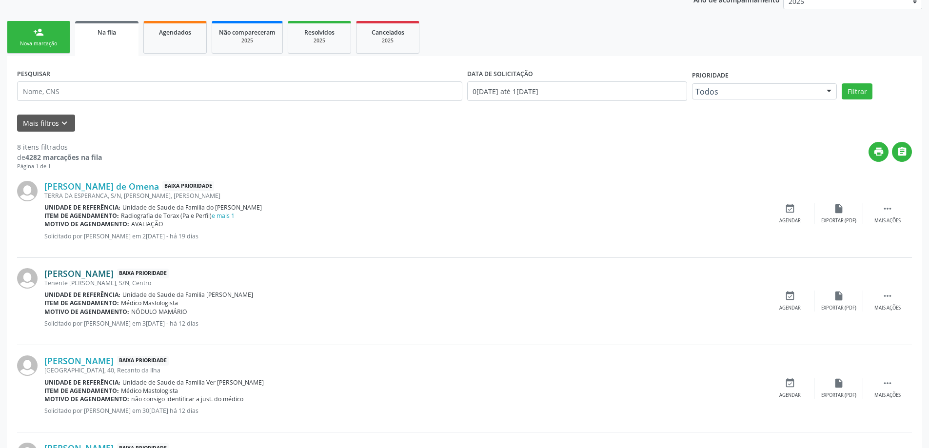
click at [108, 275] on link "[PERSON_NAME]" at bounding box center [78, 273] width 69 height 11
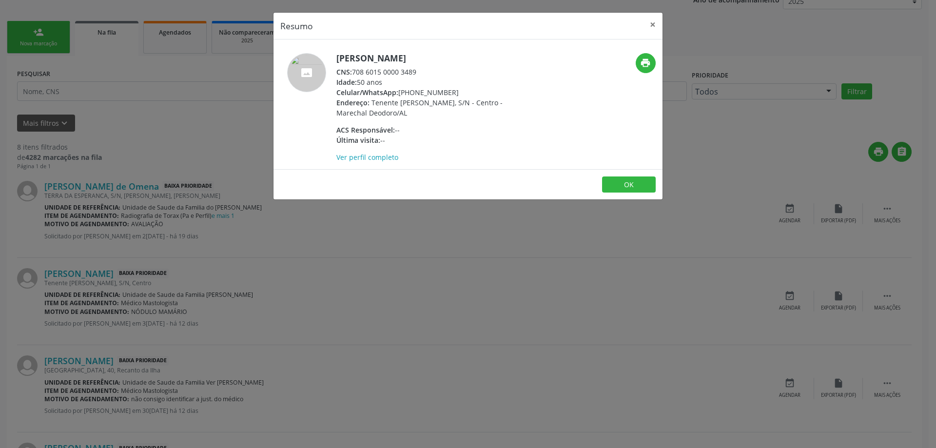
drag, startPoint x: 353, startPoint y: 72, endPoint x: 433, endPoint y: 75, distance: 80.0
click at [433, 75] on div "CNS: 708 6015 0000 3489" at bounding box center [431, 72] width 190 height 10
click at [650, 26] on button "×" at bounding box center [653, 25] width 20 height 24
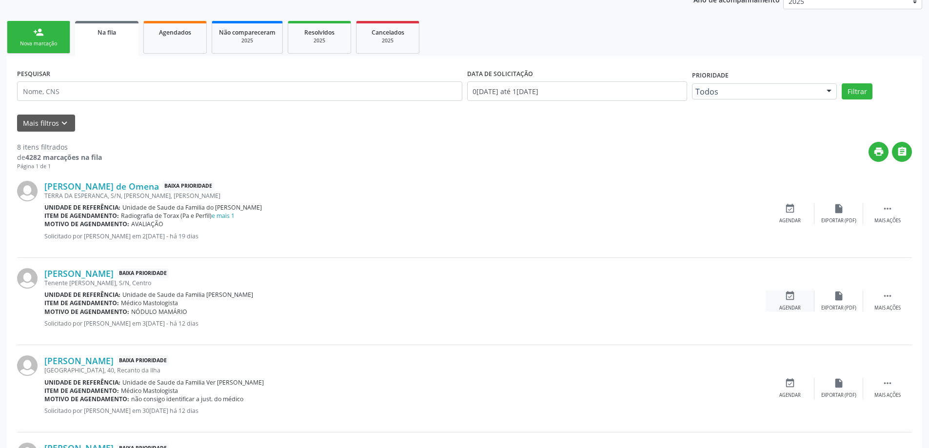
click at [795, 298] on div "event_available Agendar" at bounding box center [790, 301] width 49 height 21
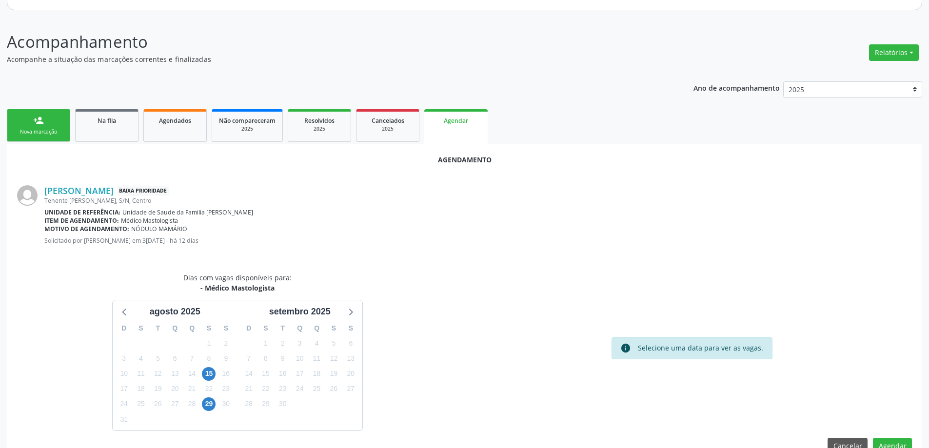
scroll to position [130, 0]
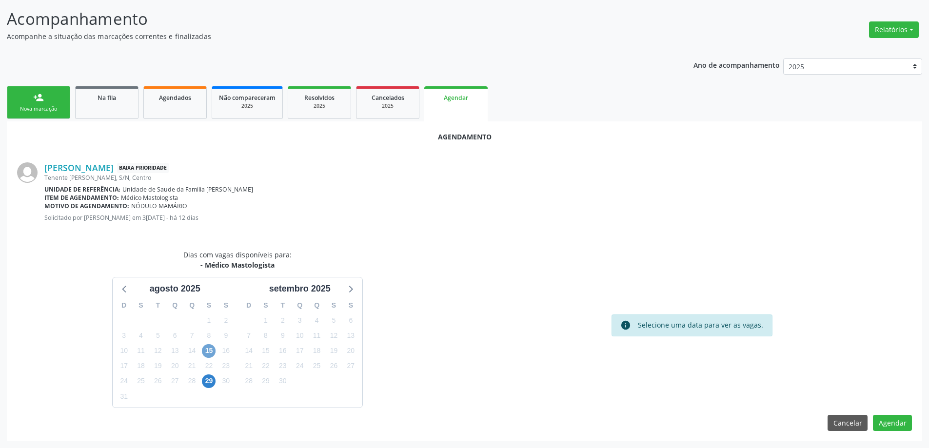
click at [211, 353] on span "15" at bounding box center [209, 351] width 14 height 14
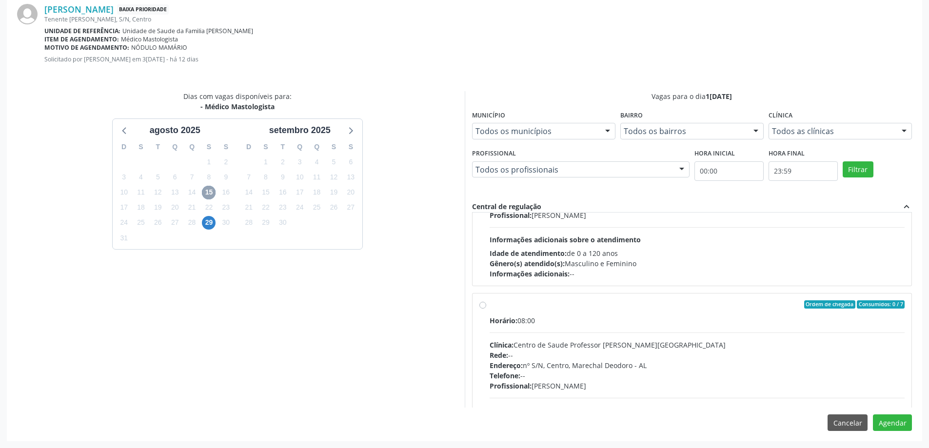
scroll to position [195, 0]
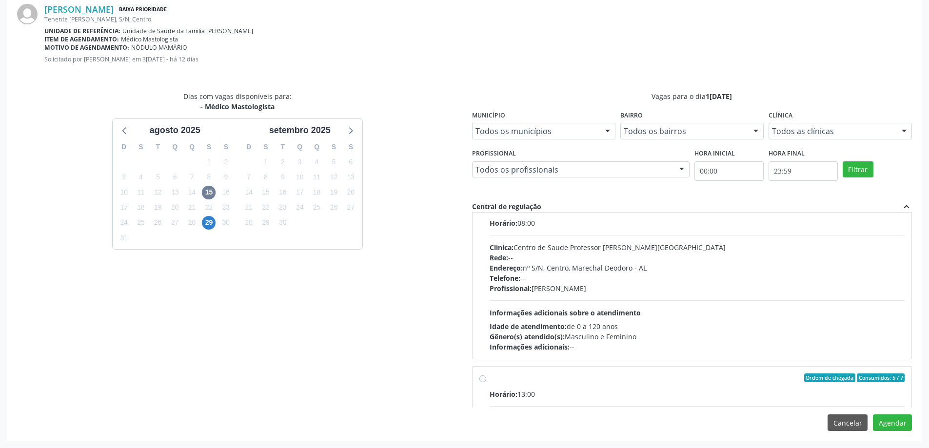
click at [490, 381] on label "Ordem de chegada Consumidos: 5 / 7 Horário: 13:00 Clínica: Centro de Saude Prof…" at bounding box center [697, 448] width 415 height 150
click at [481, 381] on input "Ordem de chegada Consumidos: 5 / 7 Horário: 13:00 Clínica: Centro de Saude Prof…" at bounding box center [482, 377] width 7 height 9
radio input "true"
click at [905, 423] on button "Agendar" at bounding box center [892, 422] width 39 height 17
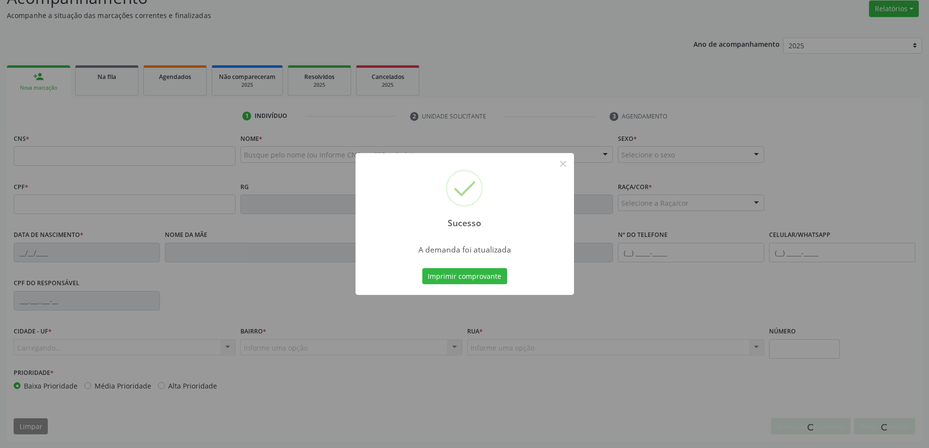
scroll to position [151, 0]
click at [564, 162] on button "×" at bounding box center [563, 164] width 17 height 17
